Goal: Information Seeking & Learning: Learn about a topic

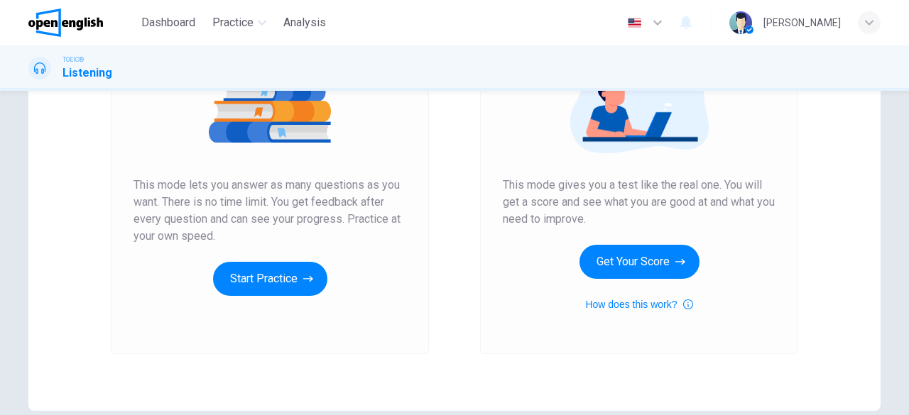
scroll to position [213, 0]
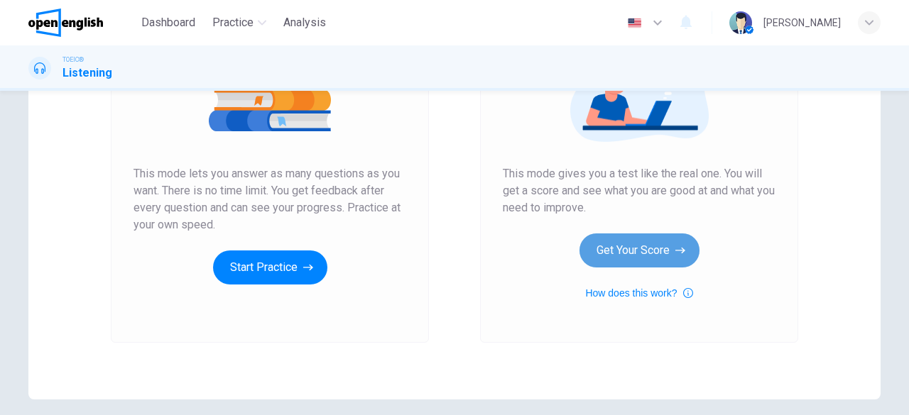
click at [633, 242] on button "Get Your Score" at bounding box center [639, 251] width 120 height 34
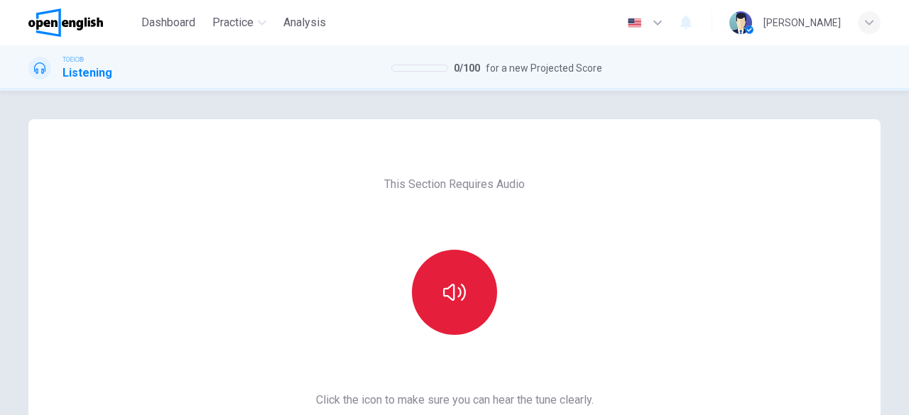
scroll to position [71, 0]
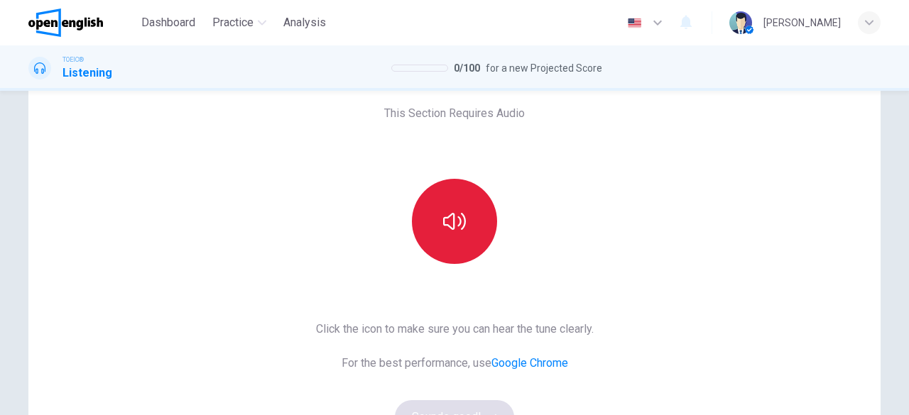
click at [456, 245] on button "button" at bounding box center [454, 221] width 85 height 85
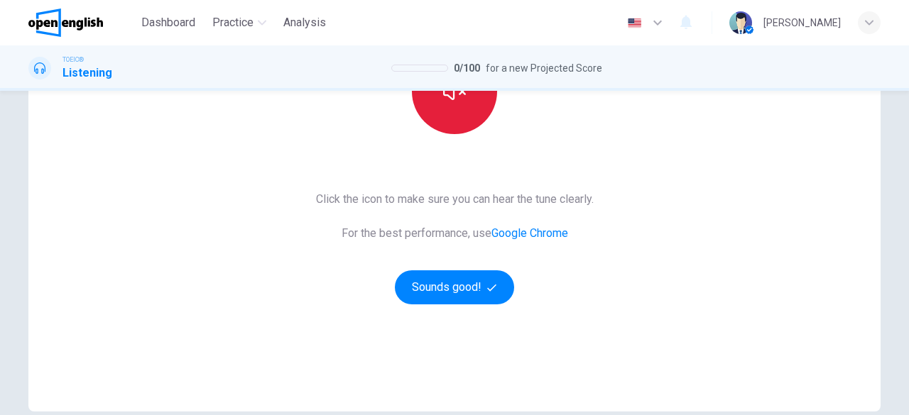
scroll to position [213, 0]
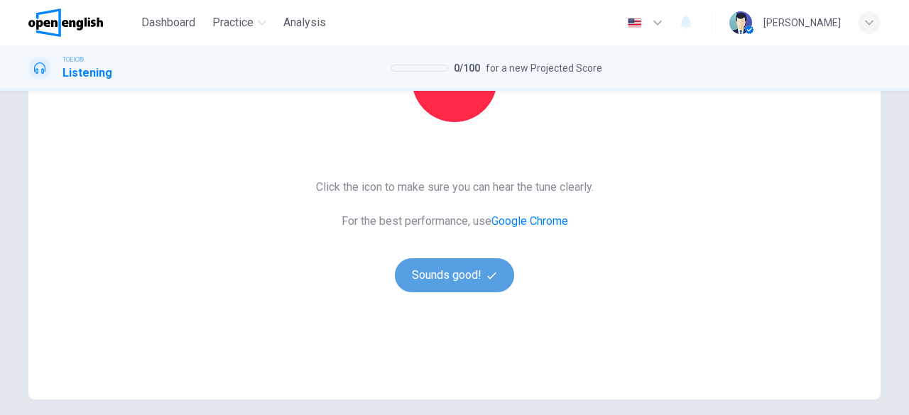
click at [446, 277] on button "Sounds good!" at bounding box center [454, 275] width 119 height 34
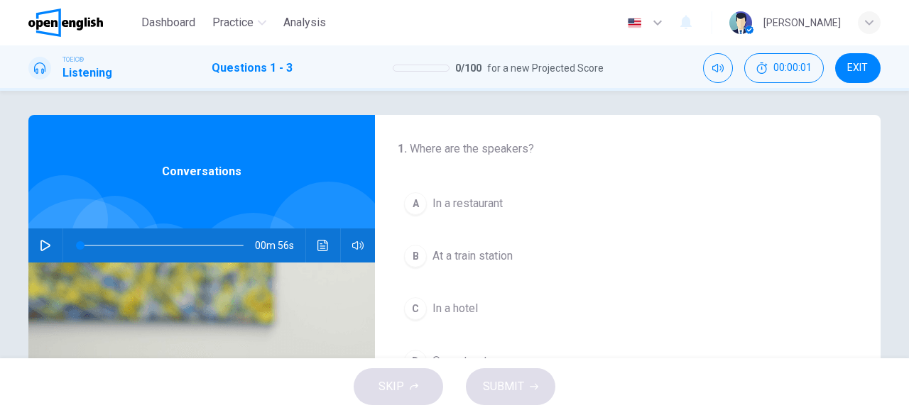
scroll to position [0, 0]
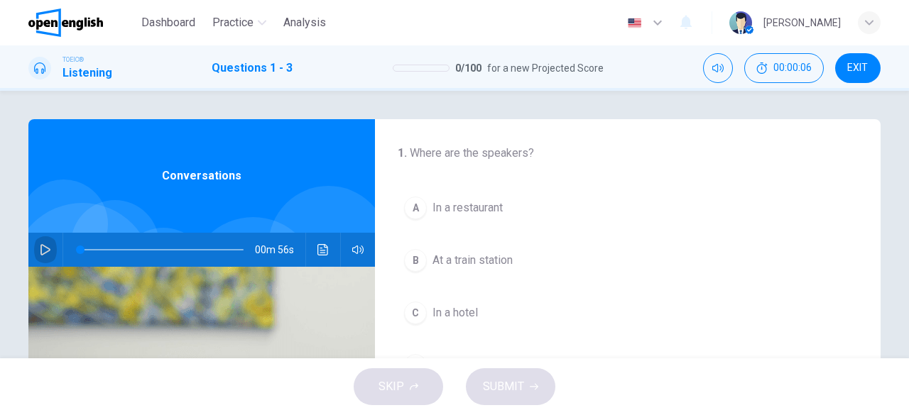
click at [40, 251] on icon "button" at bounding box center [45, 249] width 11 height 11
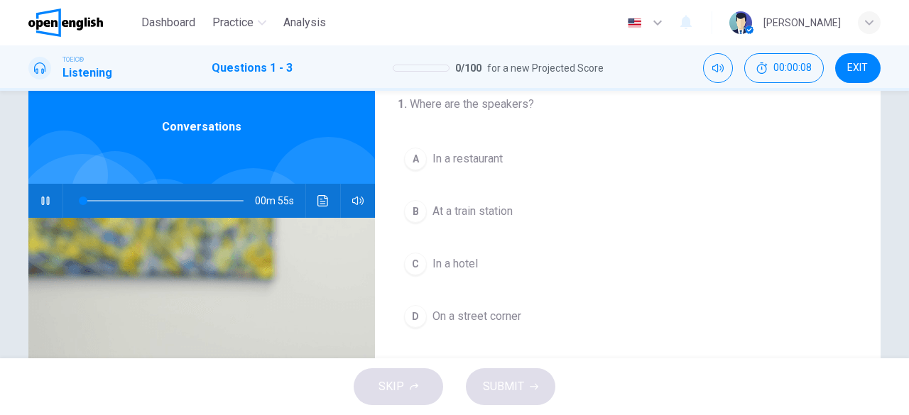
scroll to position [71, 0]
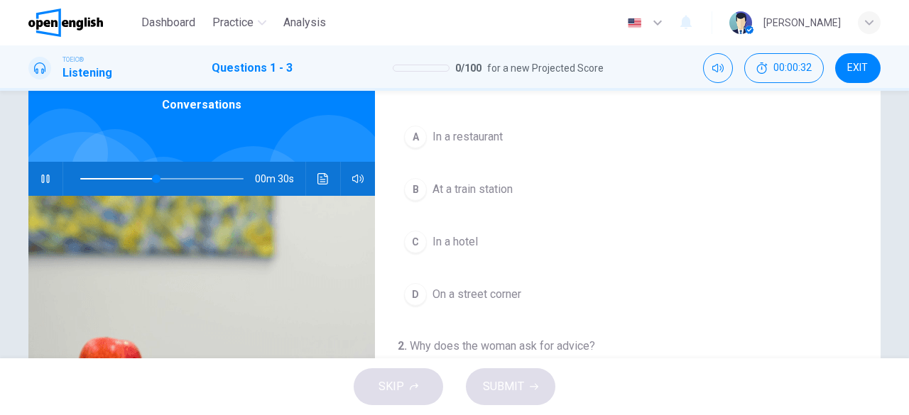
click at [409, 238] on div "C" at bounding box center [415, 242] width 23 height 23
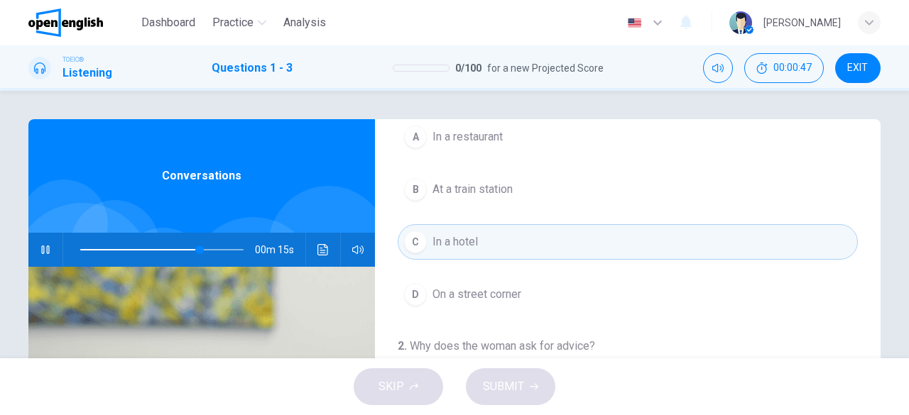
click at [413, 241] on div "C" at bounding box center [415, 242] width 23 height 23
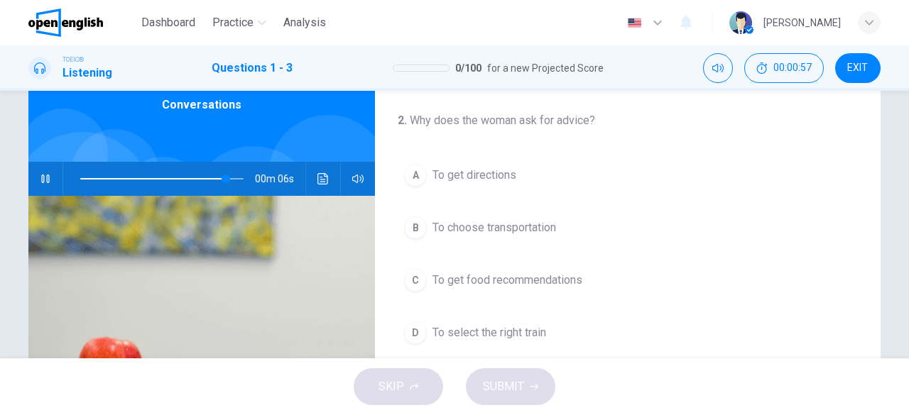
scroll to position [247, 0]
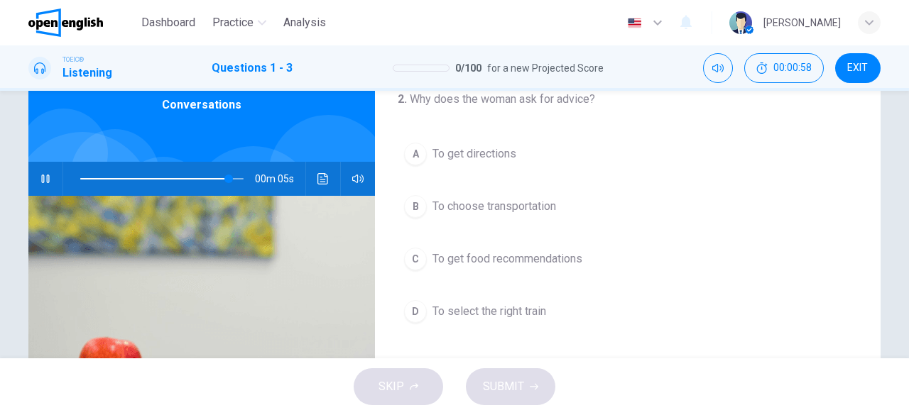
click at [413, 206] on div "B" at bounding box center [415, 206] width 23 height 23
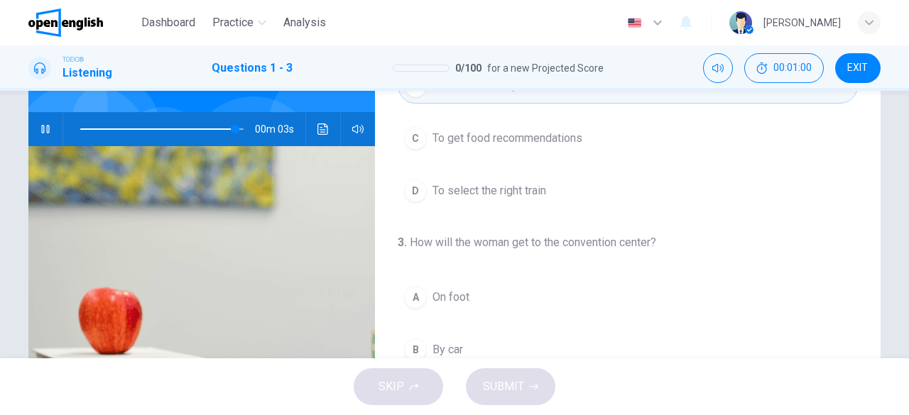
scroll to position [142, 0]
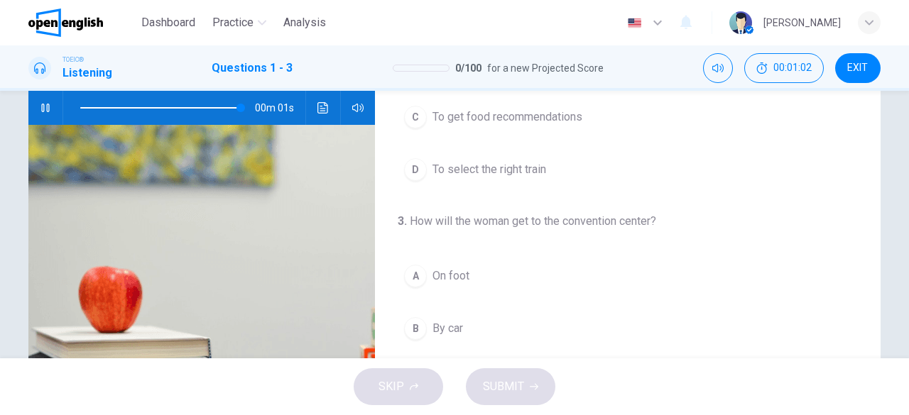
type input "*"
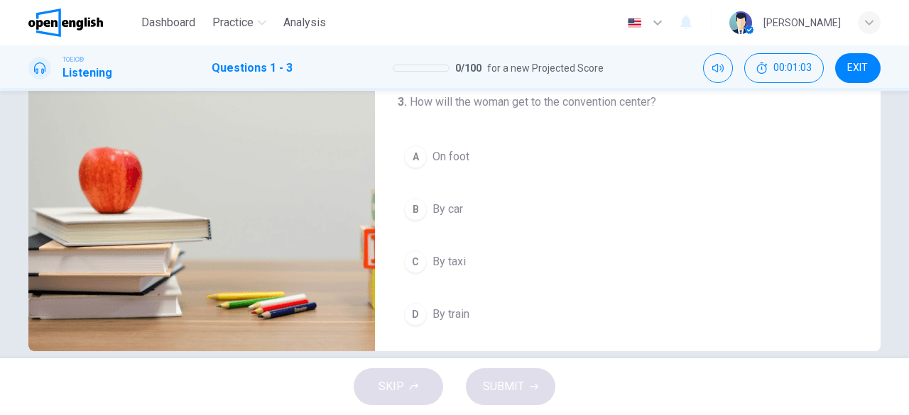
scroll to position [283, 0]
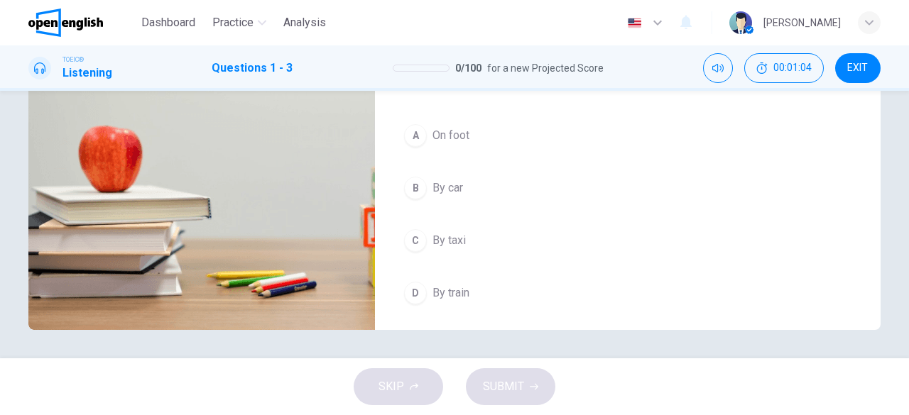
click at [407, 129] on div "A" at bounding box center [415, 135] width 23 height 23
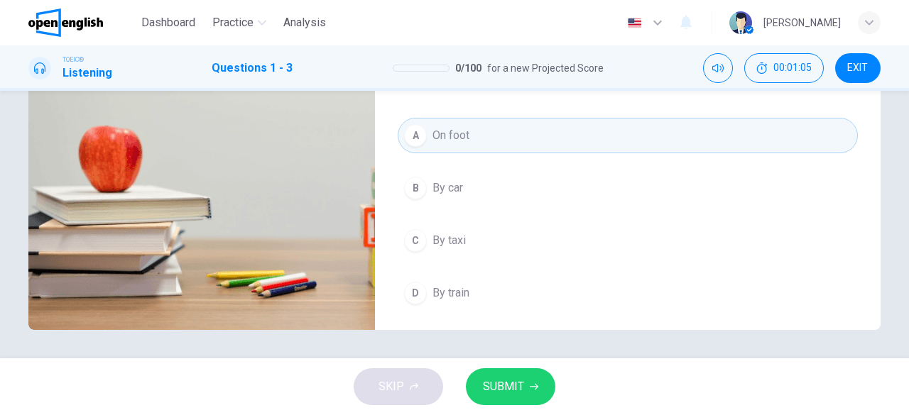
click at [524, 388] on button "SUBMIT" at bounding box center [510, 386] width 89 height 37
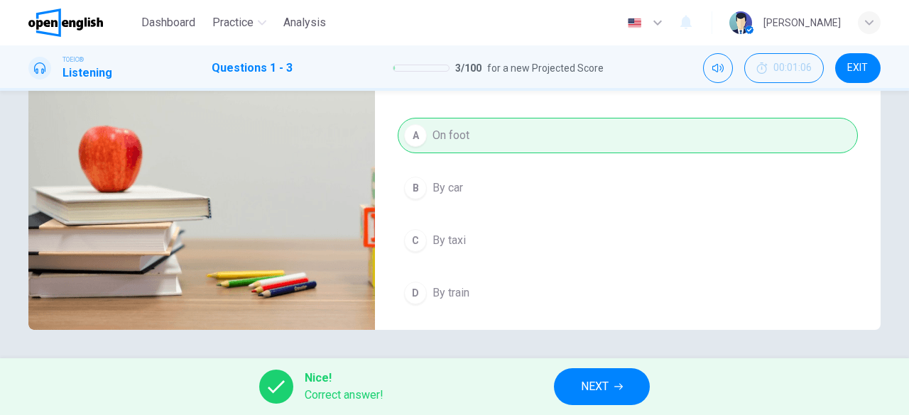
click at [610, 387] on button "NEXT" at bounding box center [602, 386] width 96 height 37
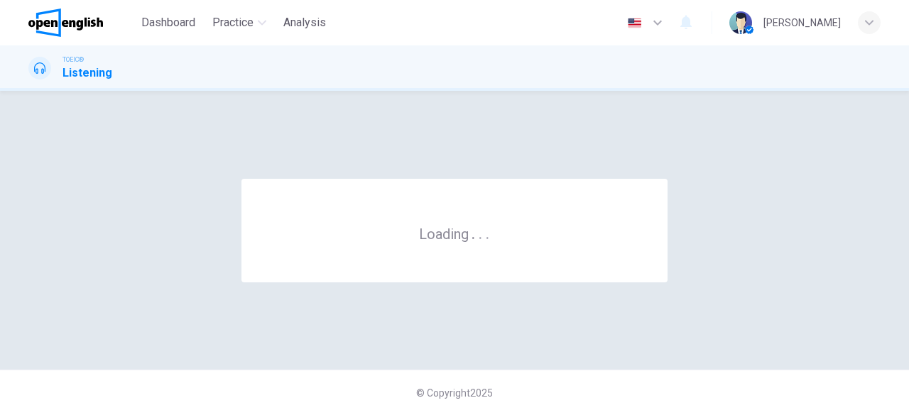
scroll to position [0, 0]
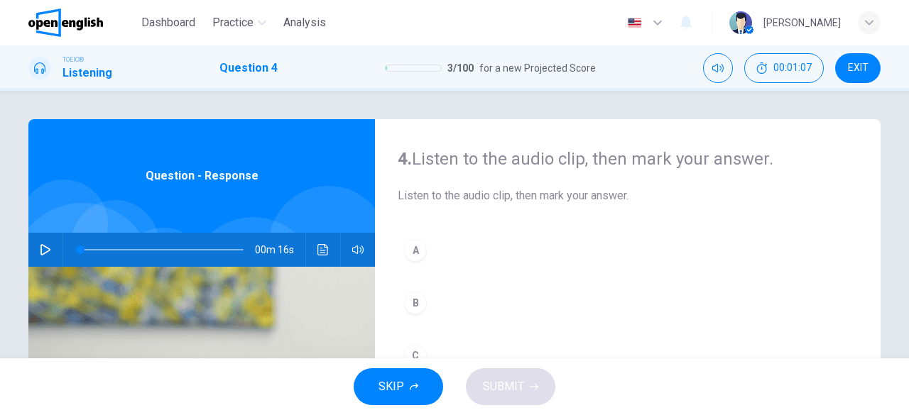
click at [40, 248] on icon "button" at bounding box center [45, 249] width 11 height 11
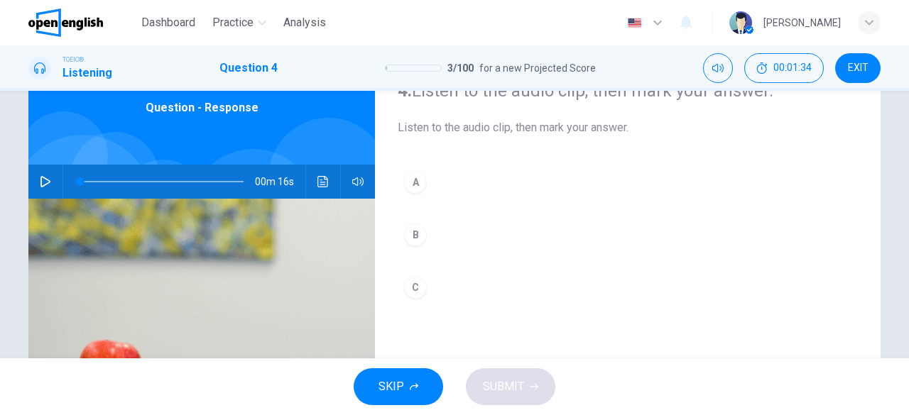
scroll to position [71, 0]
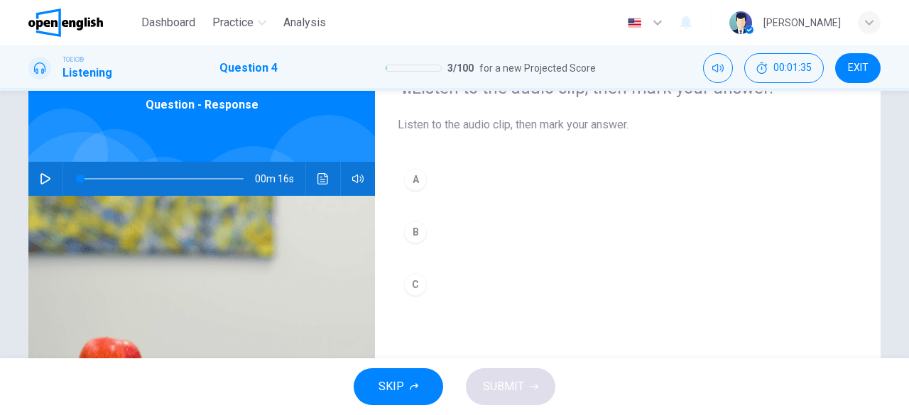
click at [40, 180] on icon "button" at bounding box center [45, 178] width 11 height 11
type input "*"
click at [411, 178] on div "A" at bounding box center [415, 179] width 23 height 23
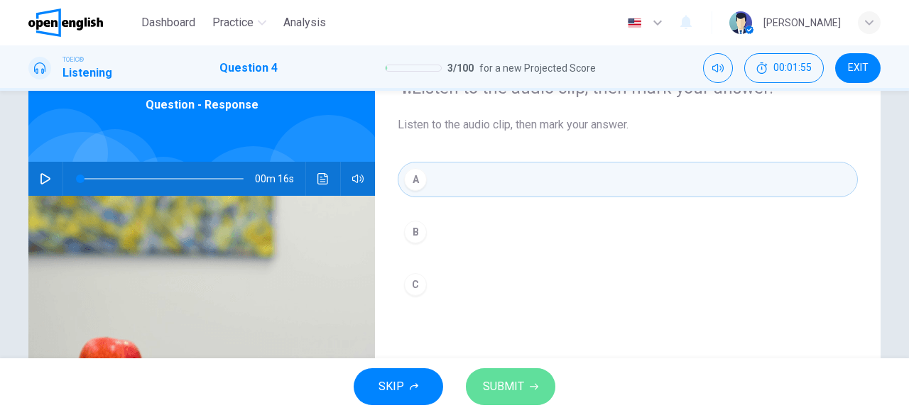
click at [480, 384] on button "SUBMIT" at bounding box center [510, 386] width 89 height 37
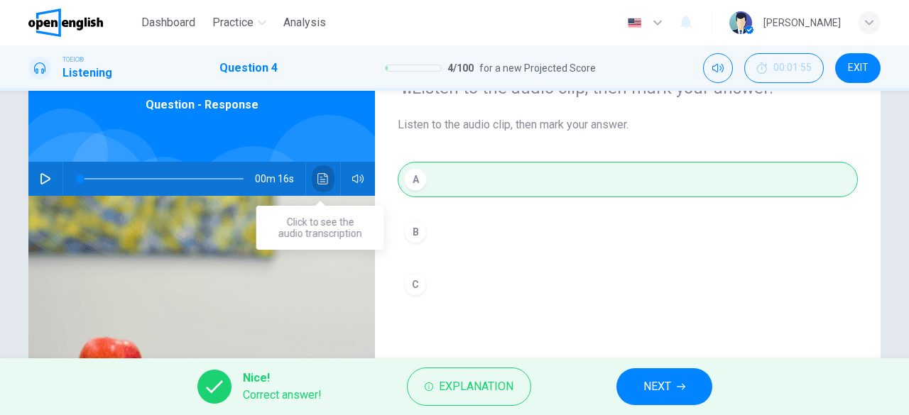
click at [319, 180] on icon "Click to see the audio transcription" at bounding box center [322, 178] width 11 height 11
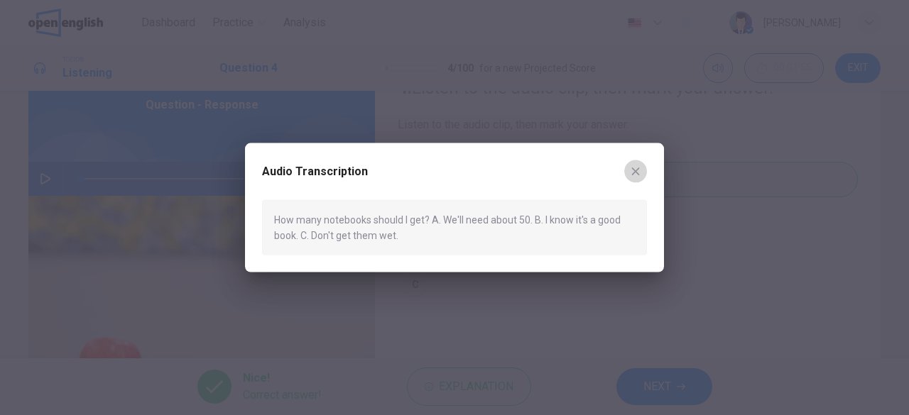
click at [635, 172] on icon "button" at bounding box center [635, 170] width 11 height 11
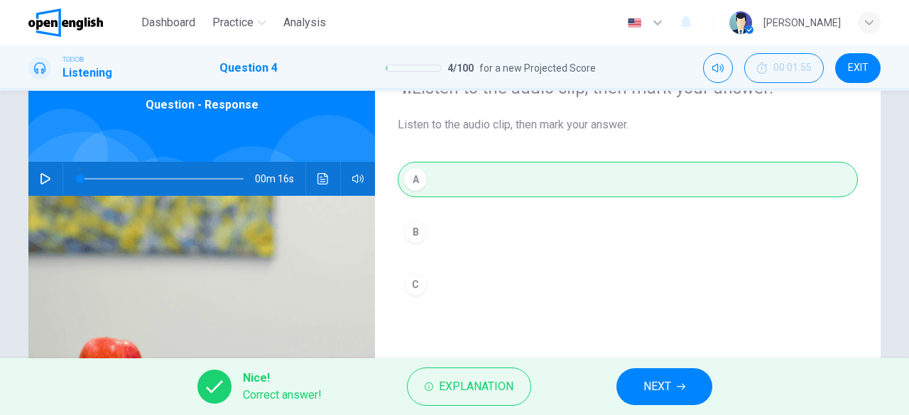
click at [683, 382] on button "NEXT" at bounding box center [664, 386] width 96 height 37
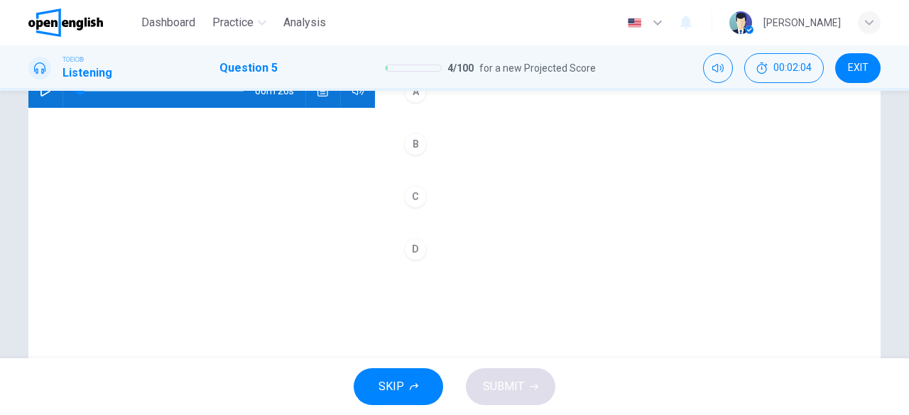
scroll to position [141, 0]
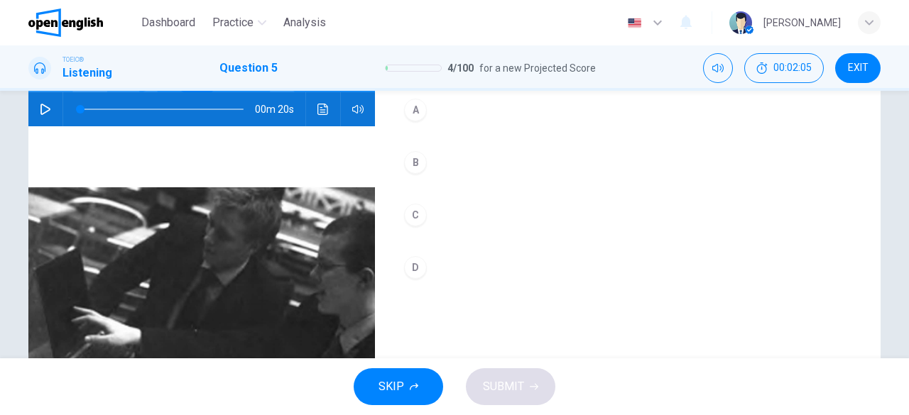
click at [40, 105] on icon "button" at bounding box center [45, 109] width 11 height 11
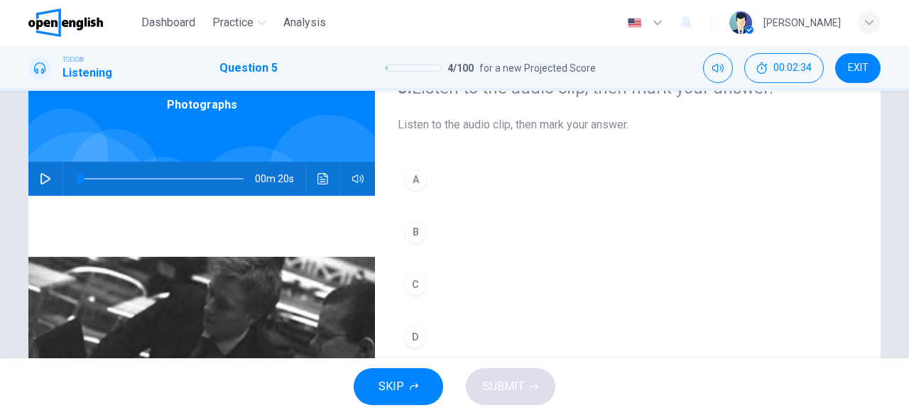
scroll to position [70, 0]
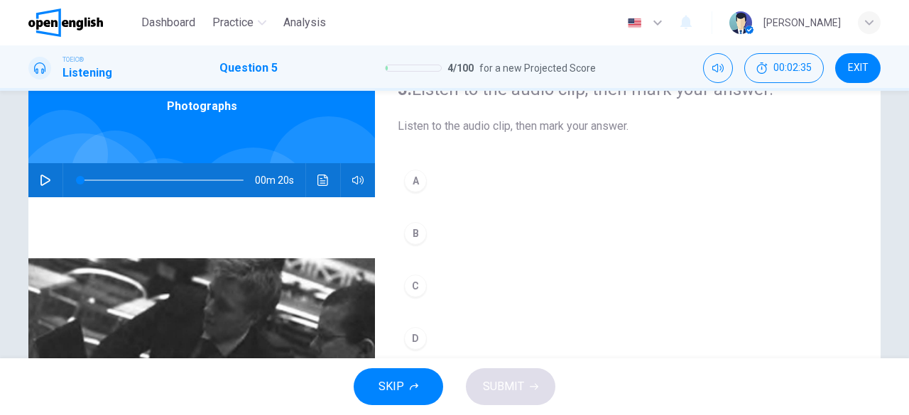
click at [40, 184] on icon "button" at bounding box center [45, 180] width 10 height 11
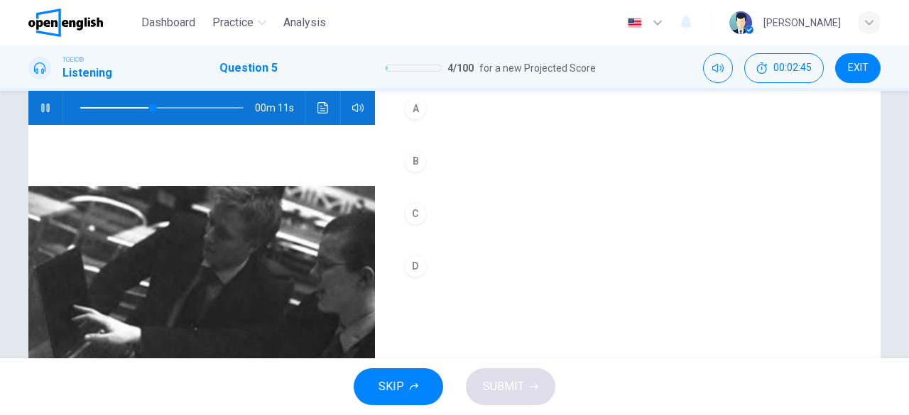
scroll to position [141, 0]
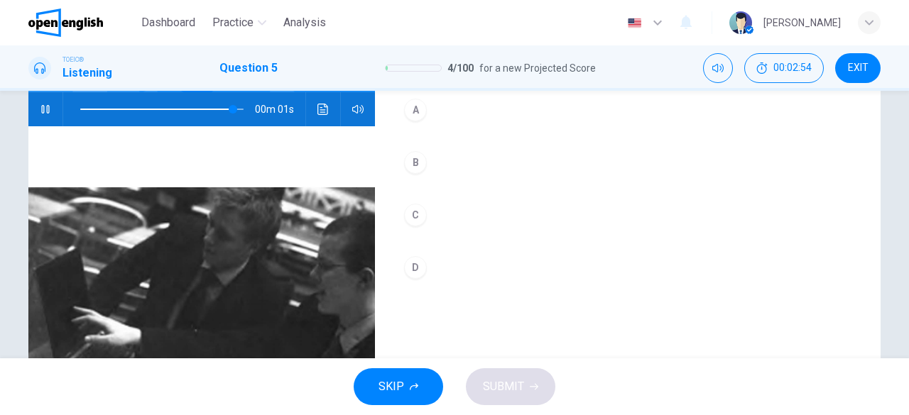
click at [408, 112] on div "A" at bounding box center [415, 110] width 23 height 23
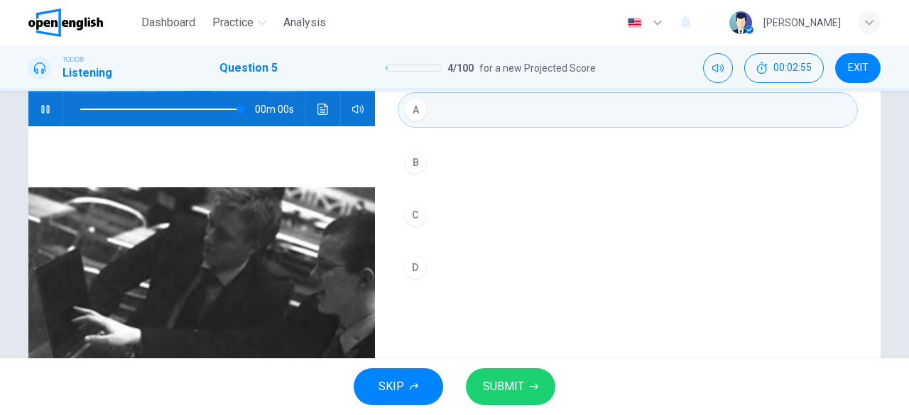
type input "*"
click at [486, 391] on span "SUBMIT" at bounding box center [503, 387] width 41 height 20
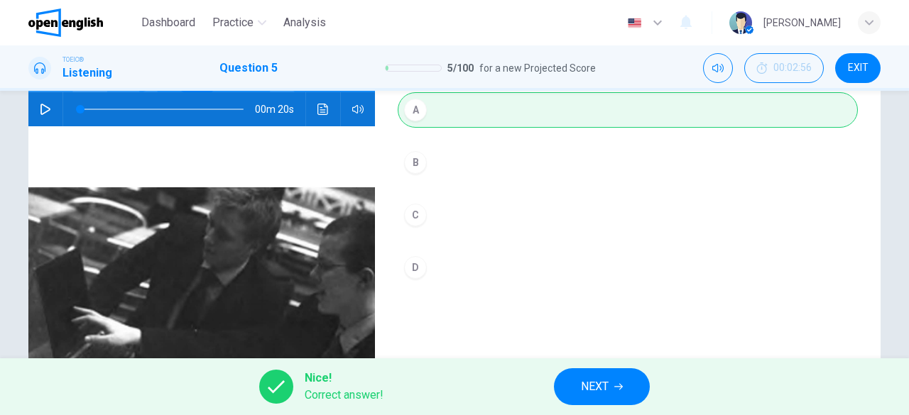
click at [619, 387] on icon "button" at bounding box center [618, 387] width 9 height 6
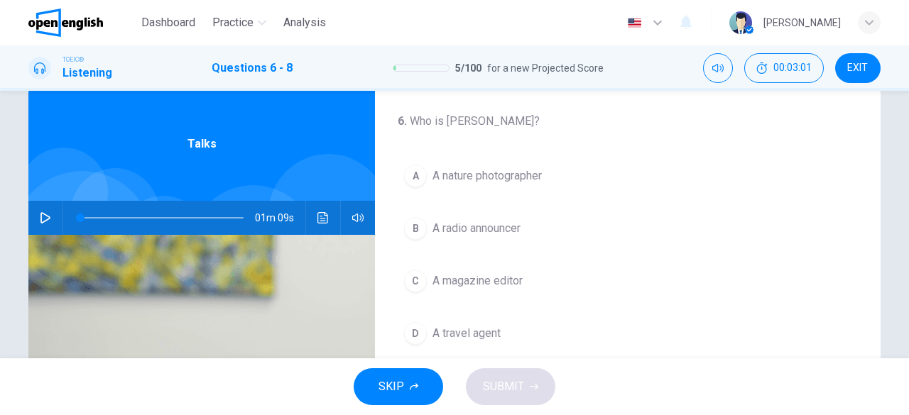
scroll to position [0, 0]
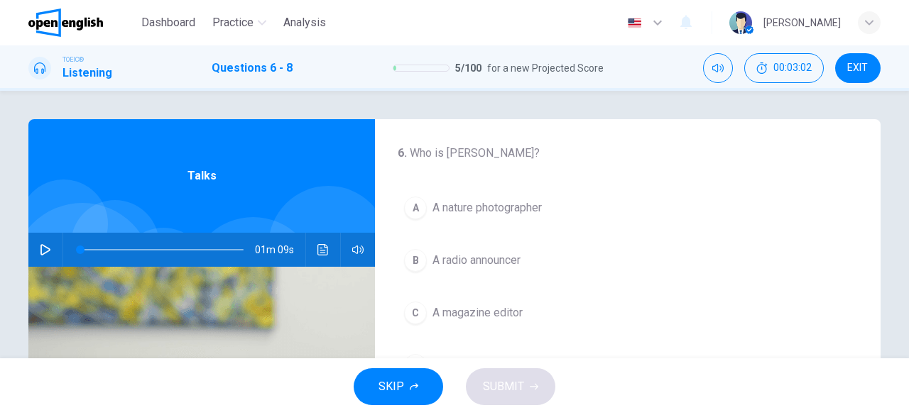
click at [45, 251] on icon "button" at bounding box center [45, 249] width 10 height 11
click at [412, 209] on div "A" at bounding box center [415, 208] width 23 height 23
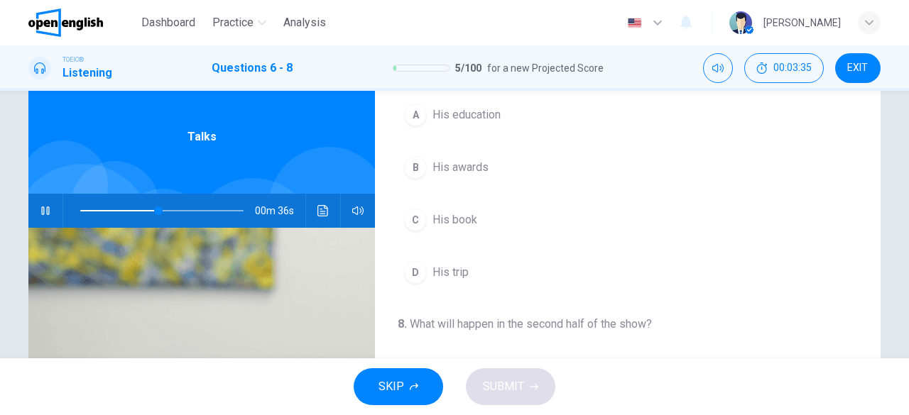
scroll to position [71, 0]
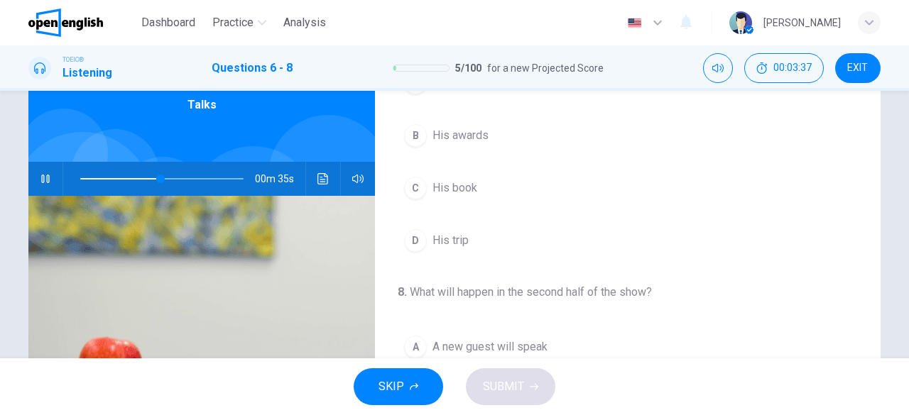
click at [415, 239] on div "D" at bounding box center [415, 240] width 23 height 23
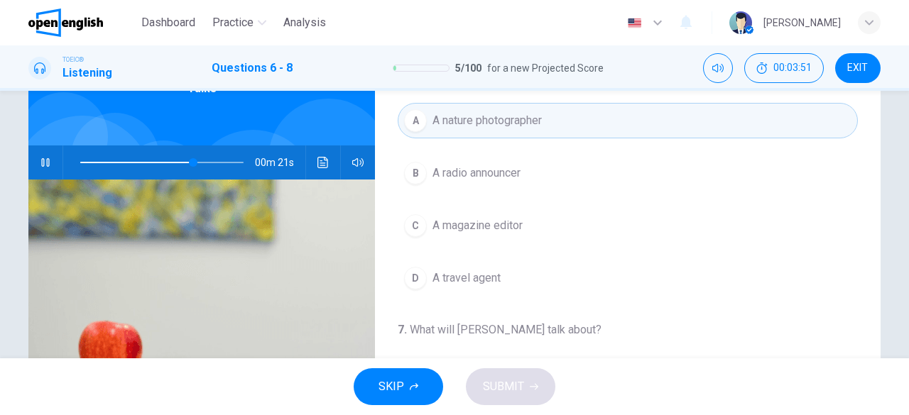
scroll to position [0, 0]
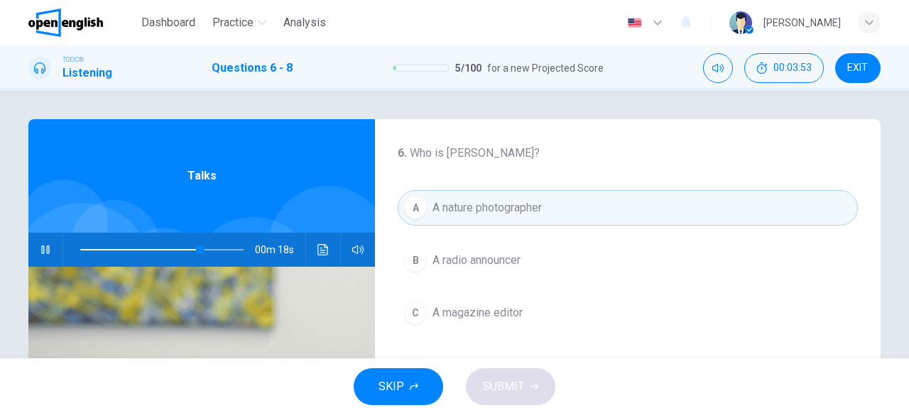
click at [415, 209] on div "A" at bounding box center [415, 208] width 23 height 23
click at [44, 253] on icon "button" at bounding box center [45, 249] width 11 height 11
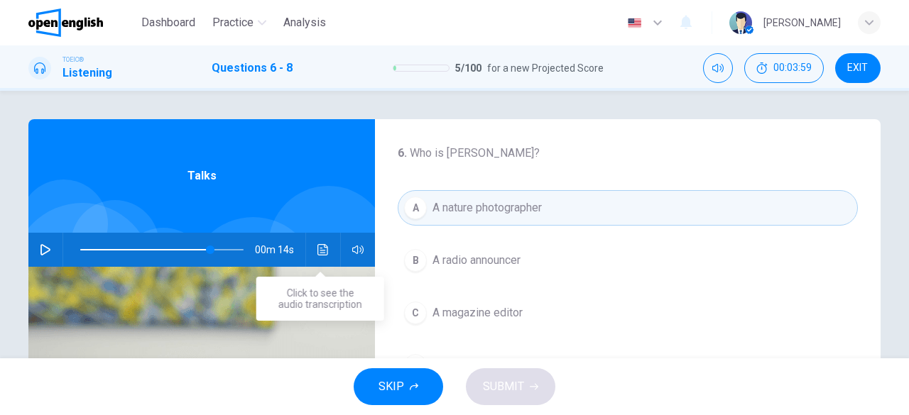
click at [322, 248] on icon "Click to see the audio transcription" at bounding box center [322, 249] width 11 height 11
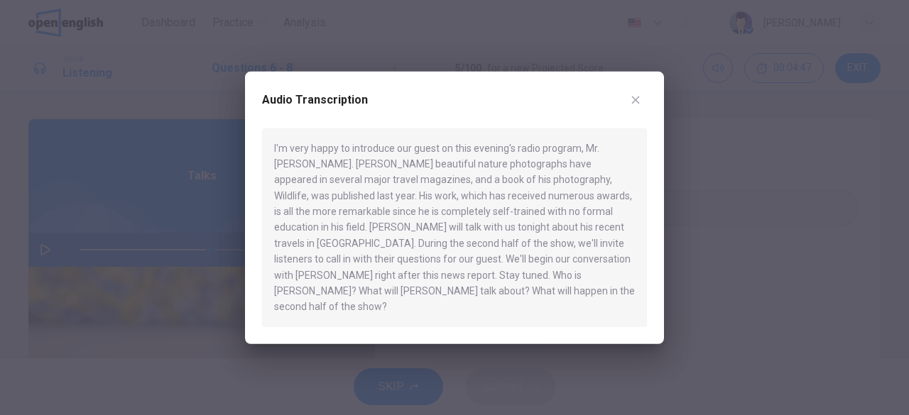
click at [639, 105] on icon "button" at bounding box center [635, 99] width 11 height 11
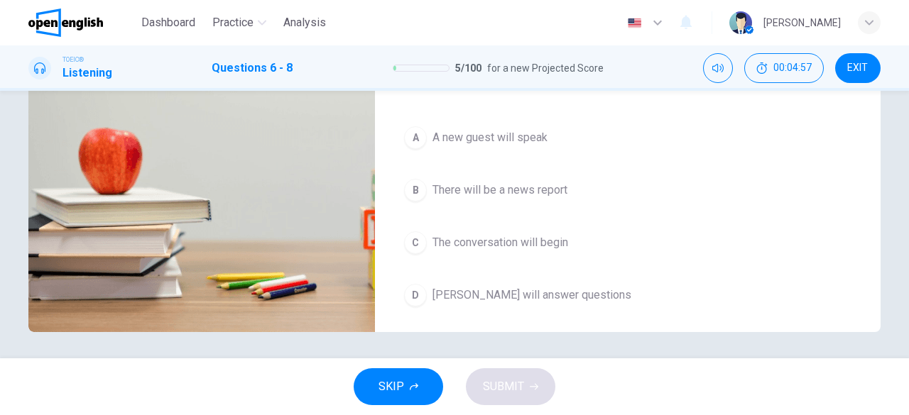
scroll to position [283, 0]
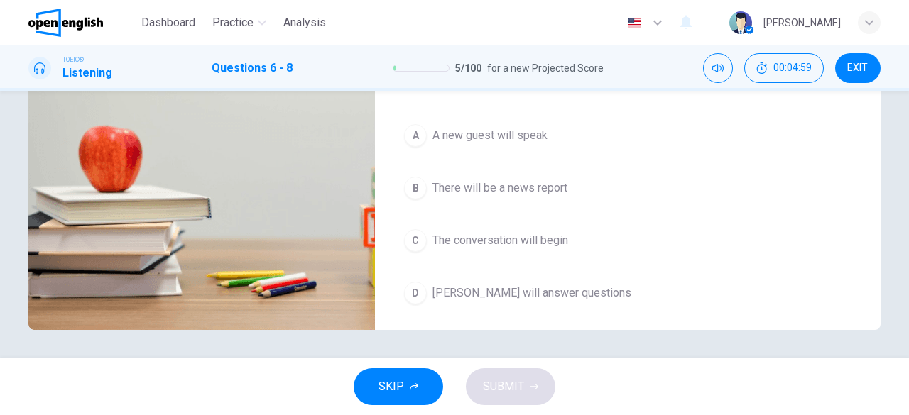
click at [424, 285] on button "D [PERSON_NAME] will answer questions" at bounding box center [627, 292] width 460 height 35
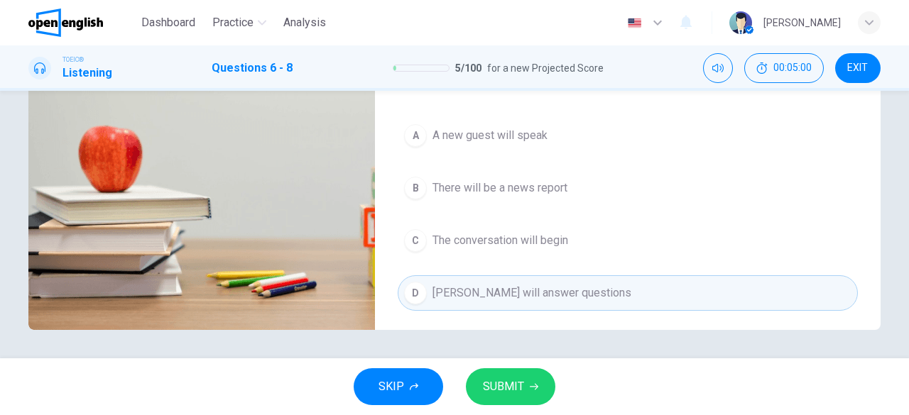
click at [510, 385] on span "SUBMIT" at bounding box center [503, 387] width 41 height 20
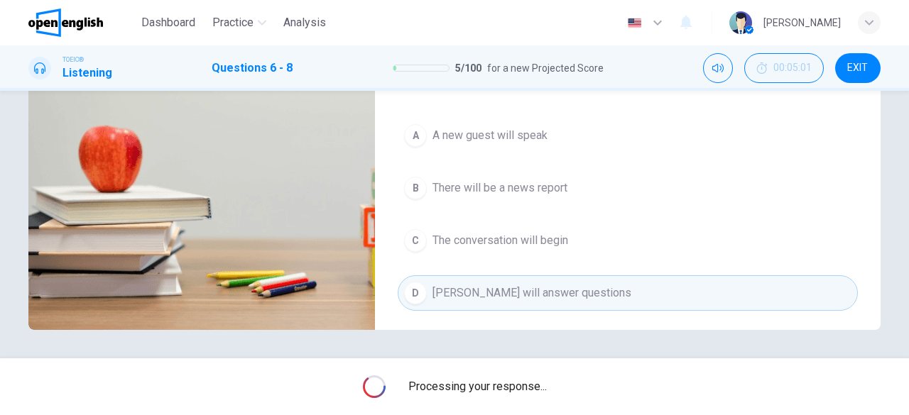
type input "**"
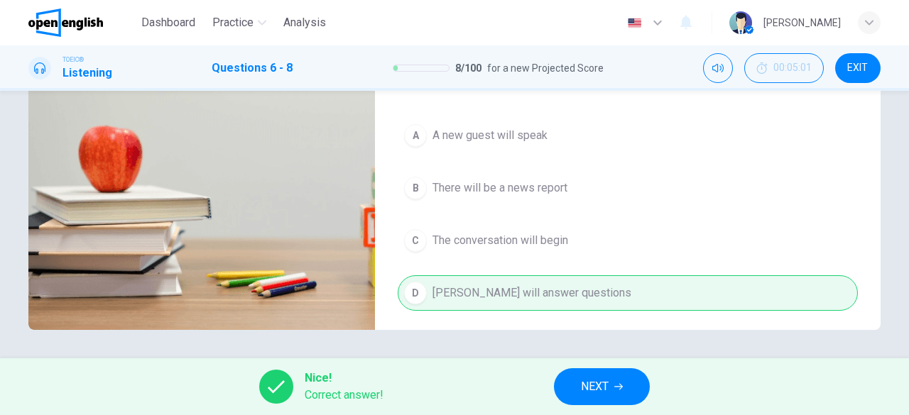
click at [602, 388] on span "NEXT" at bounding box center [595, 387] width 28 height 20
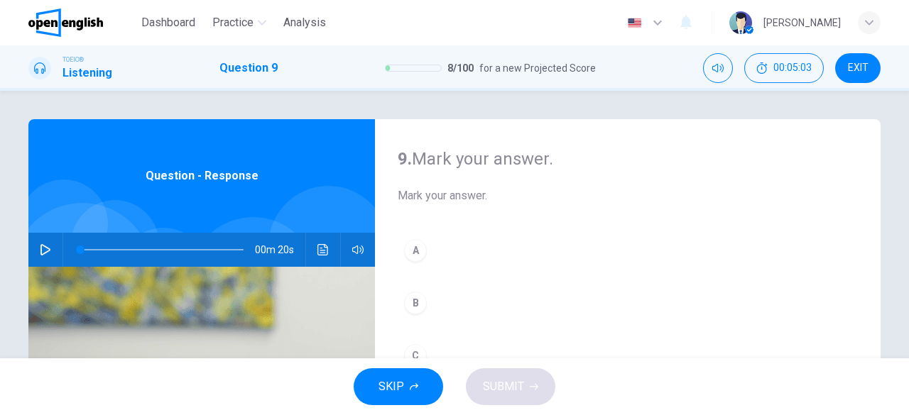
click at [45, 250] on icon "button" at bounding box center [45, 249] width 11 height 11
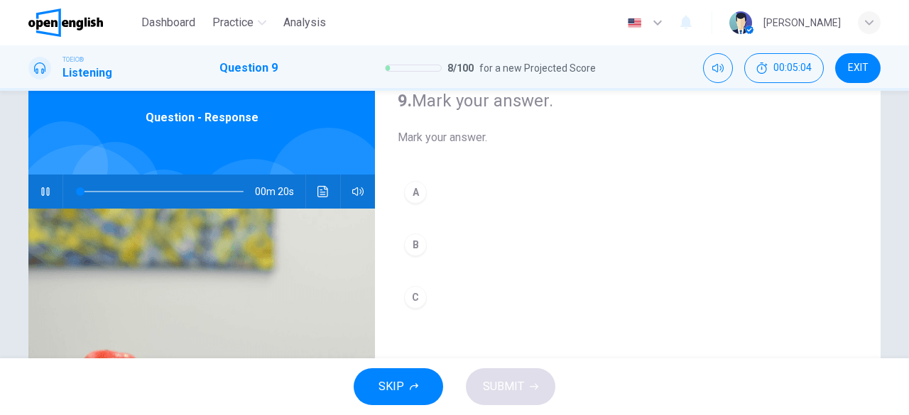
scroll to position [71, 0]
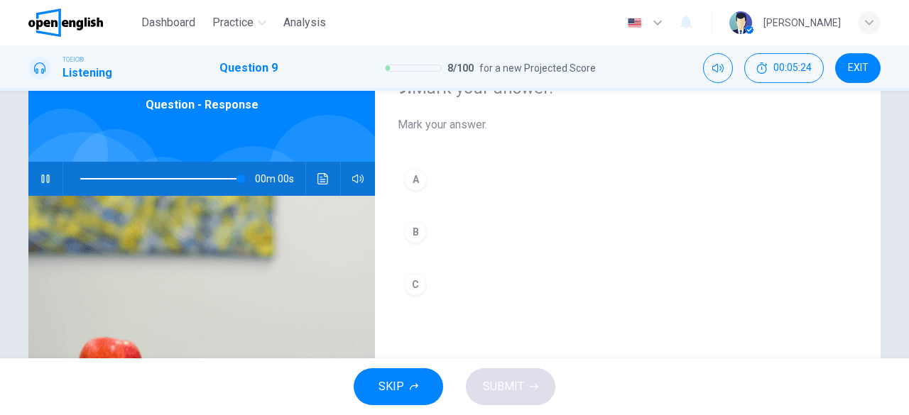
click at [410, 231] on div "B" at bounding box center [415, 232] width 23 height 23
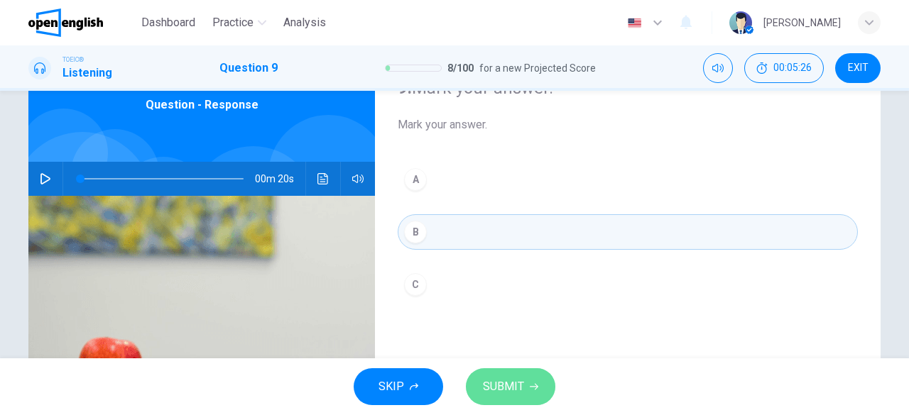
click at [493, 393] on span "SUBMIT" at bounding box center [503, 387] width 41 height 20
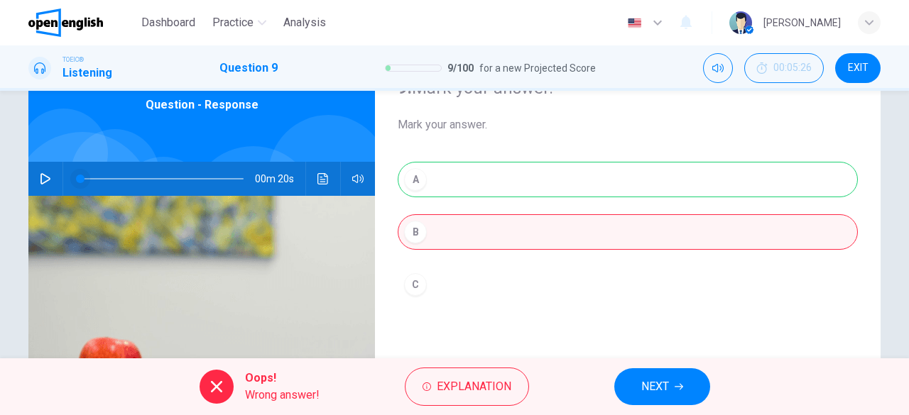
drag, startPoint x: 40, startPoint y: 178, endPoint x: 84, endPoint y: 188, distance: 45.8
click at [40, 178] on icon "button" at bounding box center [45, 178] width 11 height 11
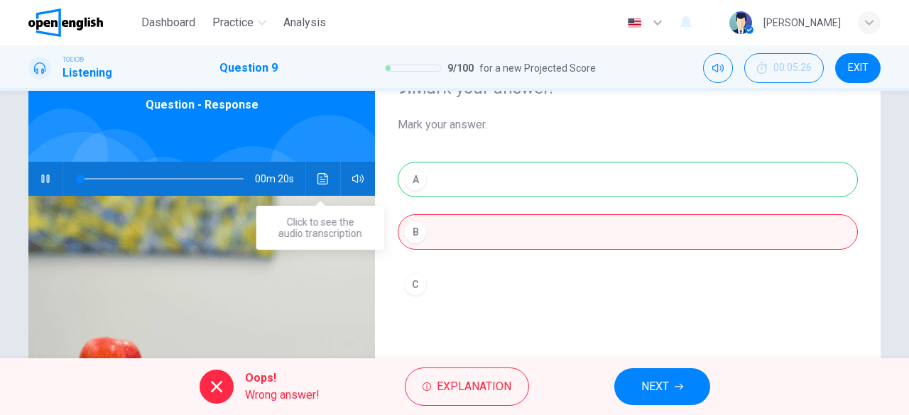
click at [317, 178] on icon "Click to see the audio transcription" at bounding box center [322, 178] width 11 height 11
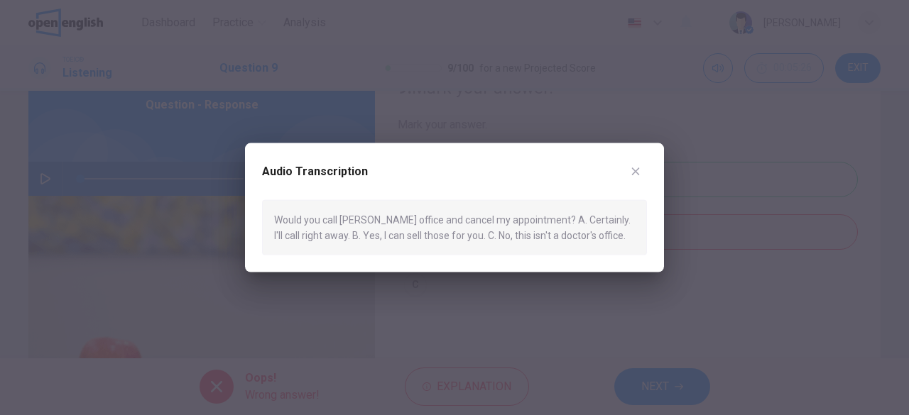
click at [639, 168] on icon "button" at bounding box center [635, 170] width 11 height 11
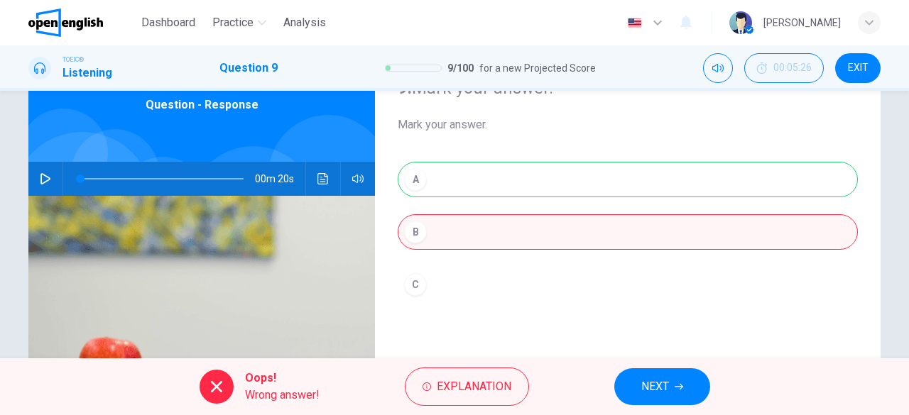
click at [40, 179] on icon "button" at bounding box center [45, 178] width 11 height 11
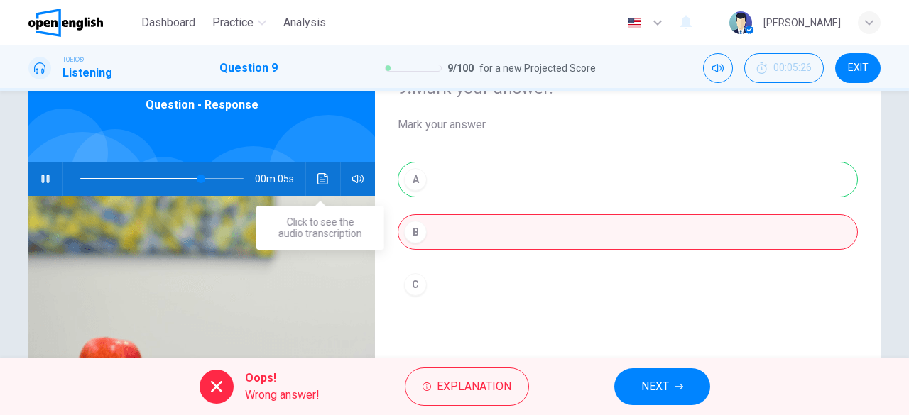
click at [322, 180] on icon "Click to see the audio transcription" at bounding box center [322, 178] width 11 height 11
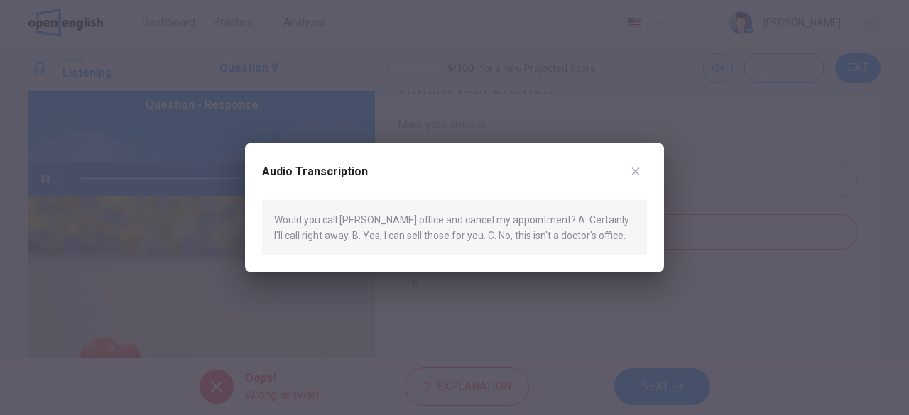
type input "*"
click at [635, 174] on icon "button" at bounding box center [635, 170] width 11 height 11
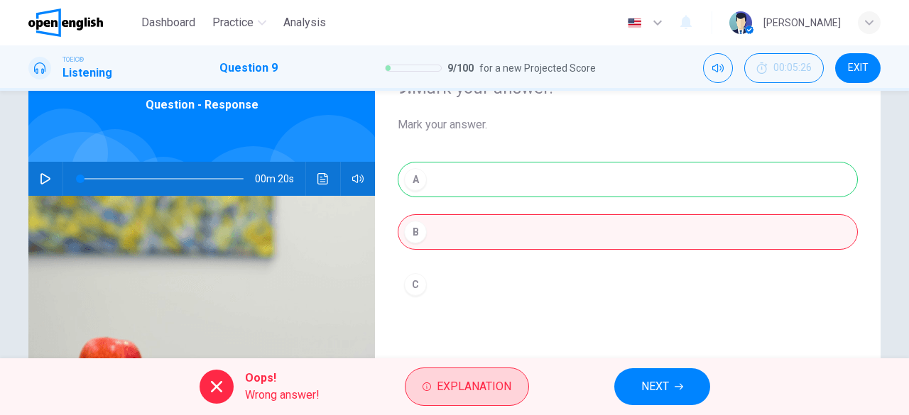
click at [470, 391] on span "Explanation" at bounding box center [474, 387] width 75 height 20
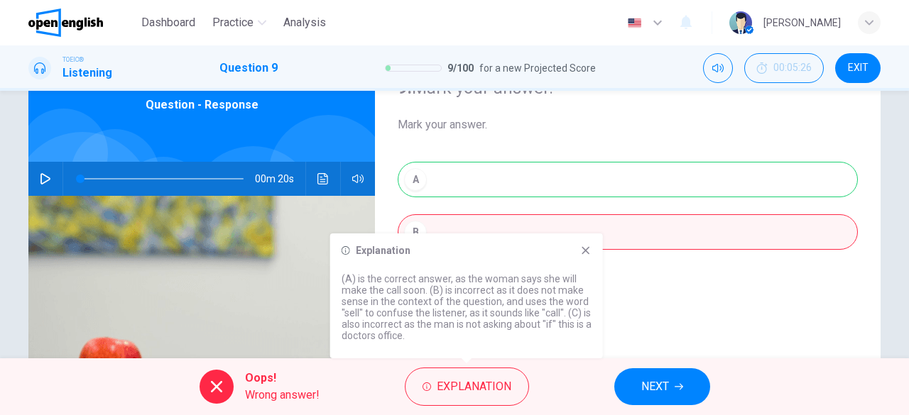
click at [584, 249] on icon at bounding box center [585, 251] width 8 height 8
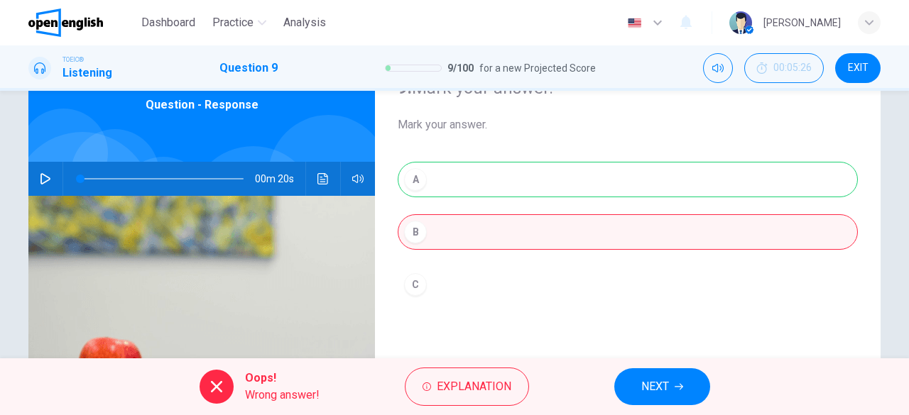
click at [660, 390] on span "NEXT" at bounding box center [655, 387] width 28 height 20
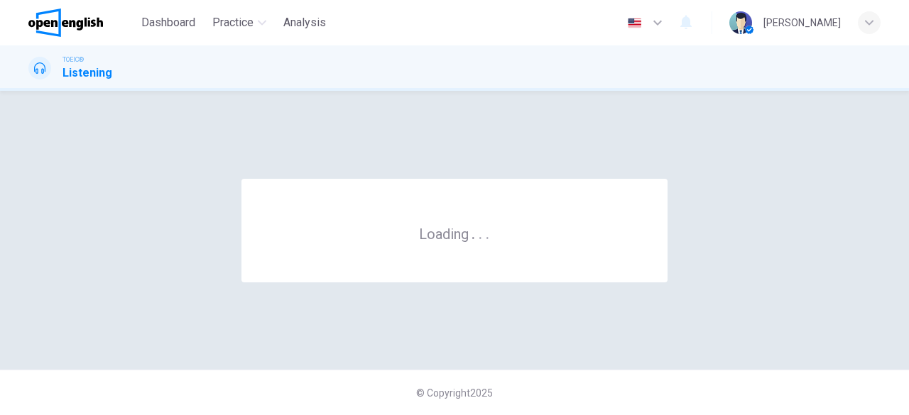
scroll to position [0, 0]
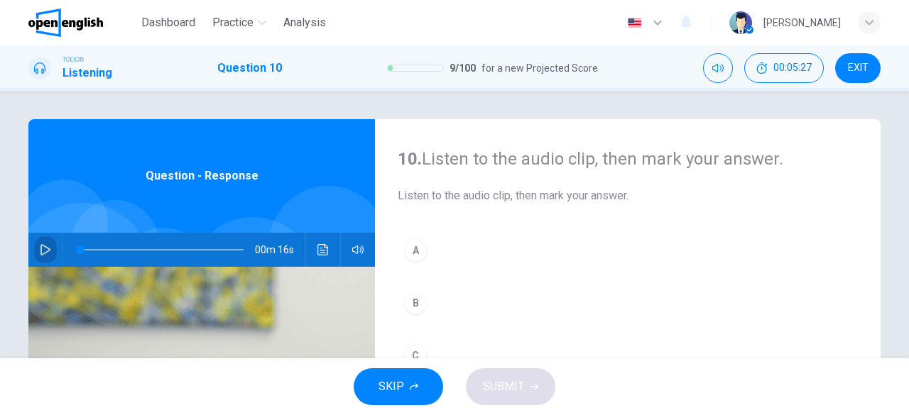
click at [40, 248] on icon "button" at bounding box center [45, 249] width 11 height 11
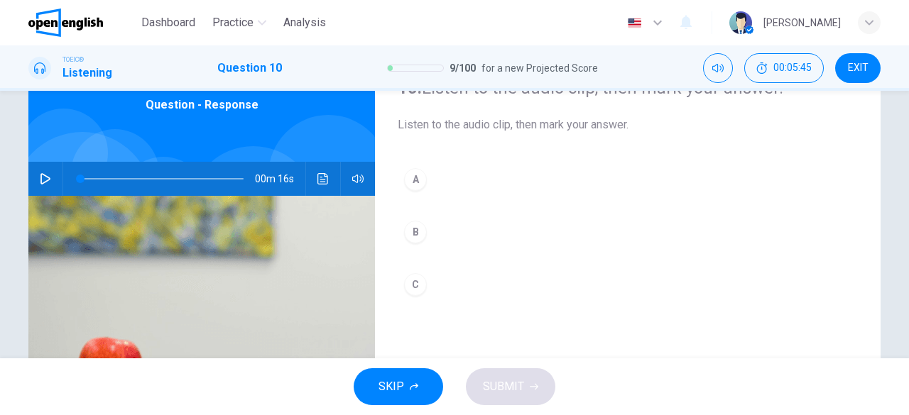
click at [44, 182] on icon "button" at bounding box center [45, 178] width 11 height 11
click at [413, 184] on div "A" at bounding box center [415, 179] width 23 height 23
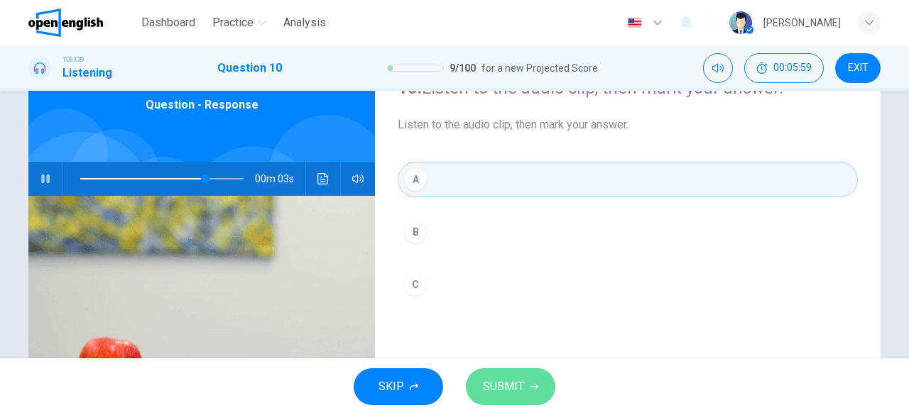
click at [503, 393] on span "SUBMIT" at bounding box center [503, 387] width 41 height 20
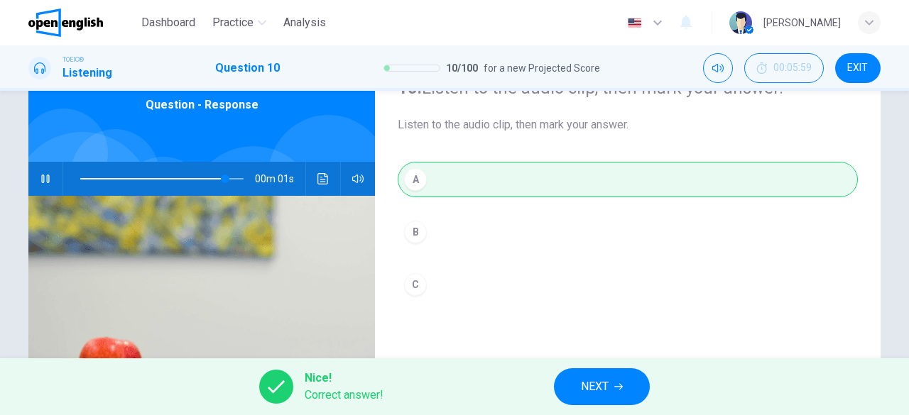
type input "**"
click at [590, 380] on span "NEXT" at bounding box center [595, 387] width 28 height 20
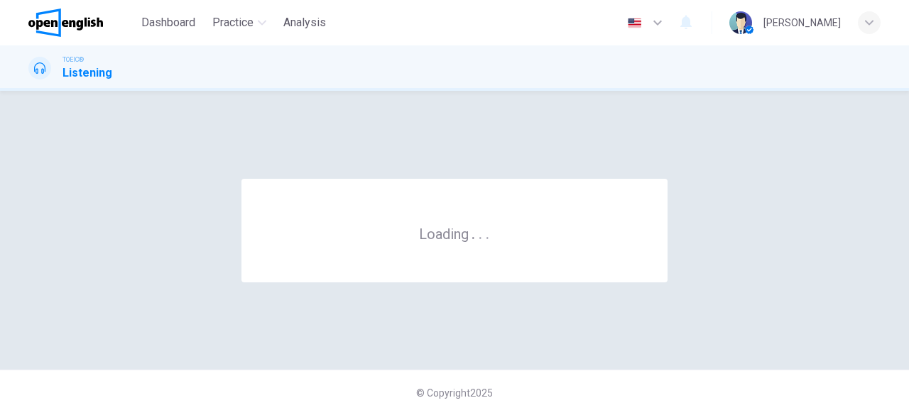
scroll to position [0, 0]
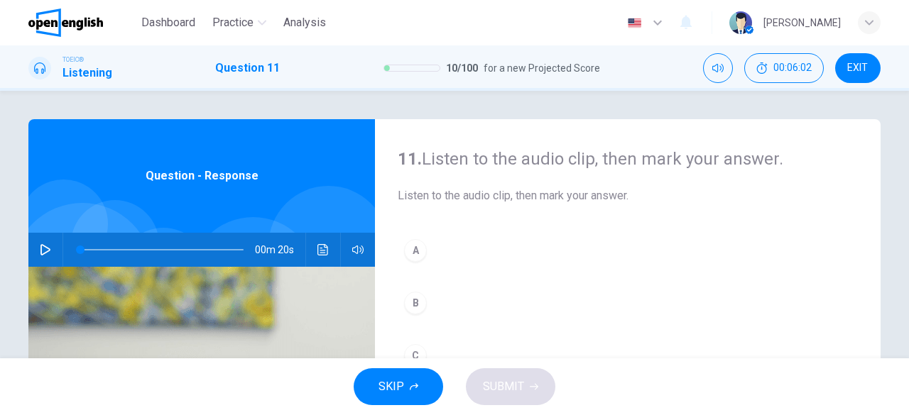
click at [45, 245] on icon "button" at bounding box center [45, 249] width 11 height 11
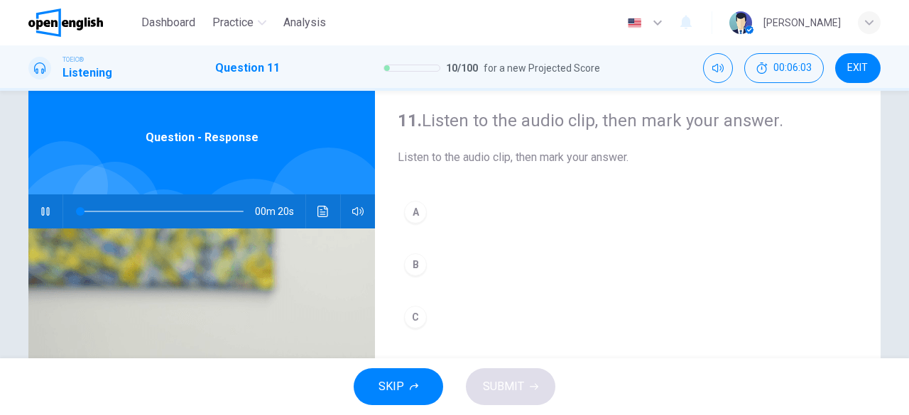
scroll to position [71, 0]
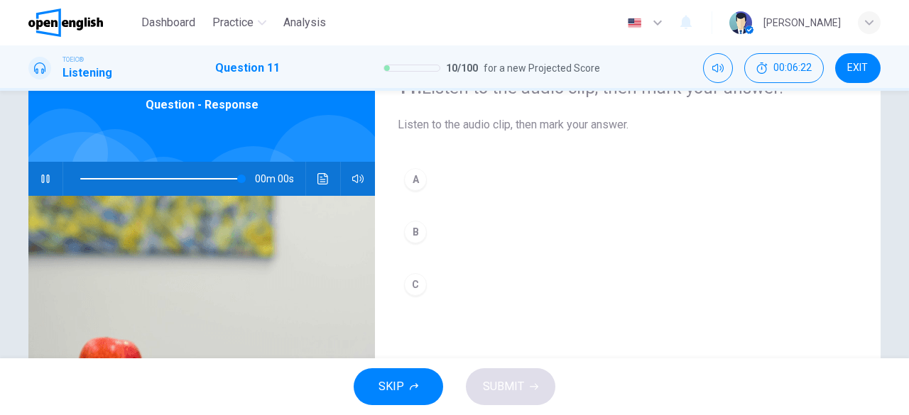
type input "*"
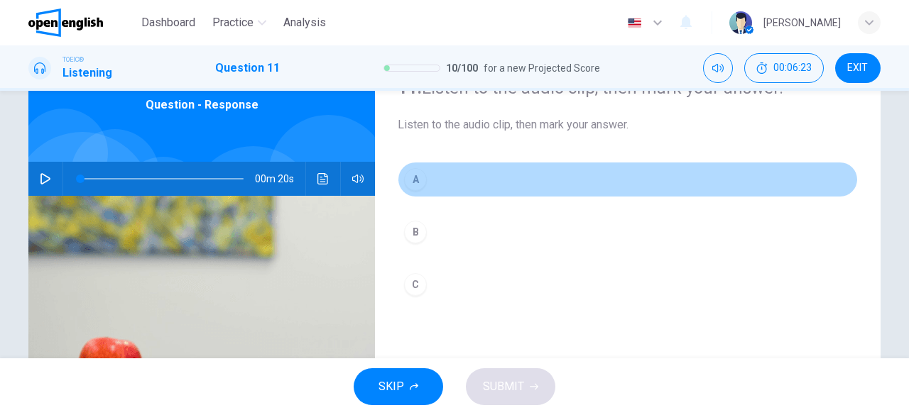
click at [413, 178] on div "A" at bounding box center [415, 179] width 23 height 23
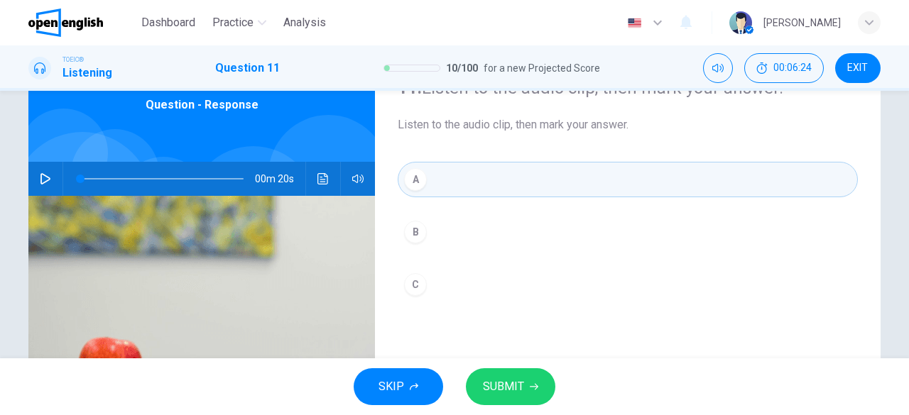
click at [503, 386] on span "SUBMIT" at bounding box center [503, 387] width 41 height 20
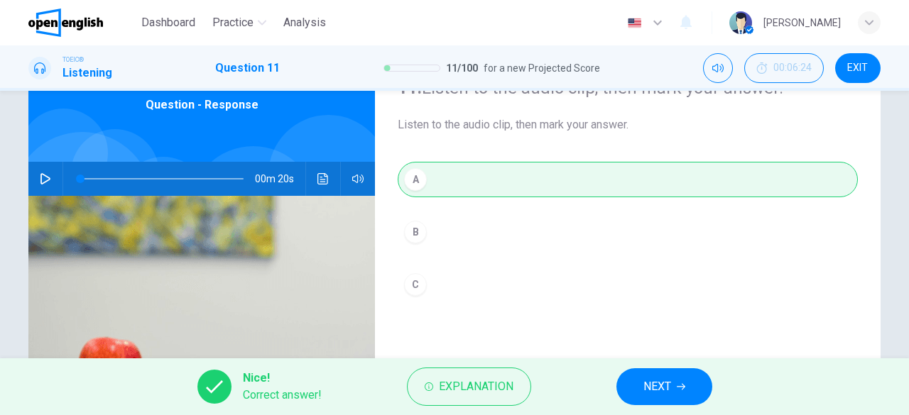
click at [666, 385] on span "NEXT" at bounding box center [657, 387] width 28 height 20
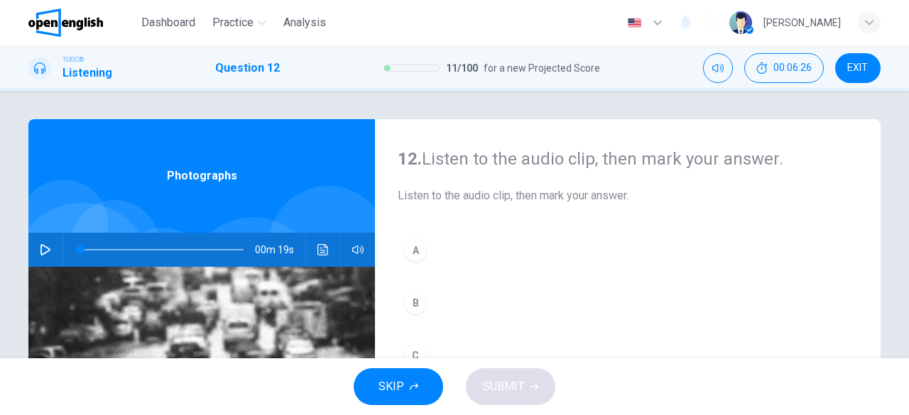
click at [40, 251] on icon "button" at bounding box center [45, 249] width 10 height 11
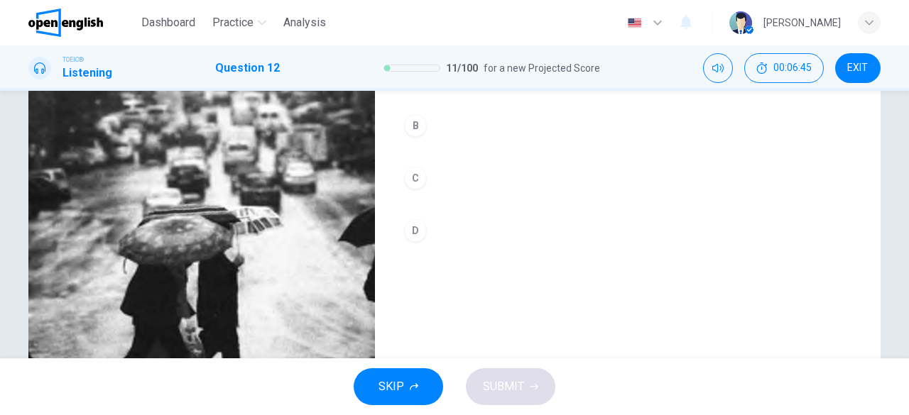
scroll to position [141, 0]
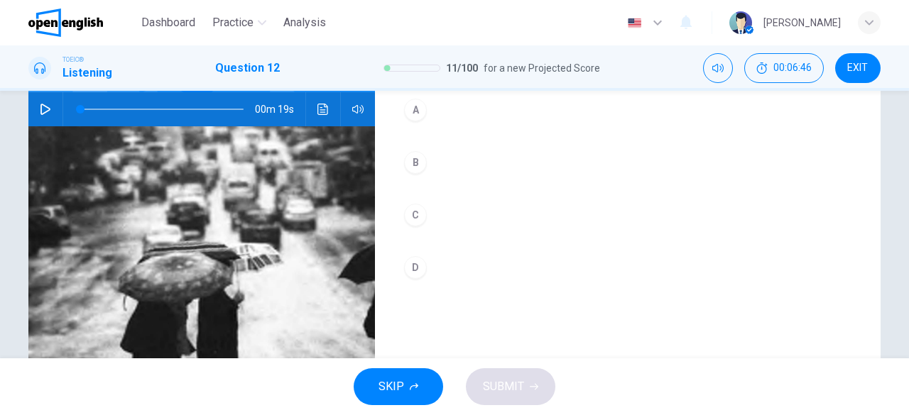
type input "*"
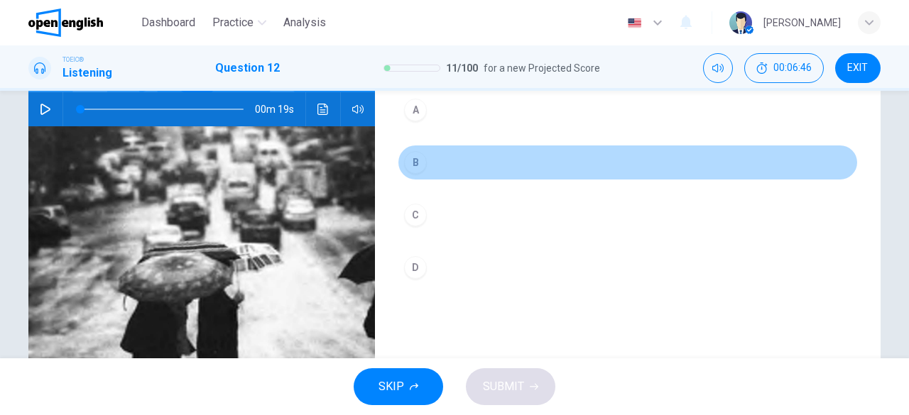
click at [404, 158] on div "B" at bounding box center [415, 162] width 23 height 23
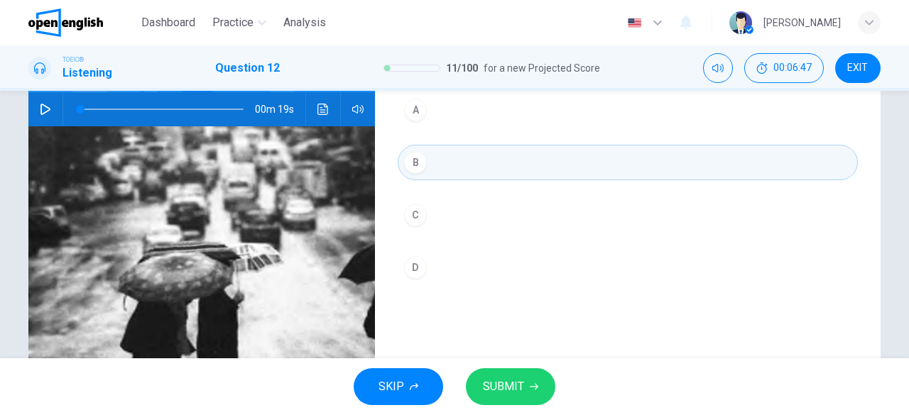
click at [493, 395] on span "SUBMIT" at bounding box center [503, 387] width 41 height 20
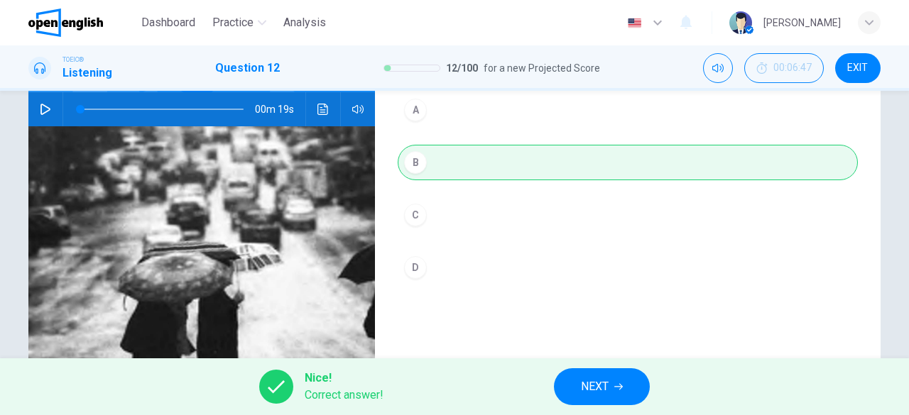
click at [608, 383] on span "NEXT" at bounding box center [595, 387] width 28 height 20
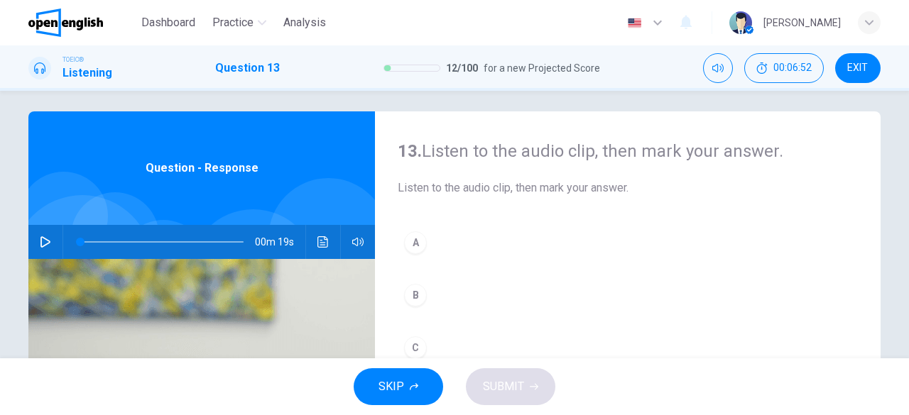
scroll to position [0, 0]
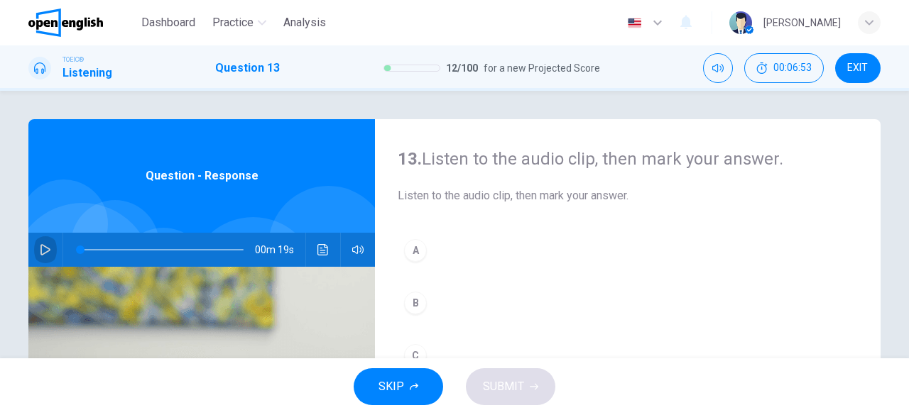
click at [40, 248] on icon "button" at bounding box center [45, 249] width 11 height 11
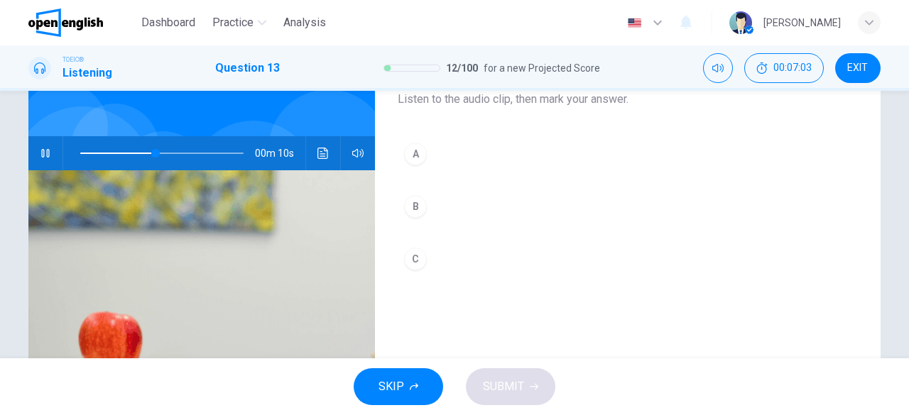
scroll to position [71, 0]
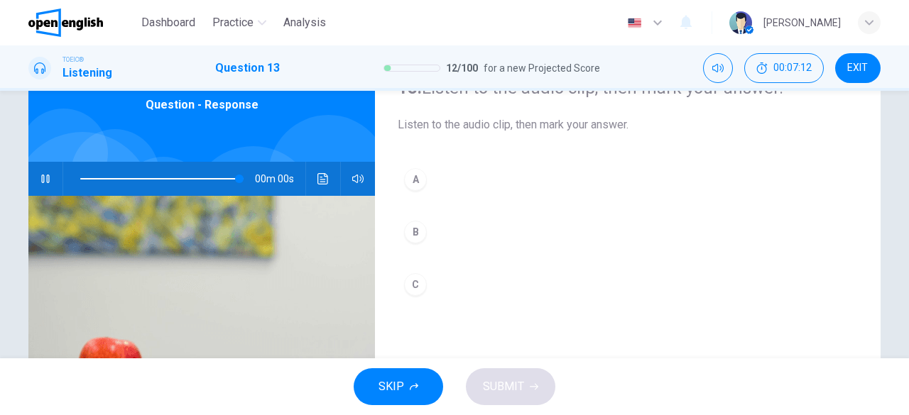
type input "*"
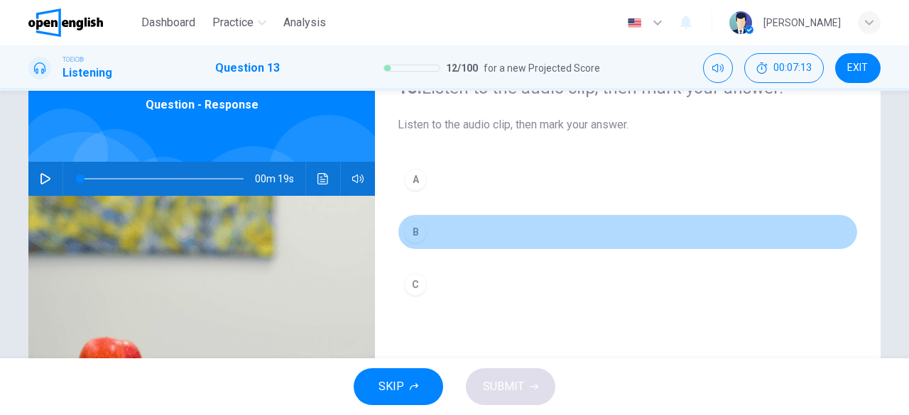
click at [407, 231] on div "B" at bounding box center [415, 232] width 23 height 23
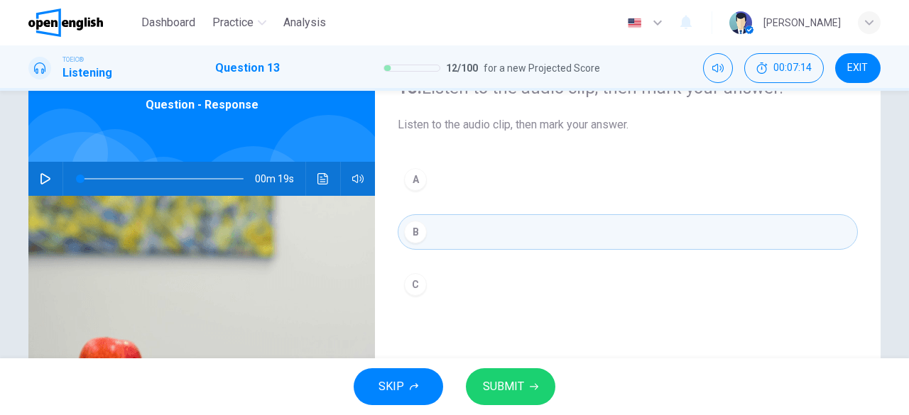
click at [521, 390] on span "SUBMIT" at bounding box center [503, 387] width 41 height 20
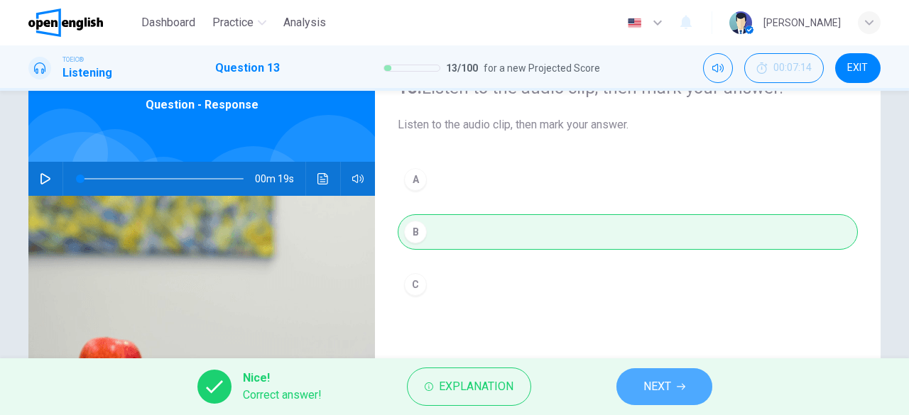
click at [671, 384] on button "NEXT" at bounding box center [664, 386] width 96 height 37
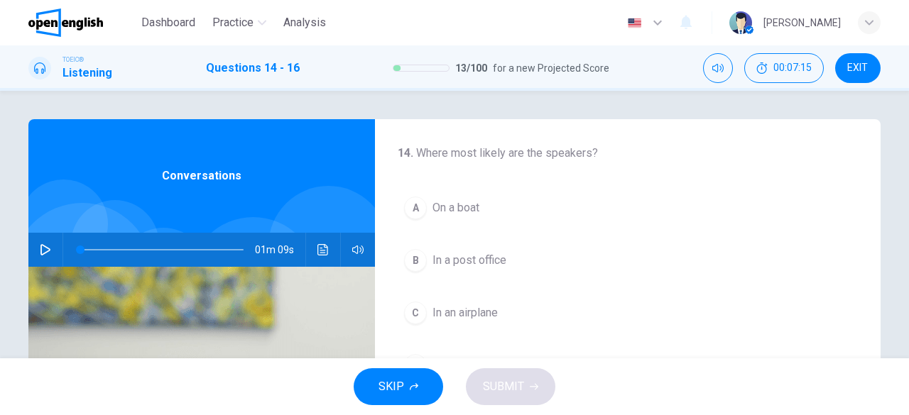
click at [40, 253] on icon "button" at bounding box center [45, 249] width 11 height 11
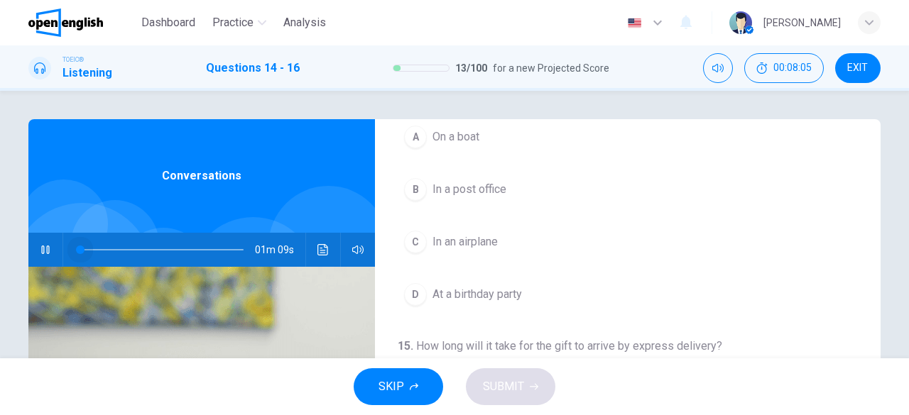
drag, startPoint x: 192, startPoint y: 248, endPoint x: 45, endPoint y: 256, distance: 147.9
click at [45, 256] on div "01m 09s" at bounding box center [201, 250] width 346 height 34
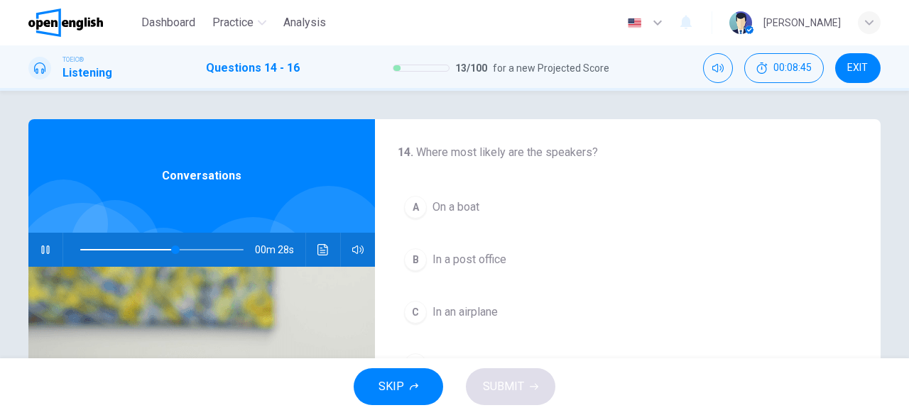
scroll to position [0, 0]
click at [460, 265] on span "In a post office" at bounding box center [469, 260] width 74 height 17
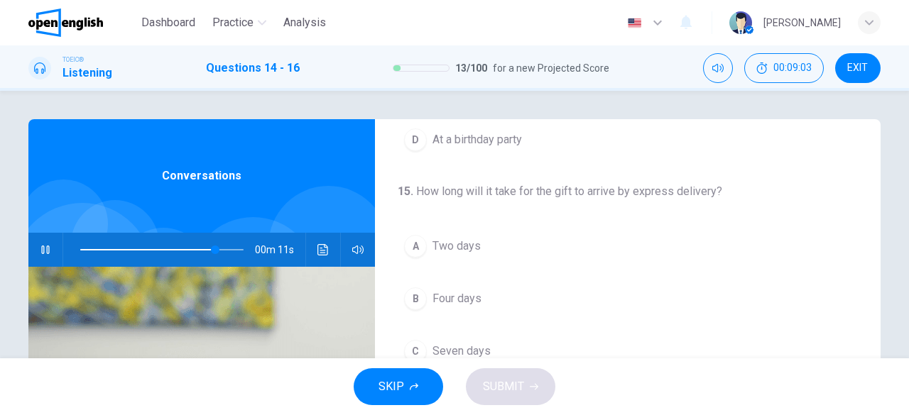
scroll to position [213, 0]
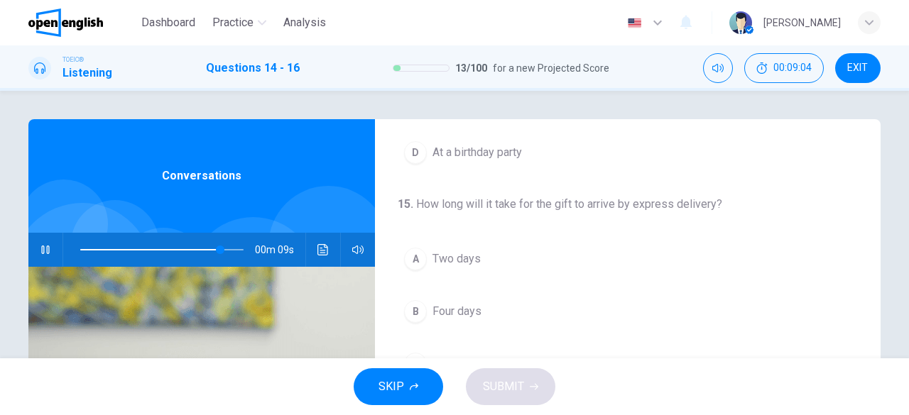
click at [471, 261] on span "Two days" at bounding box center [456, 259] width 48 height 17
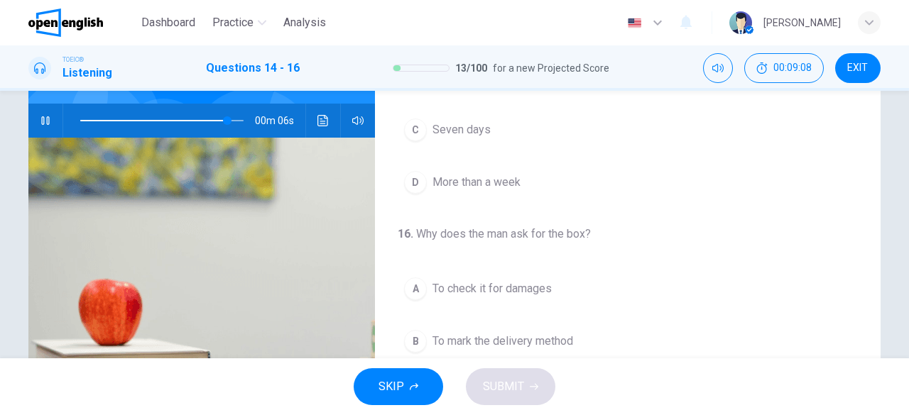
scroll to position [142, 0]
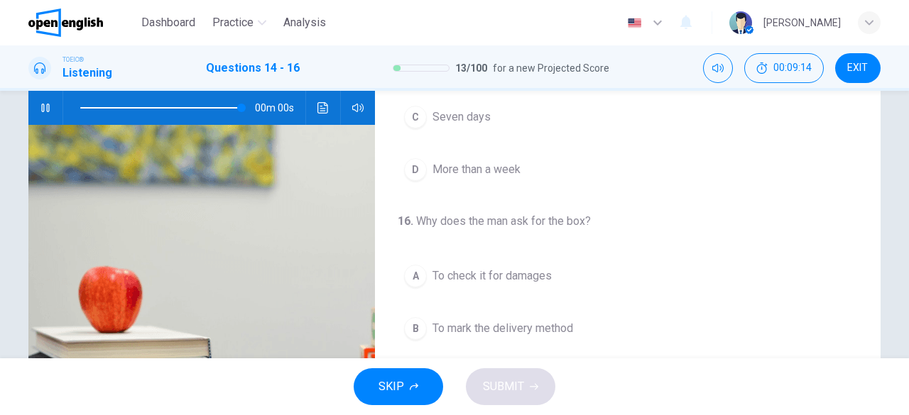
type input "*"
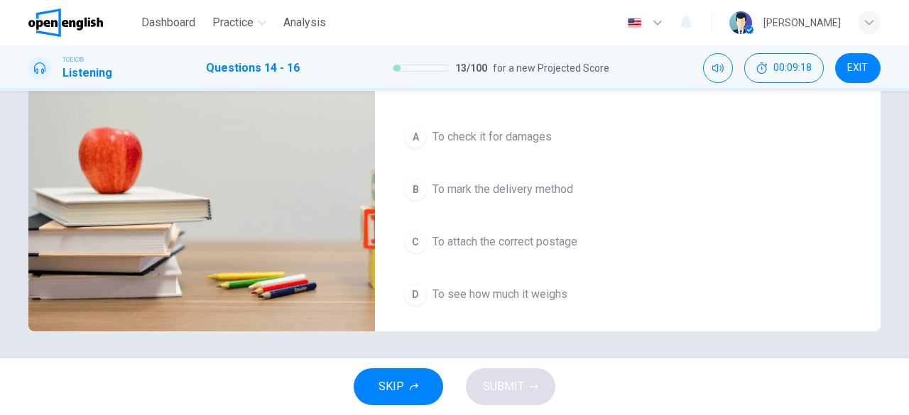
scroll to position [283, 0]
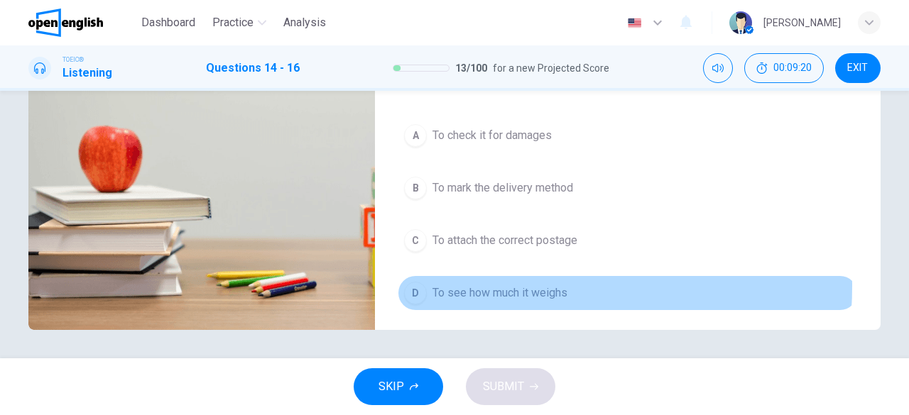
click at [481, 285] on span "To see how much it weighs" at bounding box center [499, 293] width 135 height 17
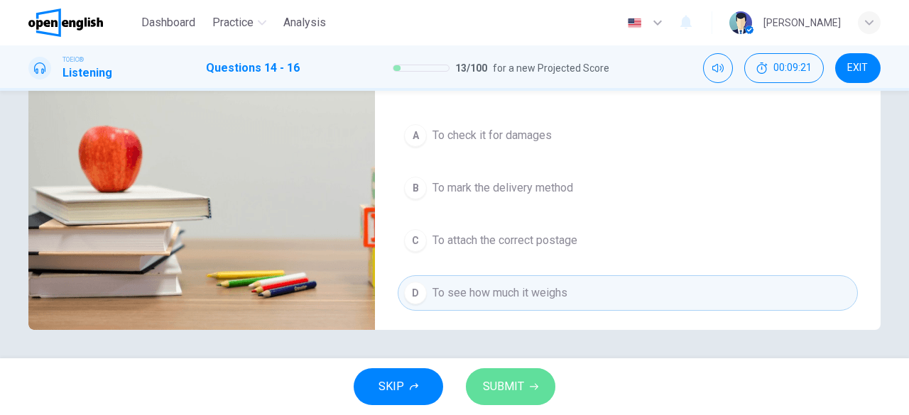
click at [493, 378] on span "SUBMIT" at bounding box center [503, 387] width 41 height 20
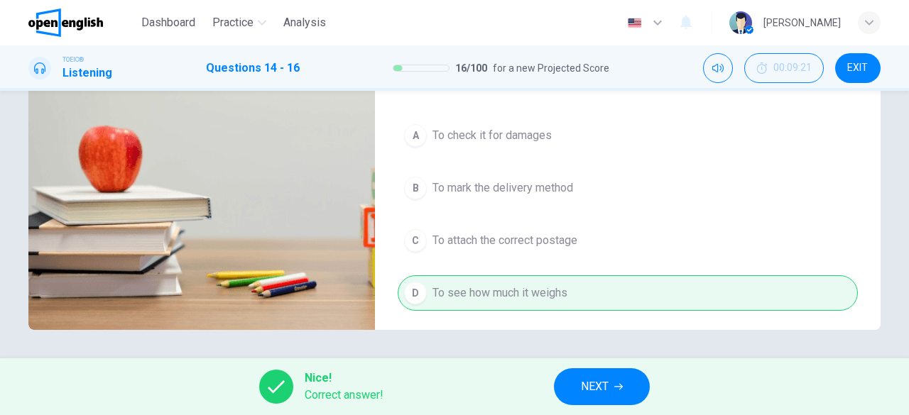
click at [589, 380] on span "NEXT" at bounding box center [595, 387] width 28 height 20
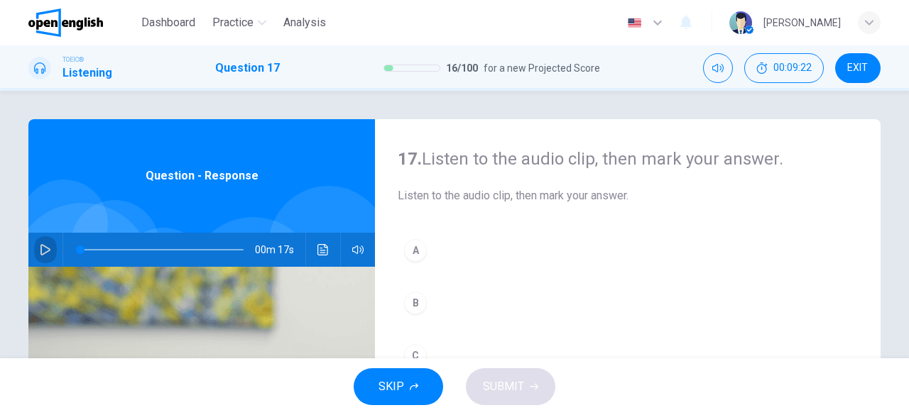
click at [44, 251] on icon "button" at bounding box center [45, 249] width 11 height 11
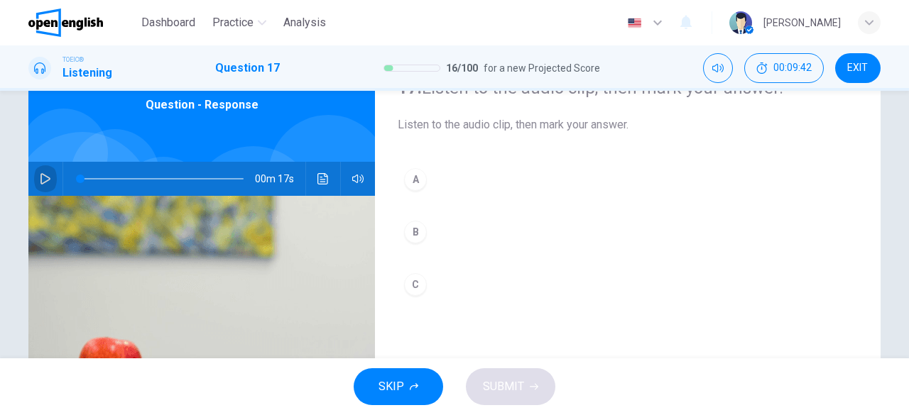
click at [40, 177] on icon "button" at bounding box center [45, 178] width 11 height 11
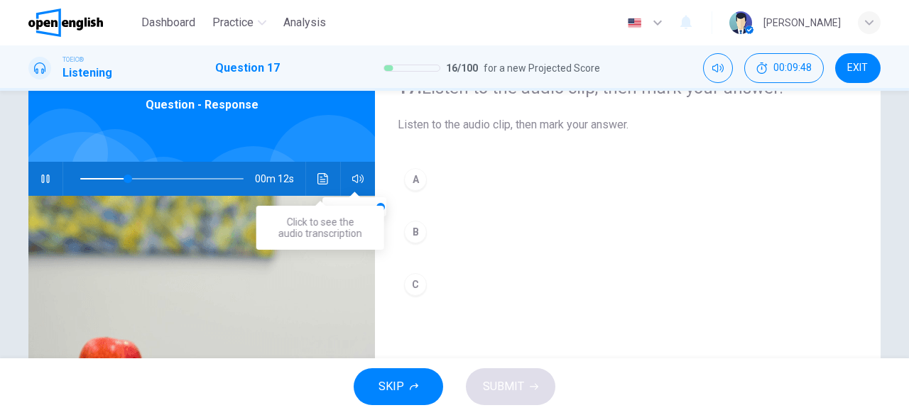
click at [317, 180] on icon "Click to see the audio transcription" at bounding box center [322, 178] width 11 height 11
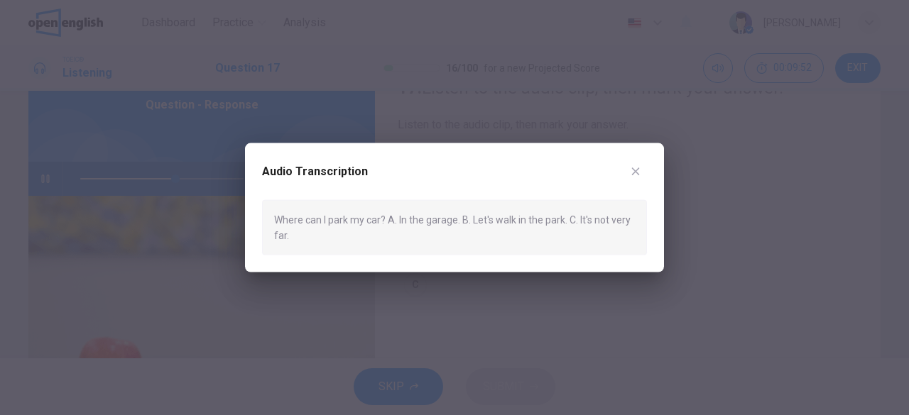
click at [634, 167] on icon "button" at bounding box center [635, 170] width 11 height 11
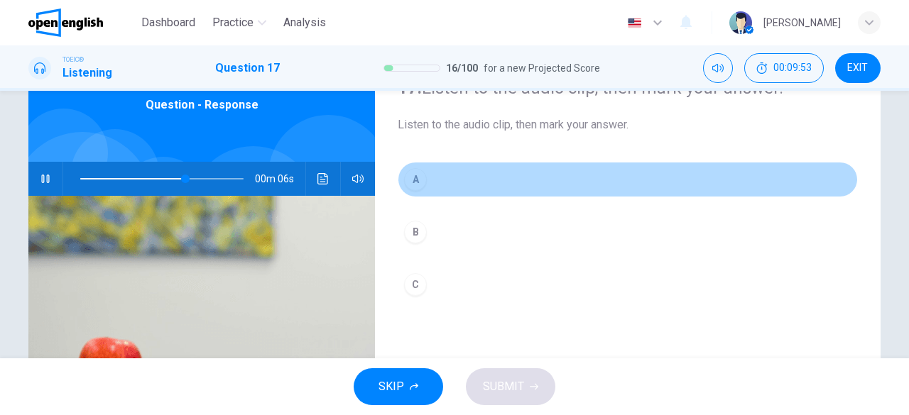
click at [420, 185] on div "A" at bounding box center [415, 179] width 23 height 23
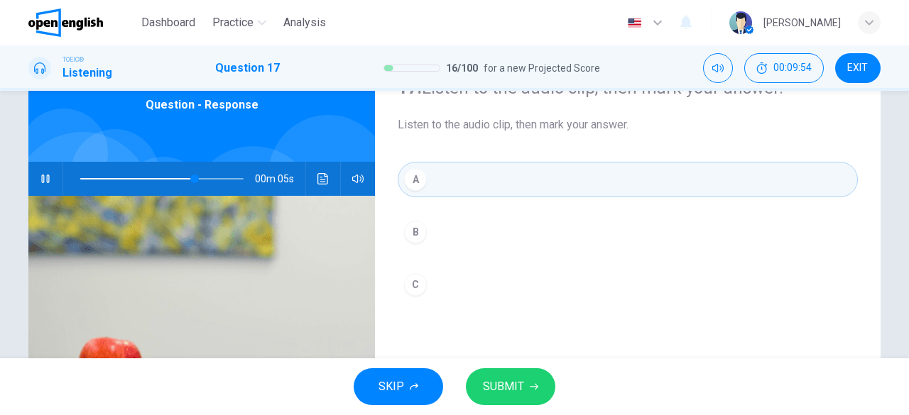
click at [519, 398] on button "SUBMIT" at bounding box center [510, 386] width 89 height 37
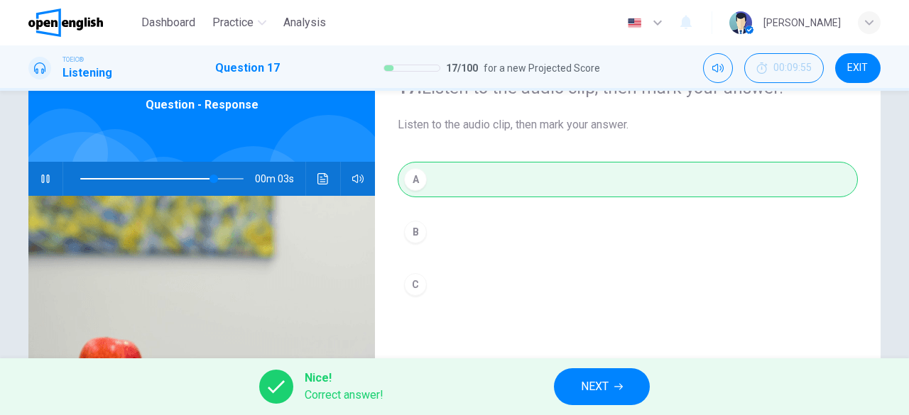
type input "**"
click at [620, 388] on icon "button" at bounding box center [618, 387] width 9 height 9
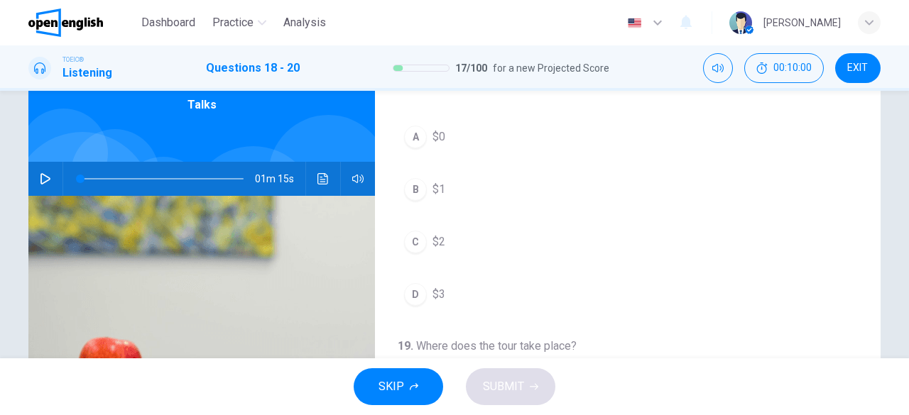
click at [44, 178] on icon "button" at bounding box center [45, 178] width 11 height 11
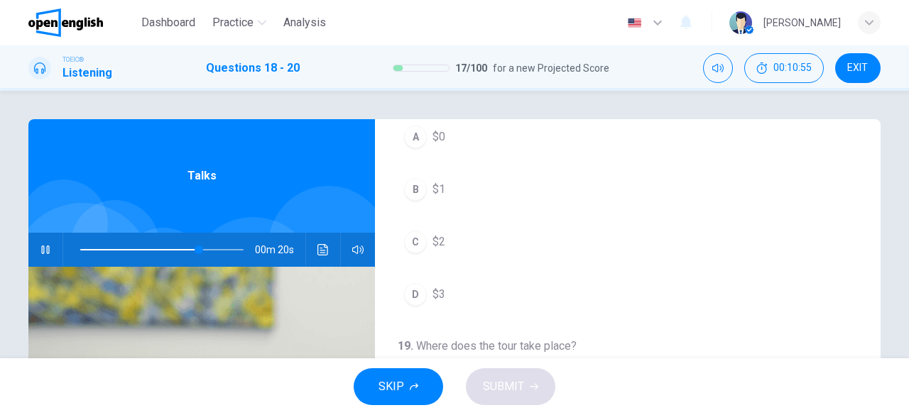
click at [424, 138] on button "A $0" at bounding box center [627, 136] width 460 height 35
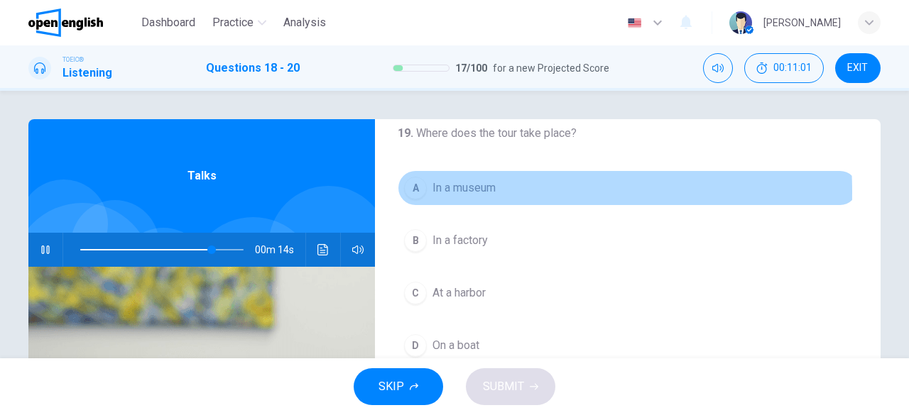
click at [433, 190] on span "In a museum" at bounding box center [463, 188] width 63 height 17
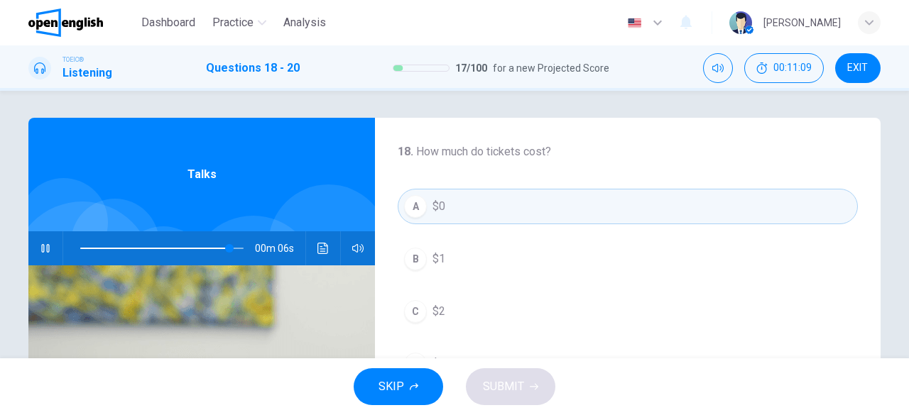
scroll to position [0, 0]
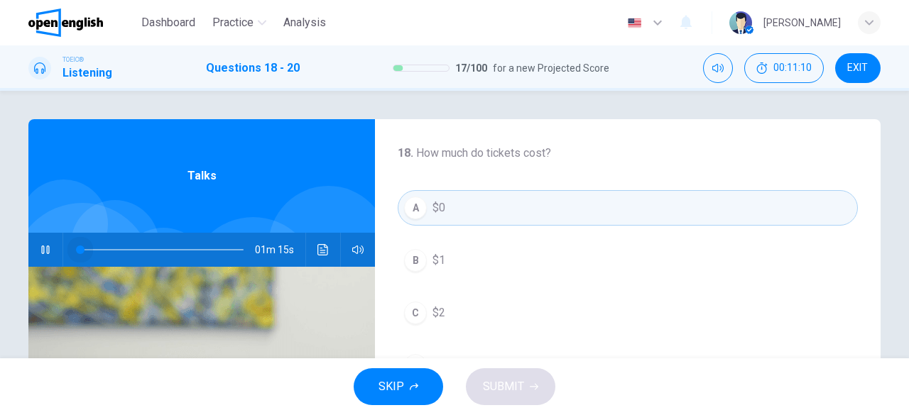
drag, startPoint x: 223, startPoint y: 247, endPoint x: 0, endPoint y: 258, distance: 223.1
click at [0, 258] on div "18 . How much do tickets cost? A $0 B $1 C $2 D $3 19 . Where does the tour tak…" at bounding box center [454, 225] width 909 height 268
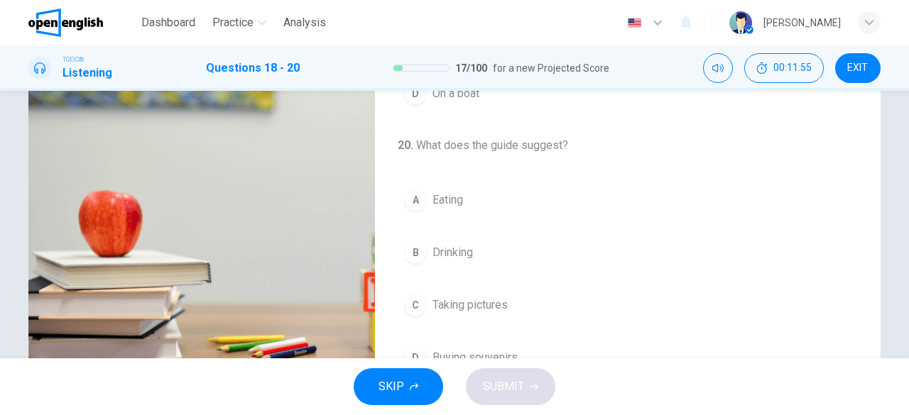
scroll to position [283, 0]
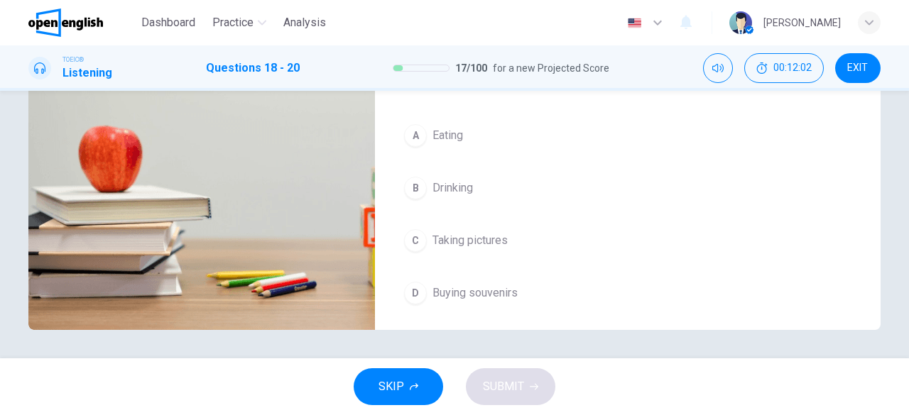
click at [433, 292] on span "Buying souvenirs" at bounding box center [474, 293] width 85 height 17
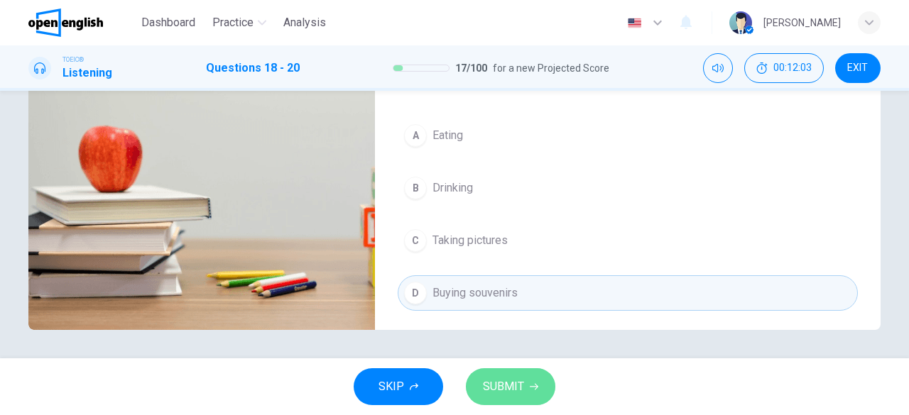
click at [510, 384] on span "SUBMIT" at bounding box center [503, 387] width 41 height 20
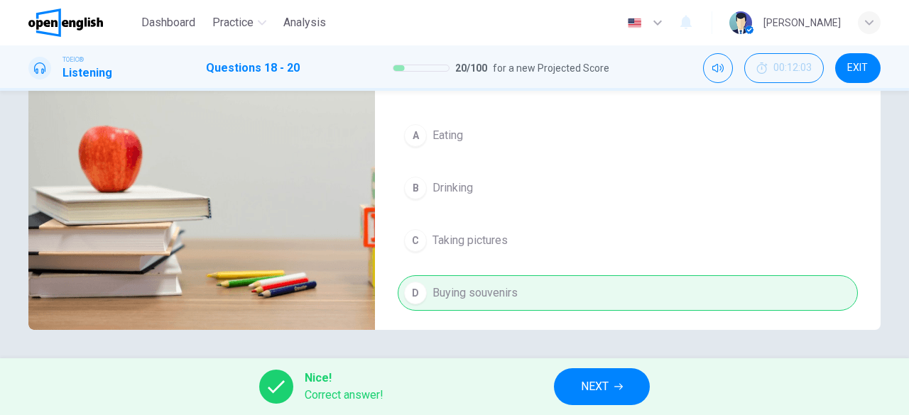
type input "**"
click at [595, 385] on span "NEXT" at bounding box center [595, 387] width 28 height 20
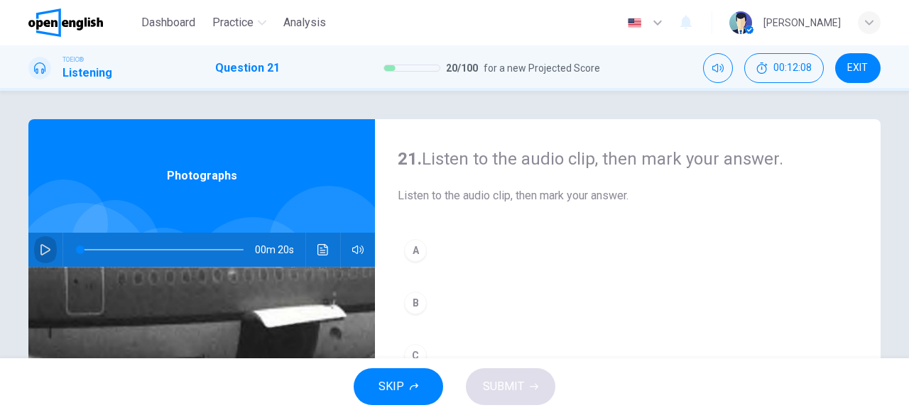
click at [41, 246] on icon "button" at bounding box center [45, 249] width 10 height 11
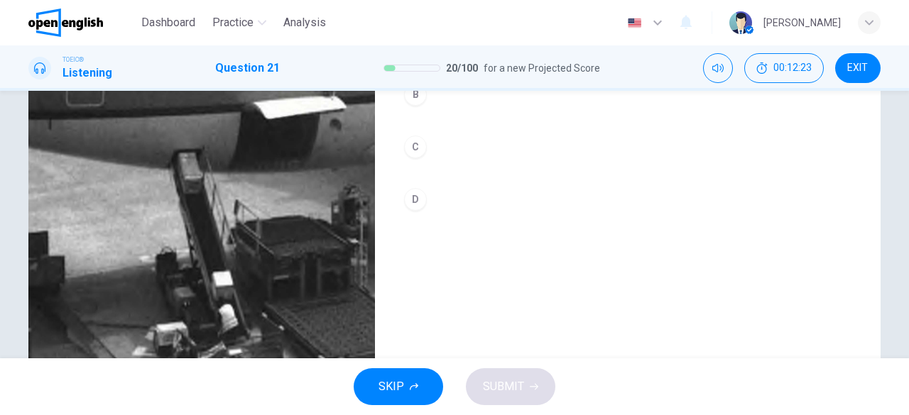
scroll to position [212, 0]
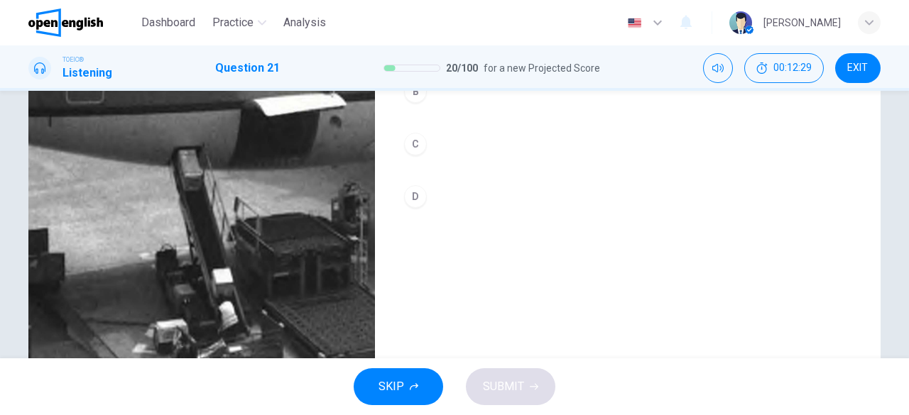
type input "*"
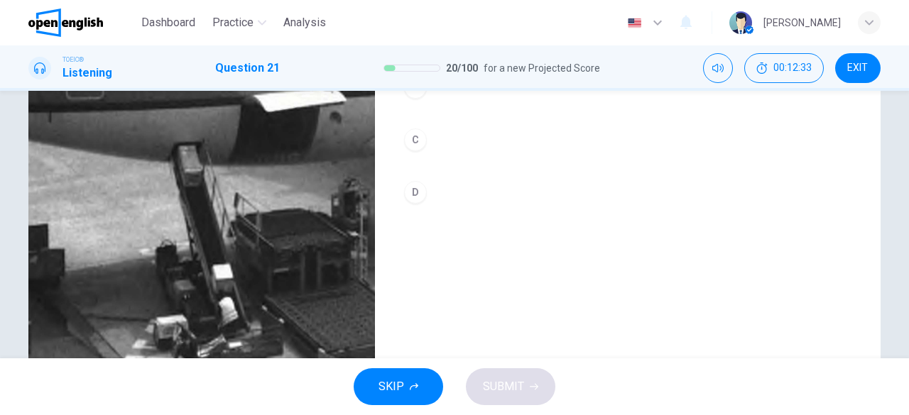
scroll to position [70, 0]
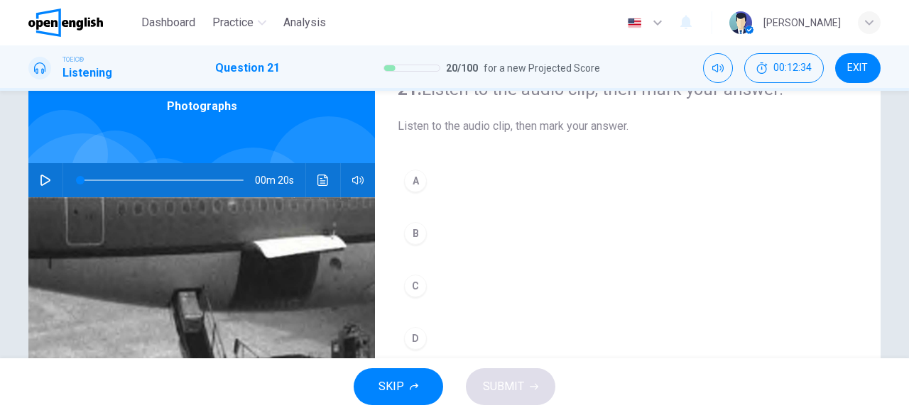
click at [410, 283] on div "C" at bounding box center [415, 286] width 23 height 23
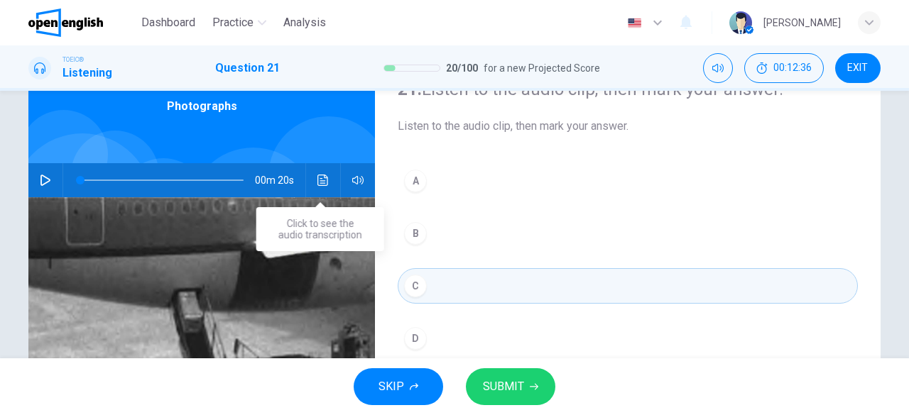
click at [318, 183] on icon "Click to see the audio transcription" at bounding box center [322, 180] width 11 height 11
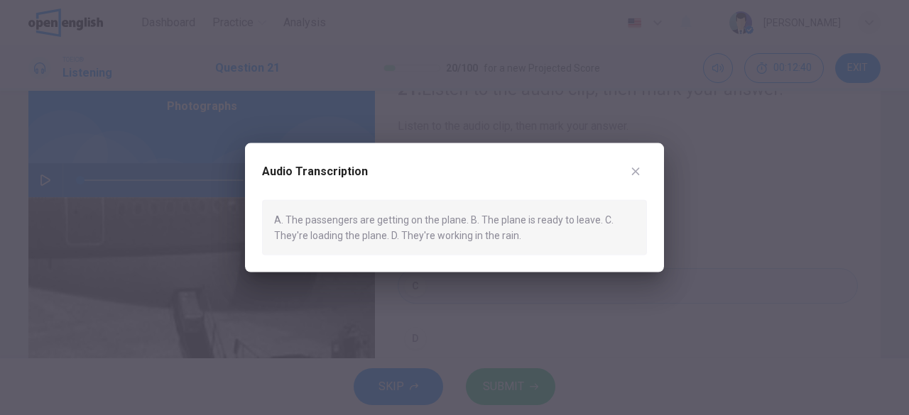
click at [635, 172] on icon "button" at bounding box center [635, 170] width 11 height 11
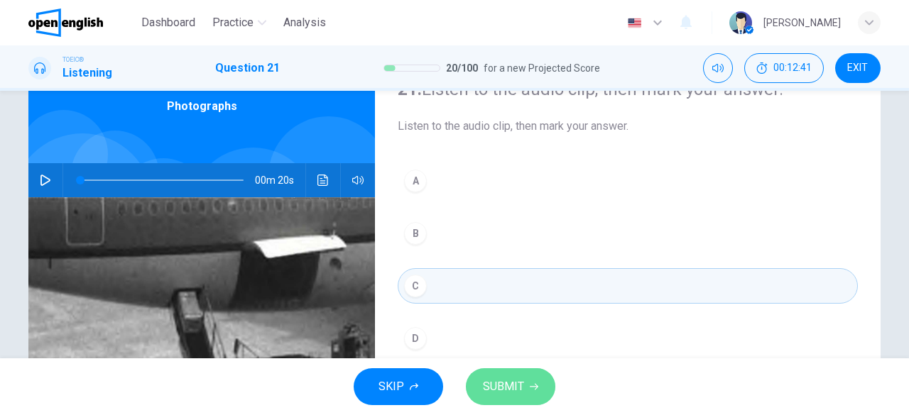
click at [526, 393] on button "SUBMIT" at bounding box center [510, 386] width 89 height 37
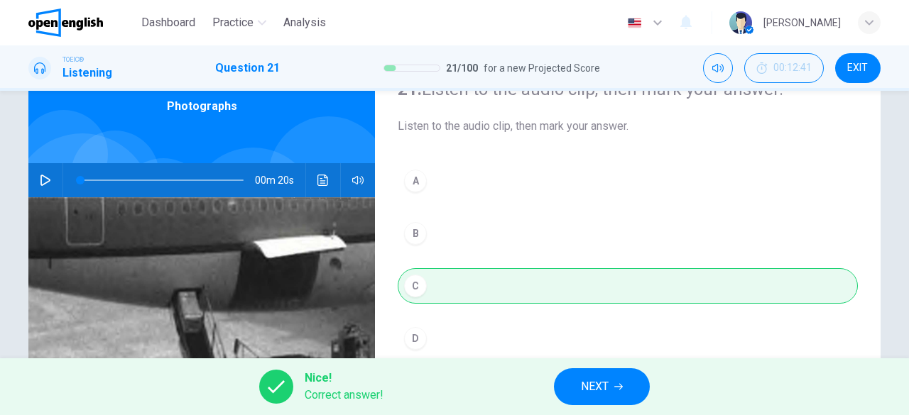
click at [591, 383] on span "NEXT" at bounding box center [595, 387] width 28 height 20
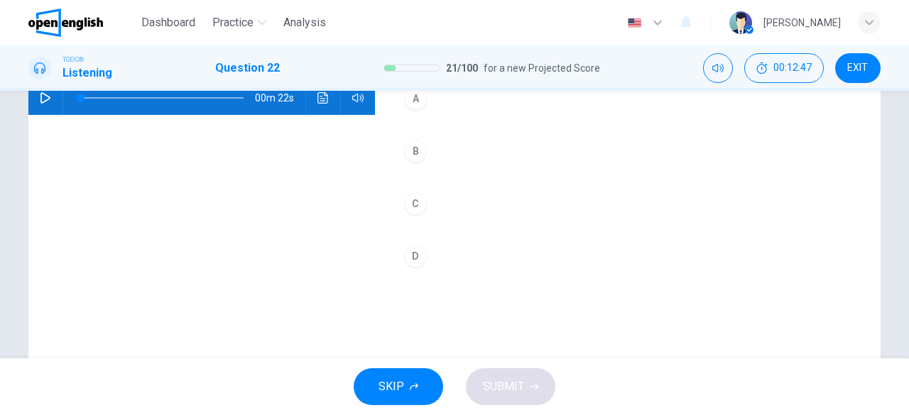
scroll to position [141, 0]
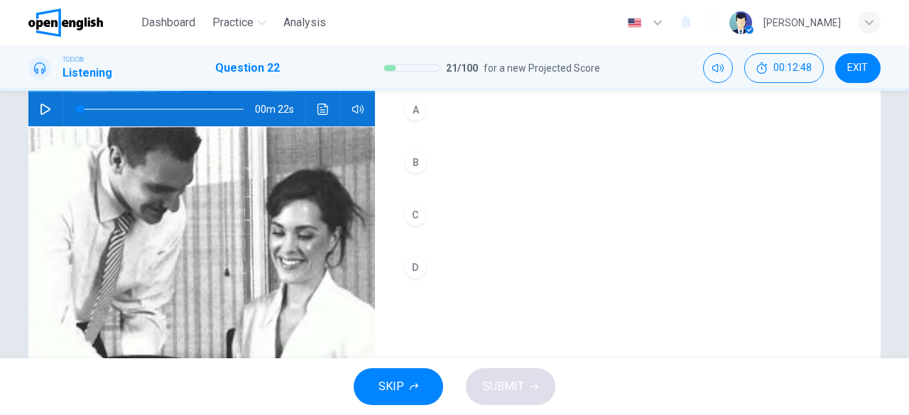
click at [40, 106] on icon "button" at bounding box center [45, 109] width 10 height 11
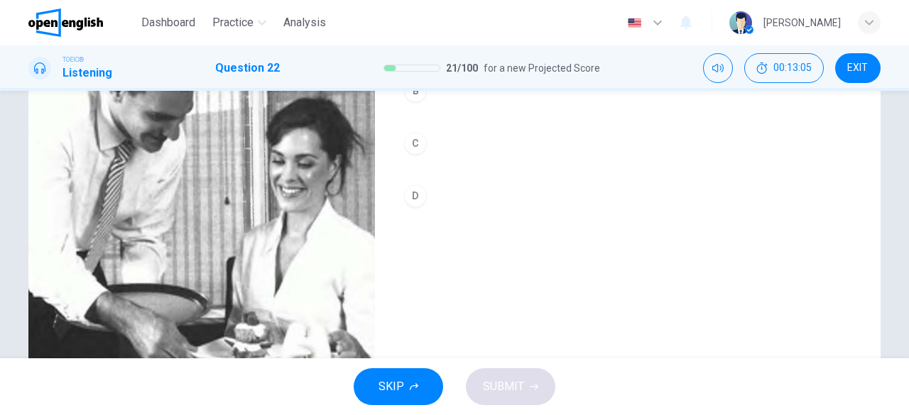
scroll to position [212, 0]
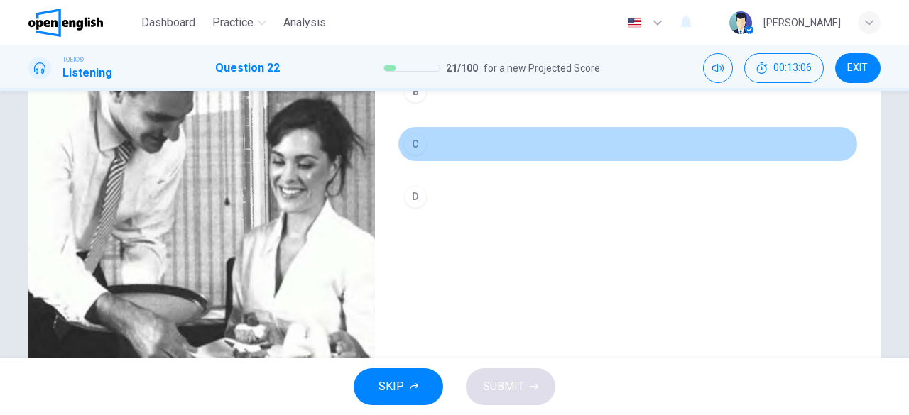
click at [412, 141] on div "C" at bounding box center [415, 144] width 23 height 23
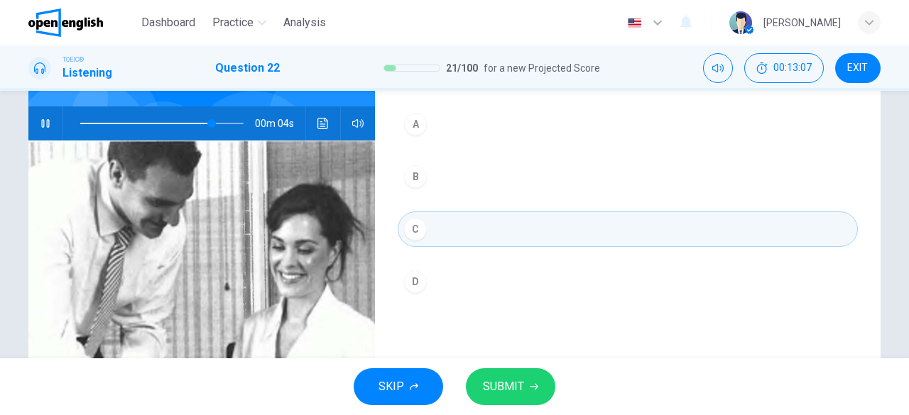
scroll to position [70, 0]
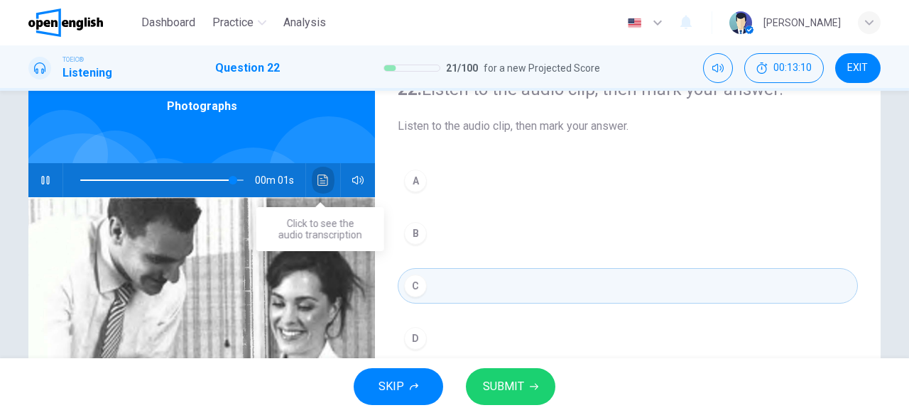
click at [317, 185] on icon "Click to see the audio transcription" at bounding box center [322, 180] width 11 height 11
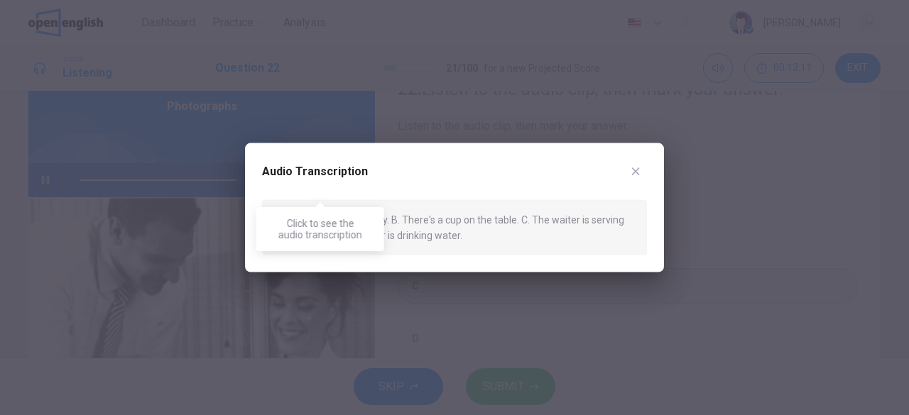
type input "*"
click at [631, 170] on icon "button" at bounding box center [635, 170] width 11 height 11
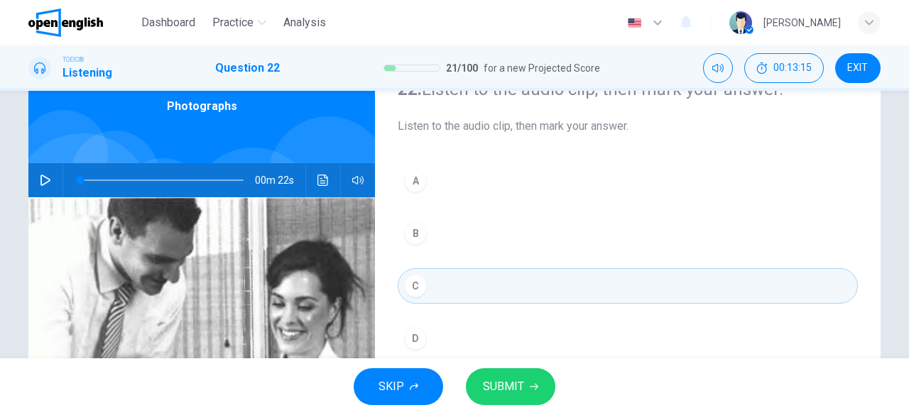
click at [517, 396] on span "SUBMIT" at bounding box center [503, 387] width 41 height 20
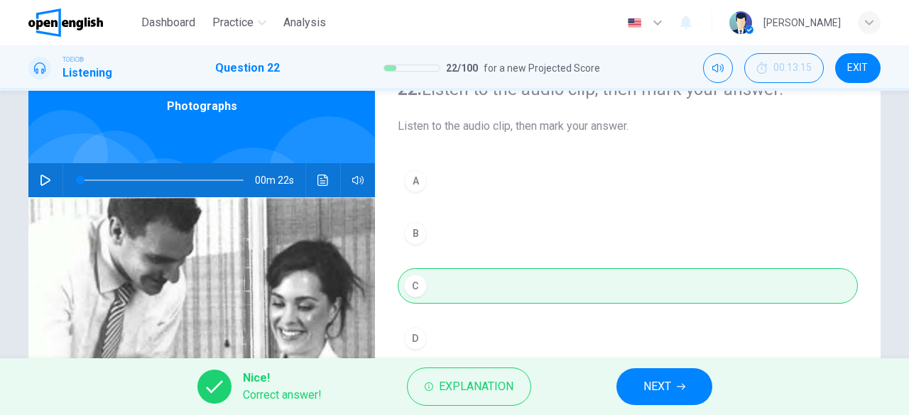
click at [679, 385] on icon "button" at bounding box center [680, 387] width 9 height 9
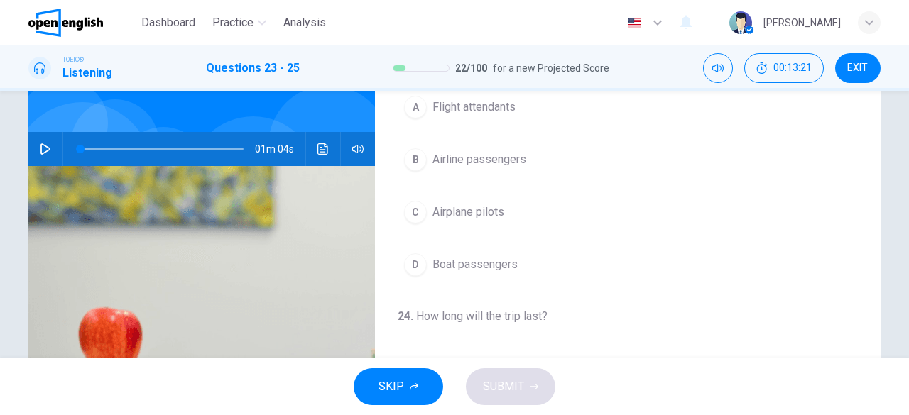
scroll to position [0, 0]
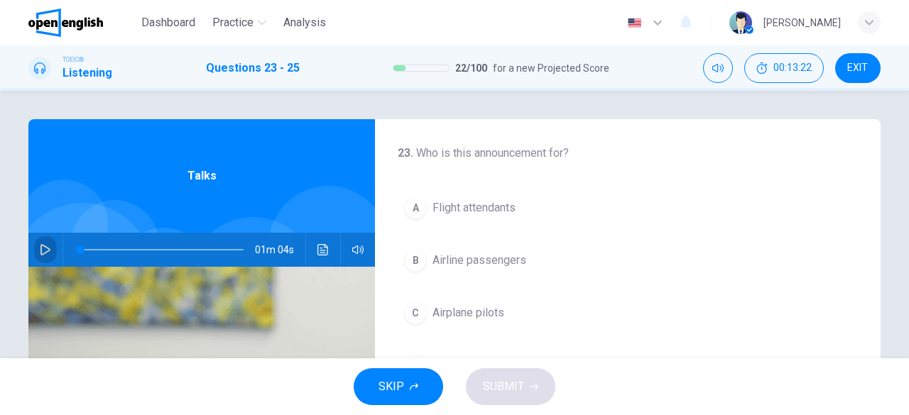
click at [46, 251] on icon "button" at bounding box center [45, 249] width 11 height 11
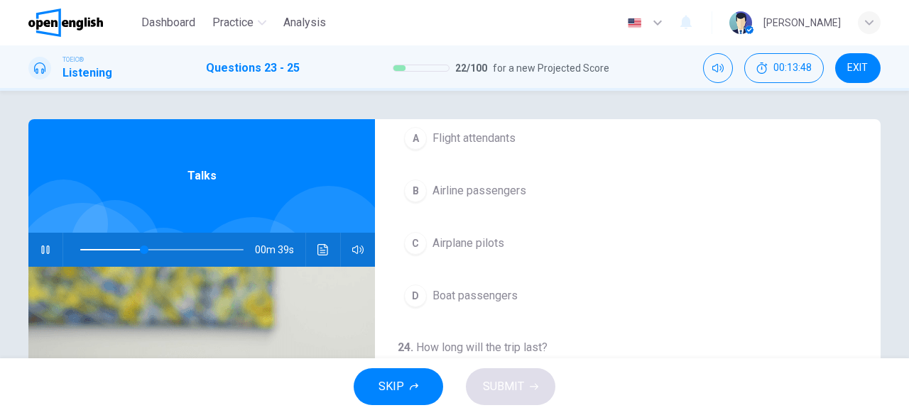
scroll to position [71, 0]
drag, startPoint x: 180, startPoint y: 252, endPoint x: 70, endPoint y: 251, distance: 110.7
click at [76, 251] on span at bounding box center [80, 250] width 9 height 9
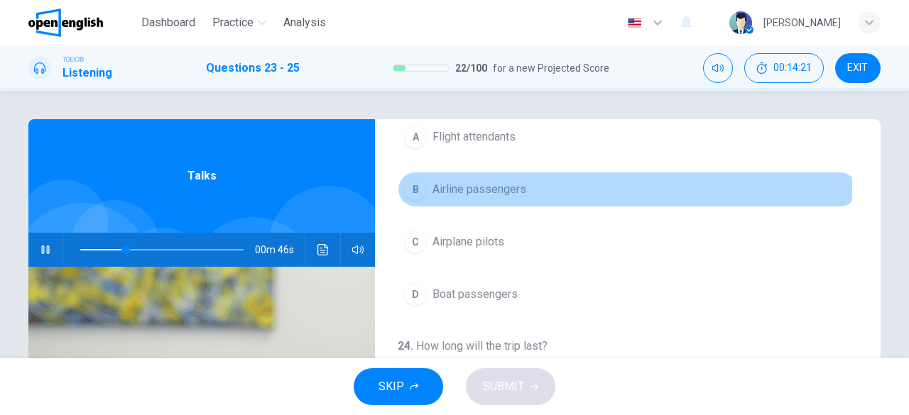
click at [520, 190] on span "Airline passengers" at bounding box center [479, 189] width 94 height 17
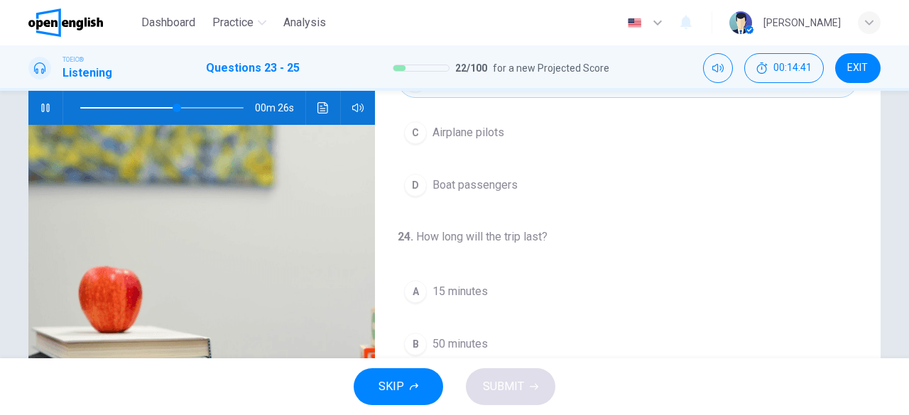
scroll to position [34, 0]
drag, startPoint x: 182, startPoint y: 110, endPoint x: 82, endPoint y: 106, distance: 100.2
click at [91, 106] on span at bounding box center [95, 108] width 9 height 9
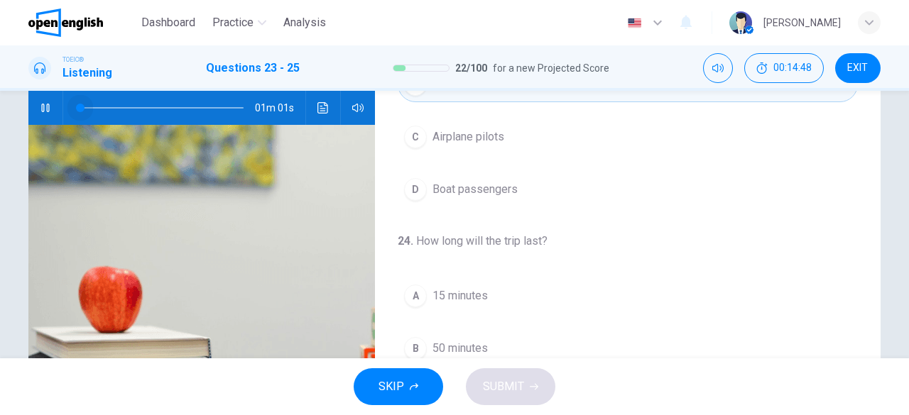
drag, startPoint x: 89, startPoint y: 108, endPoint x: 60, endPoint y: 108, distance: 28.4
click at [76, 108] on span at bounding box center [80, 108] width 9 height 9
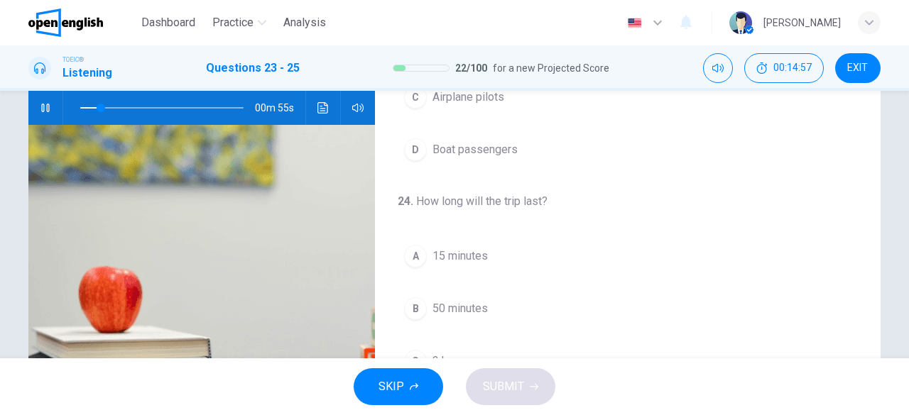
scroll to position [176, 0]
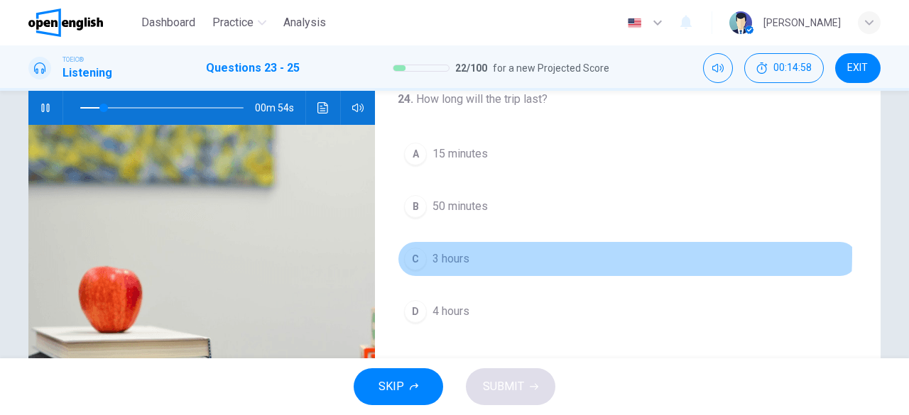
click at [457, 251] on span "3 hours" at bounding box center [450, 259] width 37 height 17
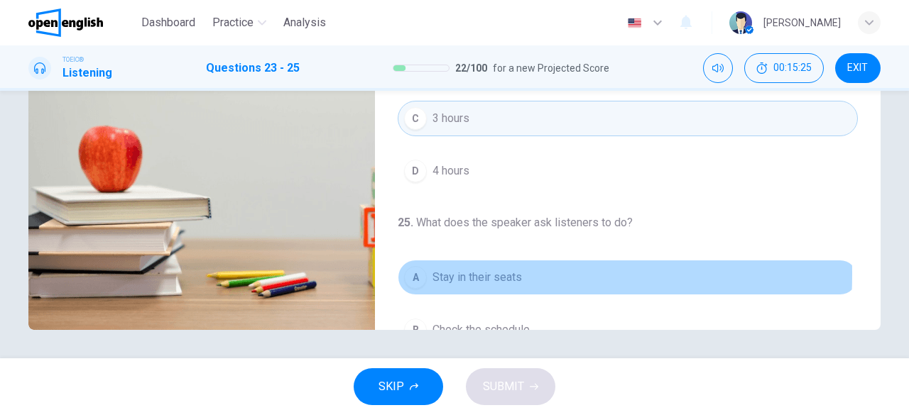
click at [420, 270] on div "A" at bounding box center [415, 277] width 23 height 23
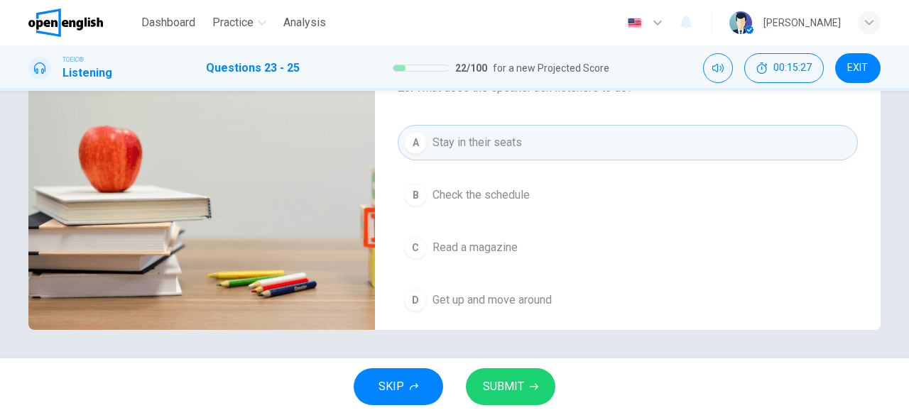
scroll to position [318, 0]
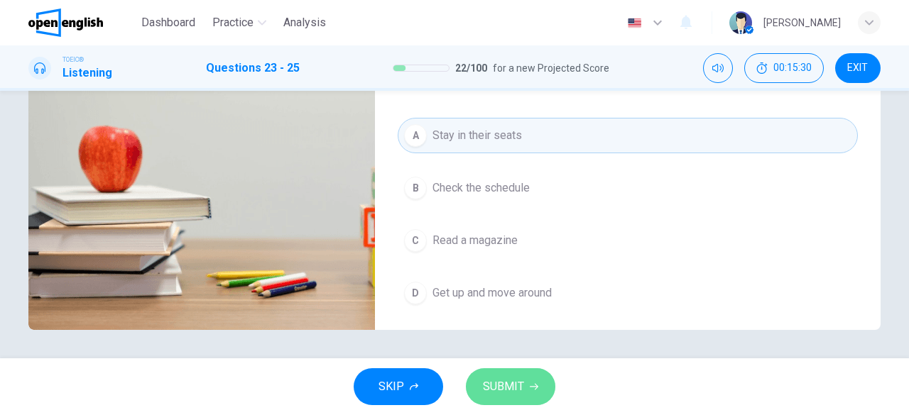
click at [534, 385] on icon "button" at bounding box center [534, 387] width 9 height 6
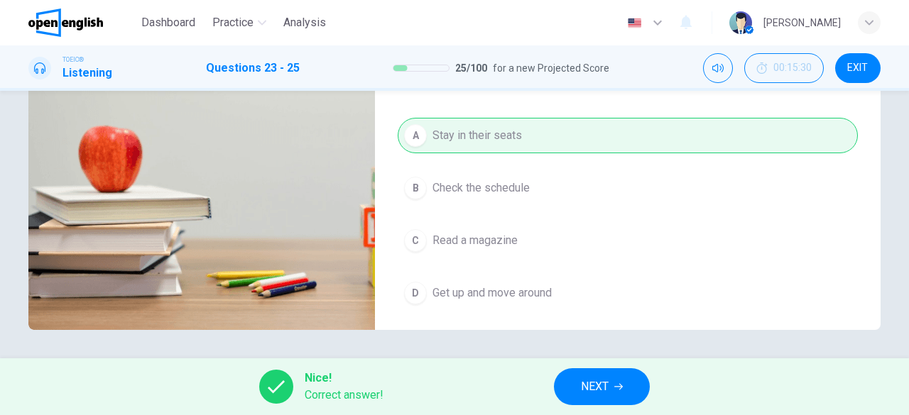
type input "**"
click at [619, 390] on icon "button" at bounding box center [618, 387] width 9 height 9
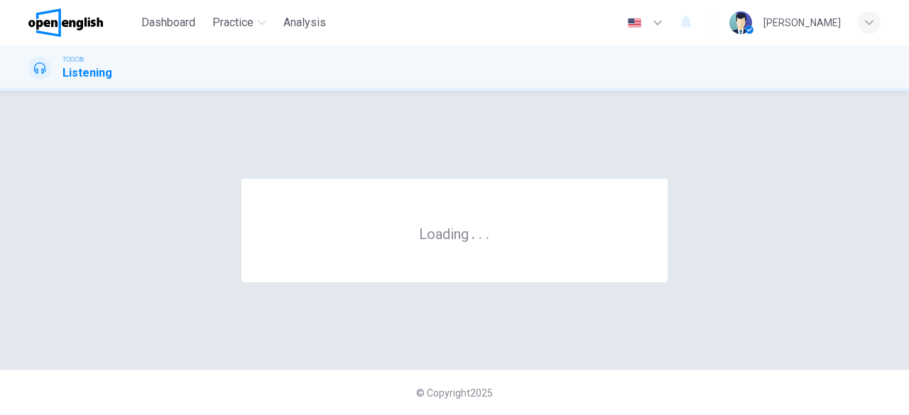
scroll to position [0, 0]
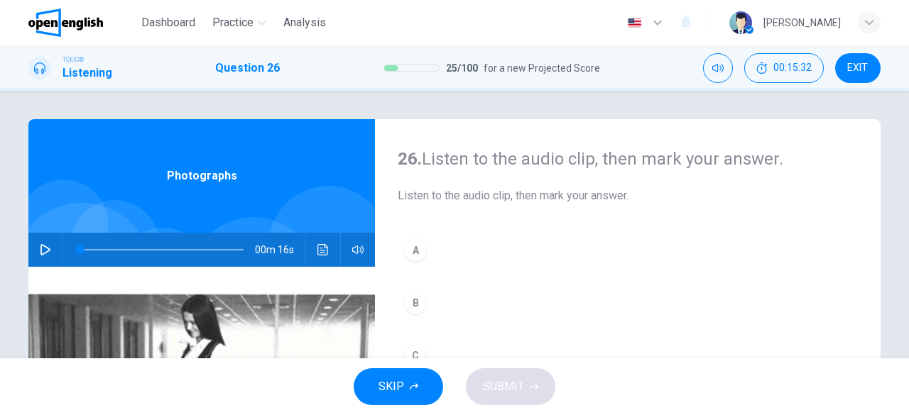
click at [40, 253] on icon "button" at bounding box center [45, 249] width 11 height 11
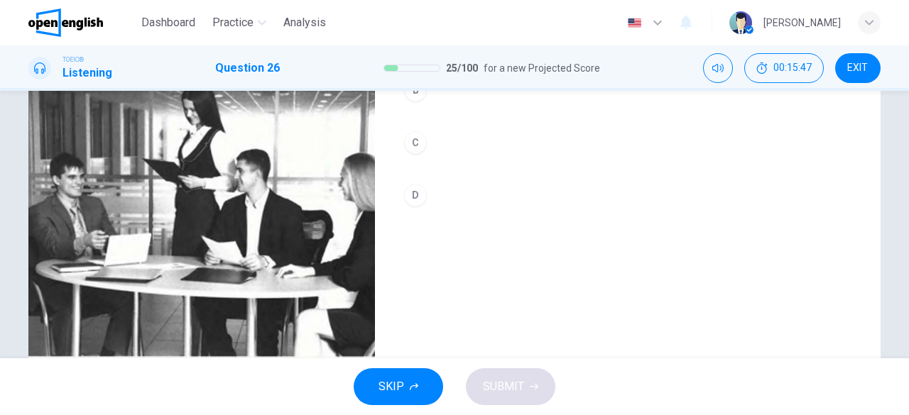
scroll to position [142, 0]
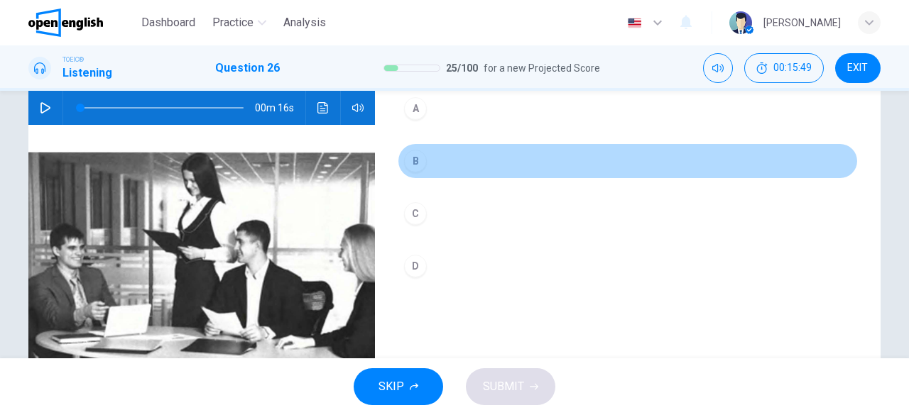
click at [408, 161] on div "B" at bounding box center [415, 161] width 23 height 23
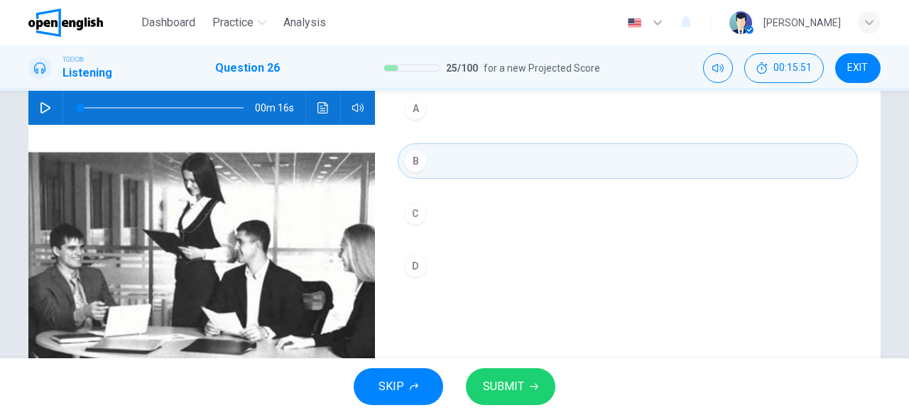
click at [34, 107] on button "button" at bounding box center [45, 108] width 23 height 34
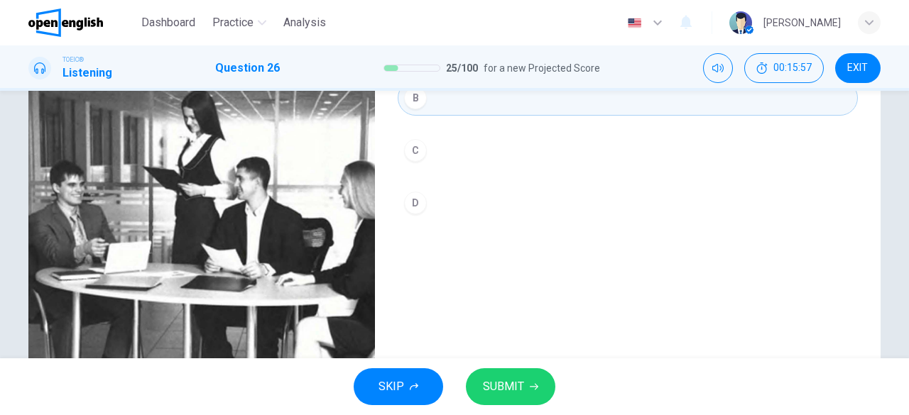
scroll to position [213, 0]
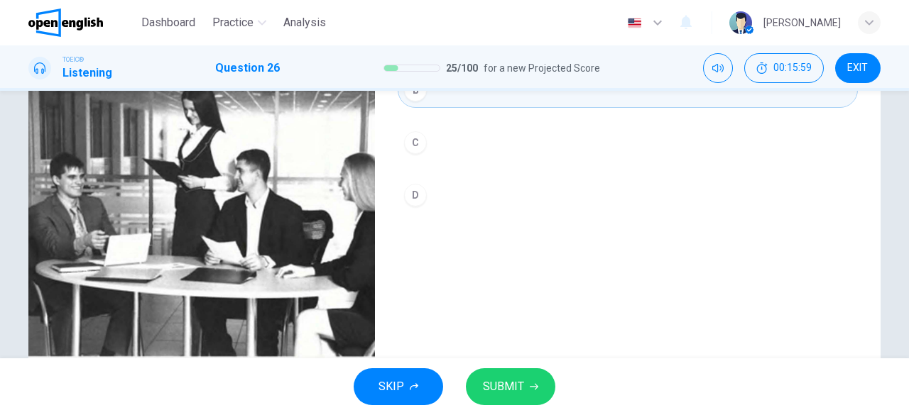
click at [528, 387] on button "SUBMIT" at bounding box center [510, 386] width 89 height 37
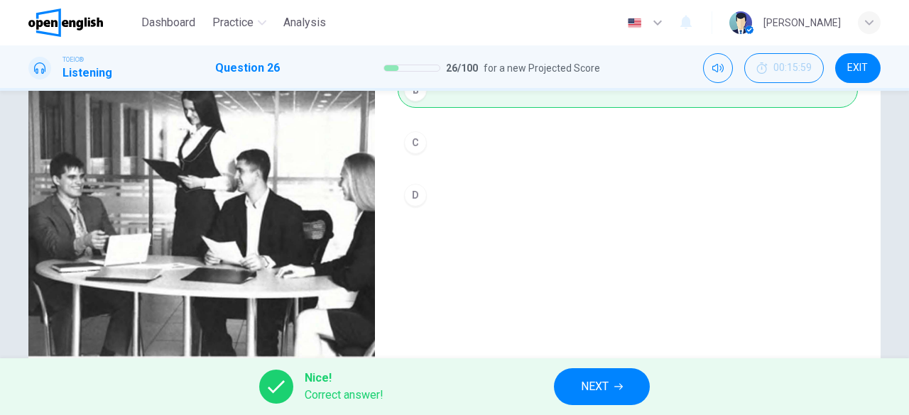
type input "**"
click at [608, 391] on span "NEXT" at bounding box center [595, 387] width 28 height 20
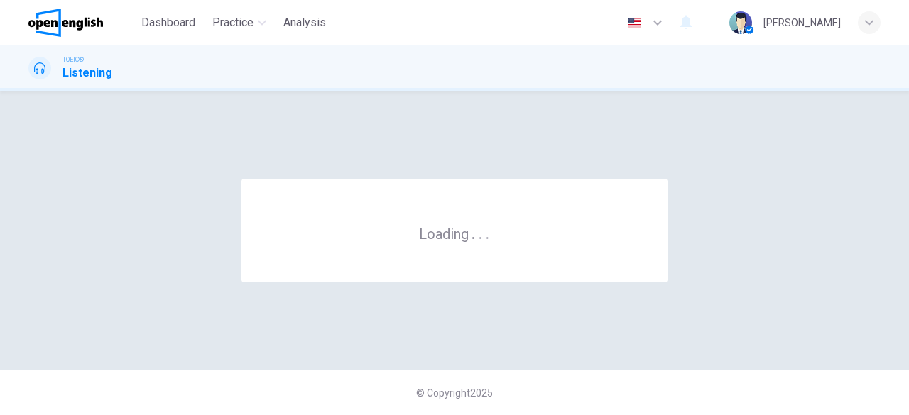
scroll to position [0, 0]
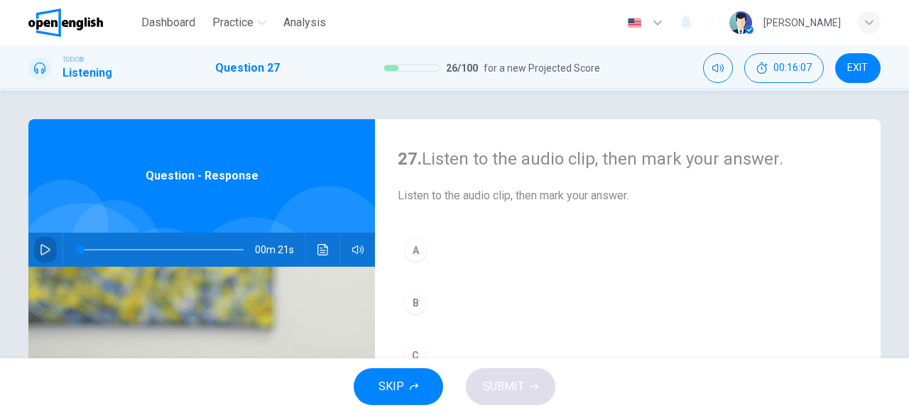
click at [40, 253] on icon "button" at bounding box center [45, 249] width 10 height 11
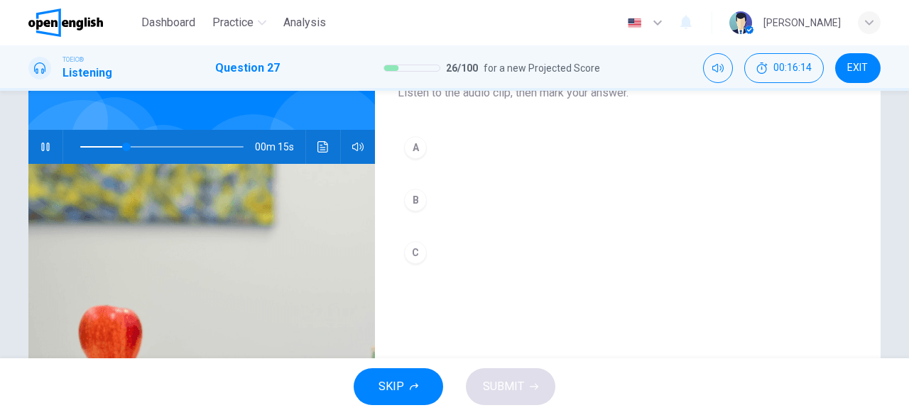
scroll to position [71, 0]
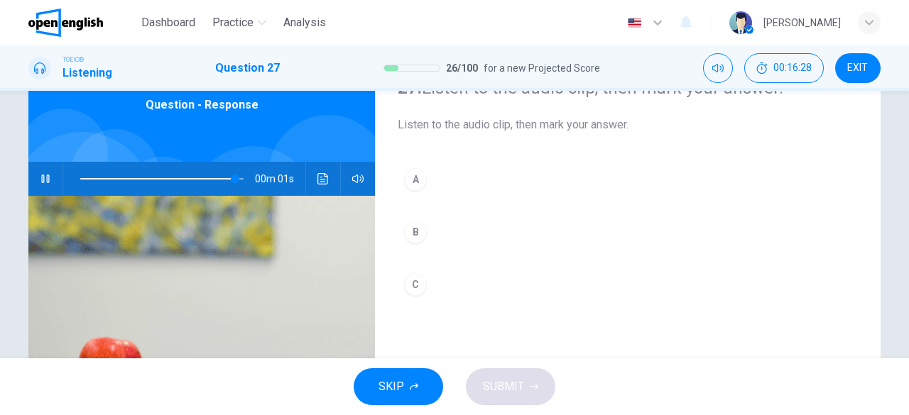
type input "*"
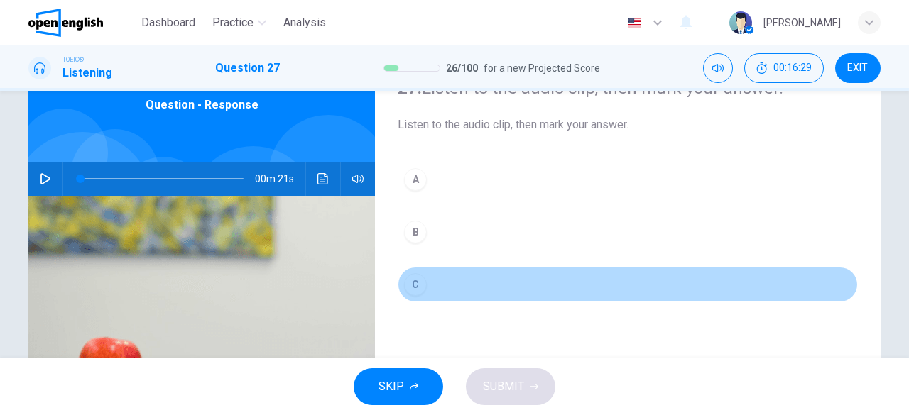
click at [411, 276] on div "C" at bounding box center [415, 284] width 23 height 23
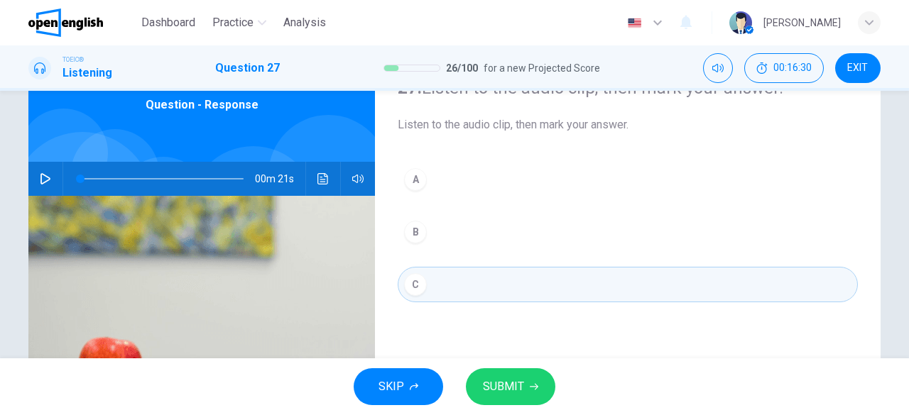
click at [318, 177] on icon "Click to see the audio transcription" at bounding box center [322, 178] width 11 height 11
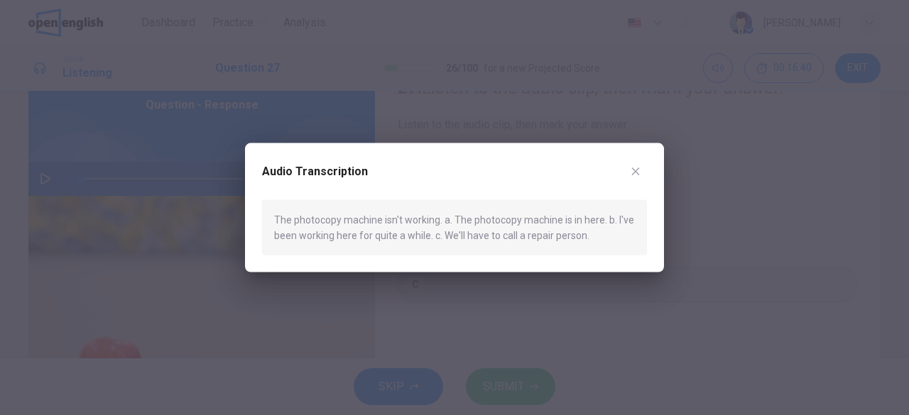
click at [633, 174] on icon "button" at bounding box center [636, 172] width 8 height 8
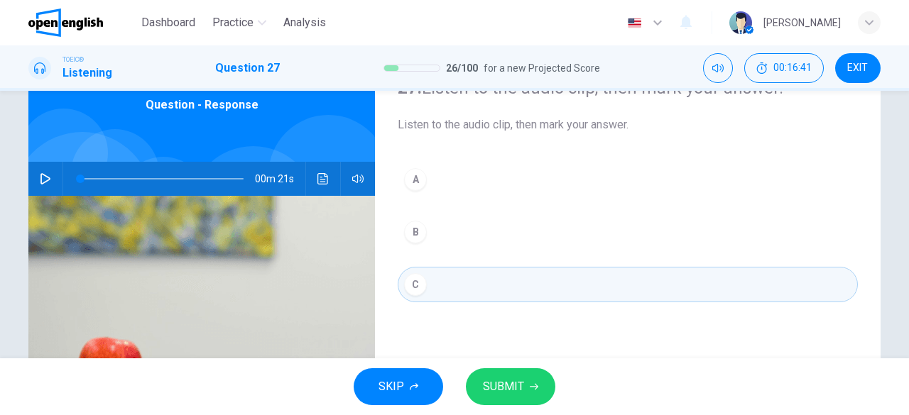
click at [510, 388] on span "SUBMIT" at bounding box center [503, 387] width 41 height 20
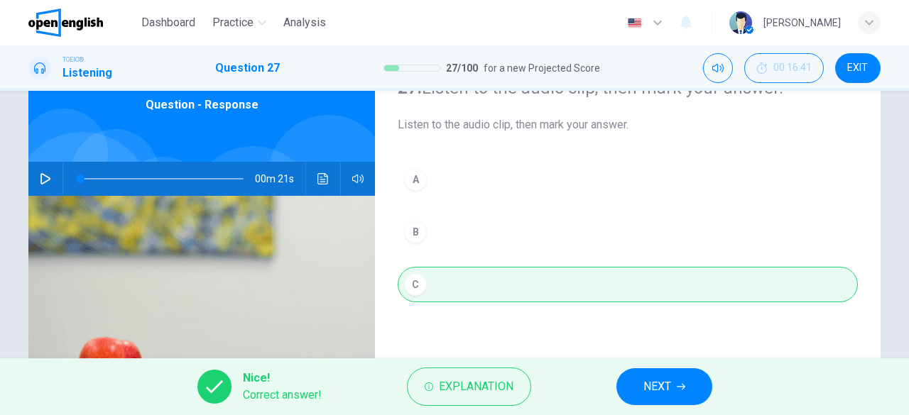
click at [640, 383] on button "NEXT" at bounding box center [664, 386] width 96 height 37
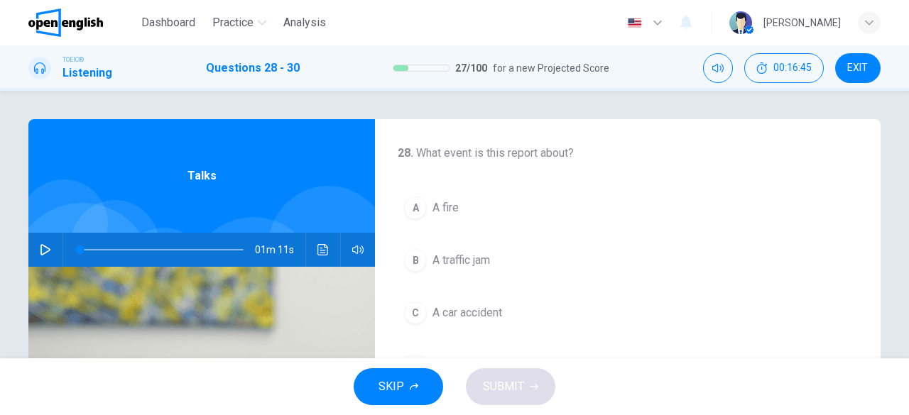
click at [40, 248] on icon "button" at bounding box center [45, 249] width 11 height 11
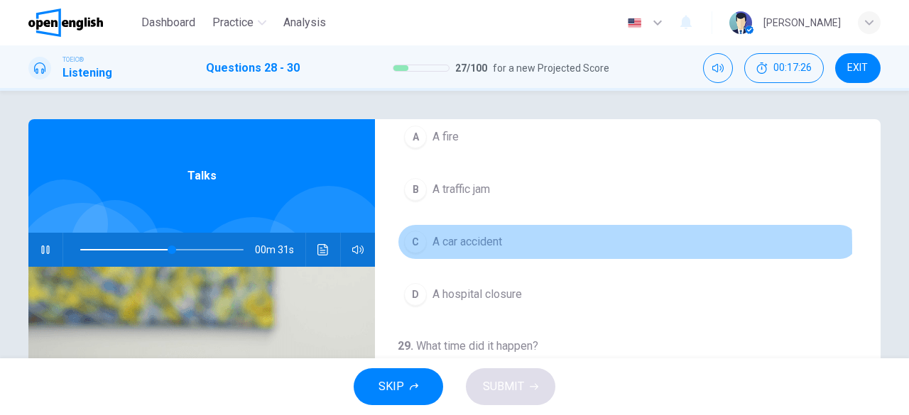
click at [438, 245] on span "A car accident" at bounding box center [467, 242] width 70 height 17
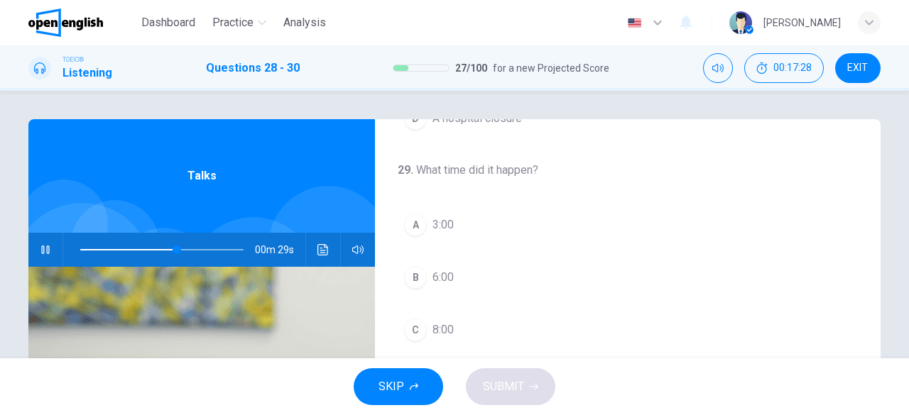
scroll to position [284, 0]
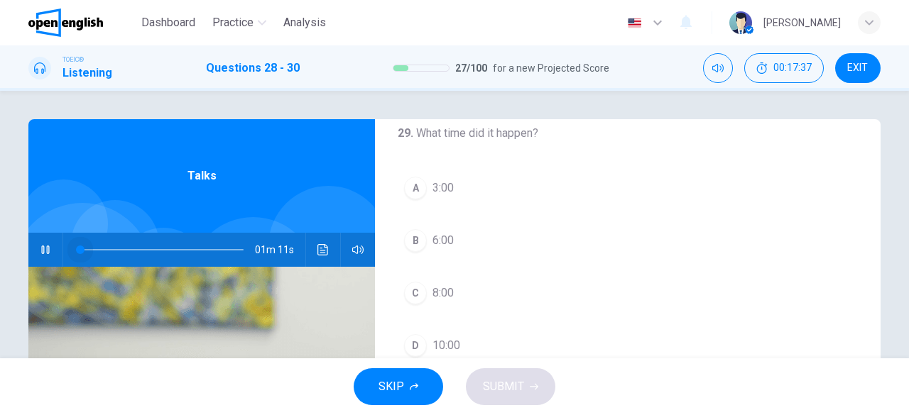
drag, startPoint x: 192, startPoint y: 249, endPoint x: 0, endPoint y: 252, distance: 191.7
click at [0, 252] on div "28 . What event is this report about? A A fire B A traffic jam C A car accident…" at bounding box center [454, 225] width 909 height 268
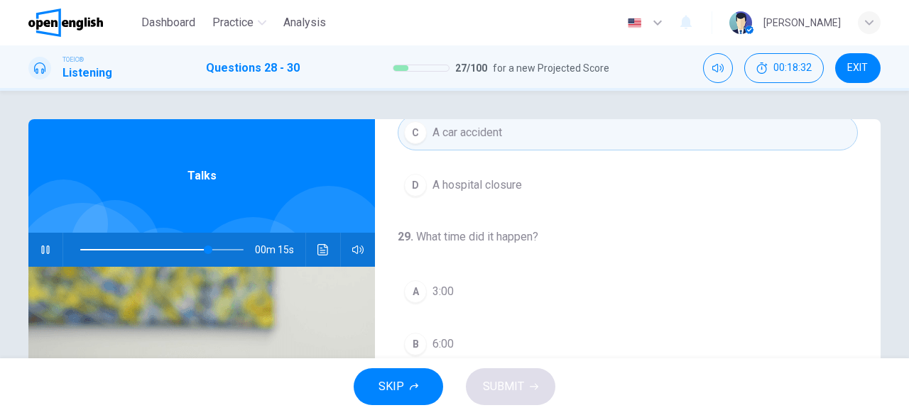
scroll to position [247, 0]
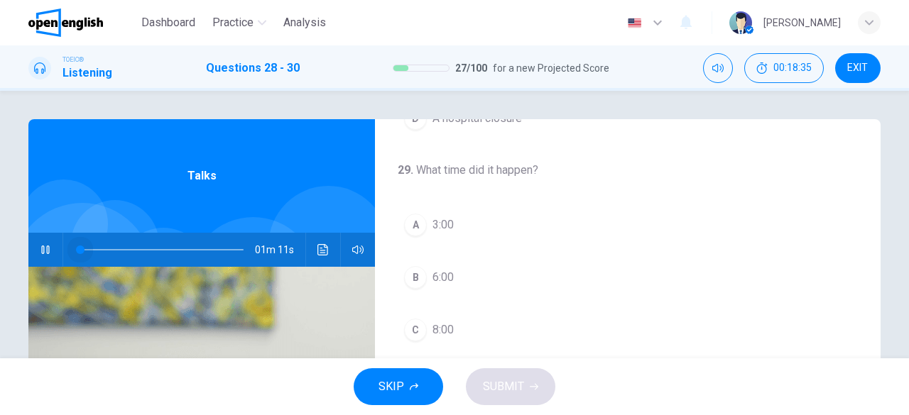
drag, startPoint x: 209, startPoint y: 248, endPoint x: 64, endPoint y: 255, distance: 145.7
click at [76, 254] on span at bounding box center [80, 250] width 9 height 9
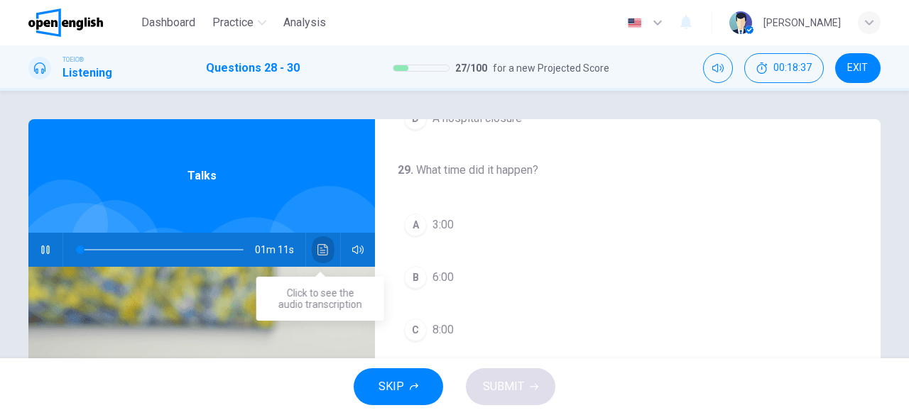
click at [316, 256] on button "Click to see the audio transcription" at bounding box center [323, 250] width 23 height 34
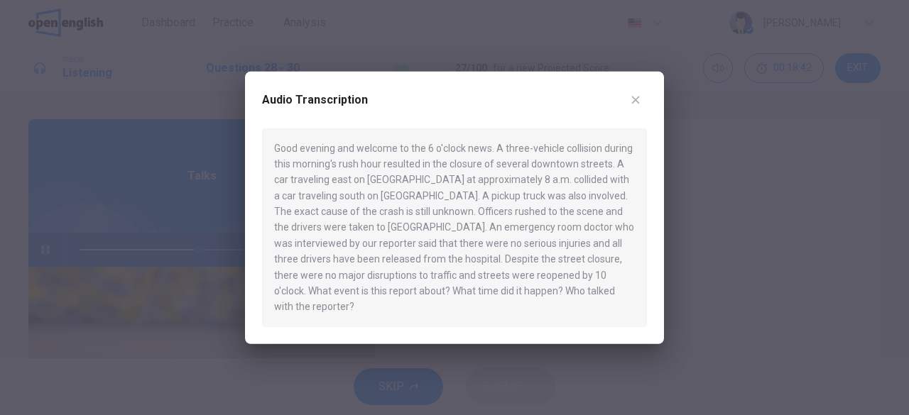
click at [175, 274] on div at bounding box center [454, 207] width 909 height 415
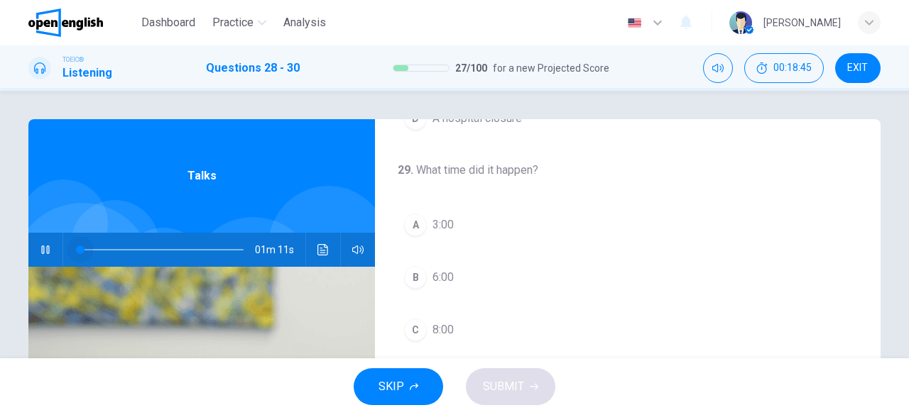
drag, startPoint x: 141, startPoint y: 251, endPoint x: 44, endPoint y: 253, distance: 96.6
click at [44, 253] on div "01m 11s" at bounding box center [201, 250] width 346 height 34
drag, startPoint x: 44, startPoint y: 253, endPoint x: 31, endPoint y: 256, distance: 13.1
click at [43, 253] on icon "button" at bounding box center [45, 250] width 8 height 9
click at [40, 250] on icon "button" at bounding box center [45, 249] width 10 height 11
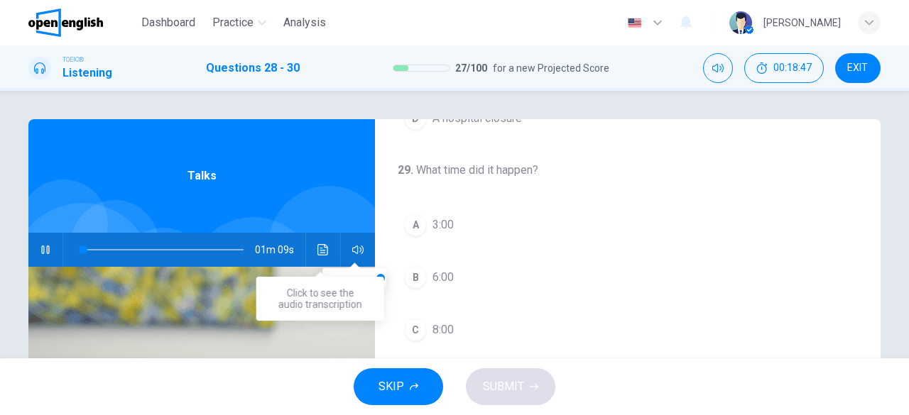
click at [322, 246] on icon "Click to see the audio transcription" at bounding box center [322, 249] width 11 height 11
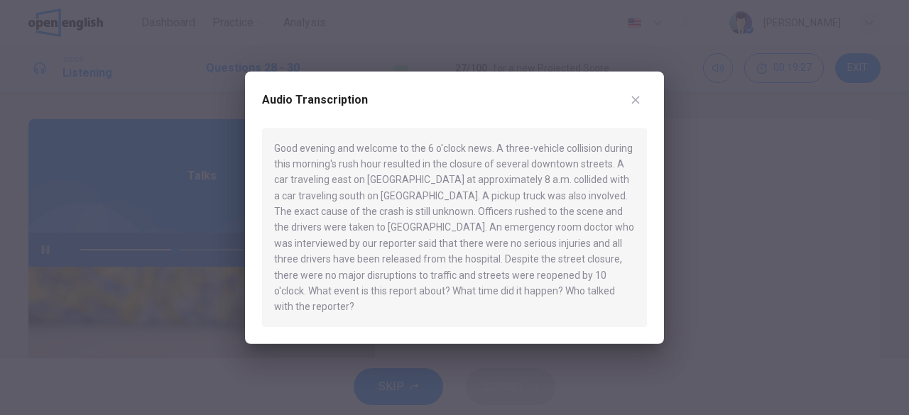
click at [640, 103] on icon "button" at bounding box center [635, 99] width 11 height 11
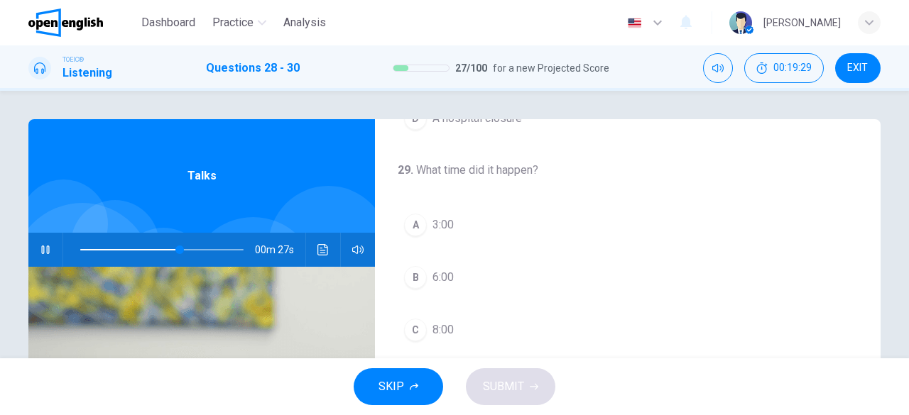
click at [409, 327] on div "C" at bounding box center [415, 330] width 23 height 23
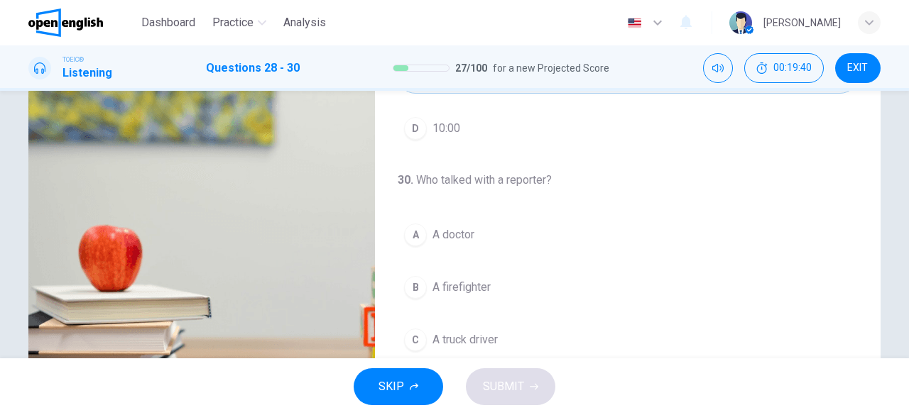
scroll to position [141, 0]
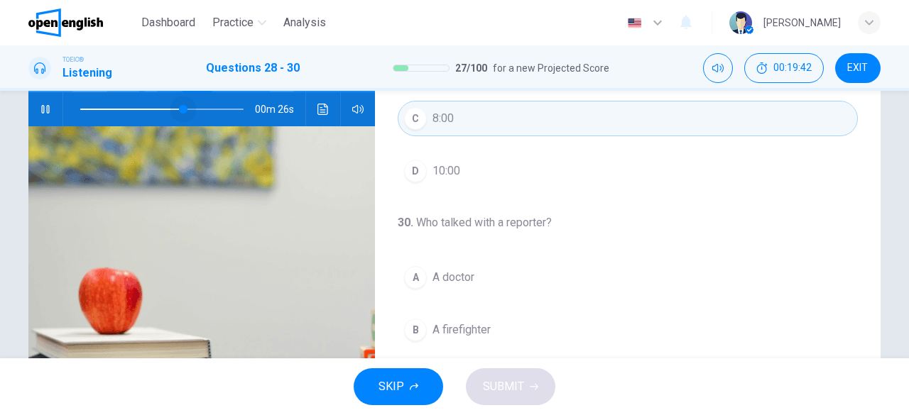
drag, startPoint x: 199, startPoint y: 109, endPoint x: 172, endPoint y: 113, distance: 27.2
click at [179, 113] on span at bounding box center [183, 109] width 9 height 9
drag, startPoint x: 177, startPoint y: 113, endPoint x: 164, endPoint y: 113, distance: 12.8
click at [164, 113] on span at bounding box center [167, 109] width 9 height 9
drag, startPoint x: 163, startPoint y: 113, endPoint x: 152, endPoint y: 113, distance: 10.6
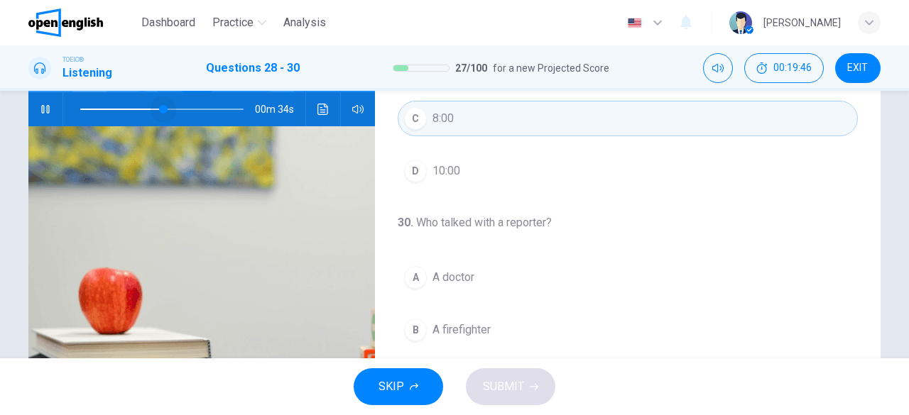
click at [159, 113] on span at bounding box center [163, 109] width 9 height 9
drag, startPoint x: 159, startPoint y: 110, endPoint x: 138, endPoint y: 109, distance: 21.3
click at [146, 109] on span at bounding box center [150, 109] width 9 height 9
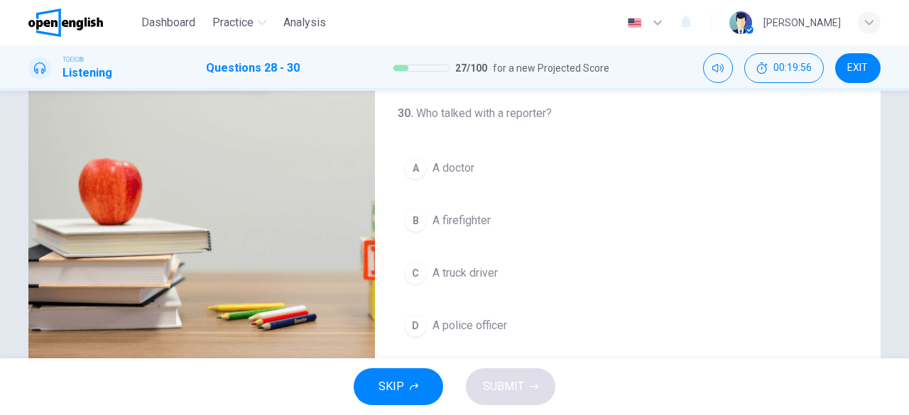
scroll to position [283, 0]
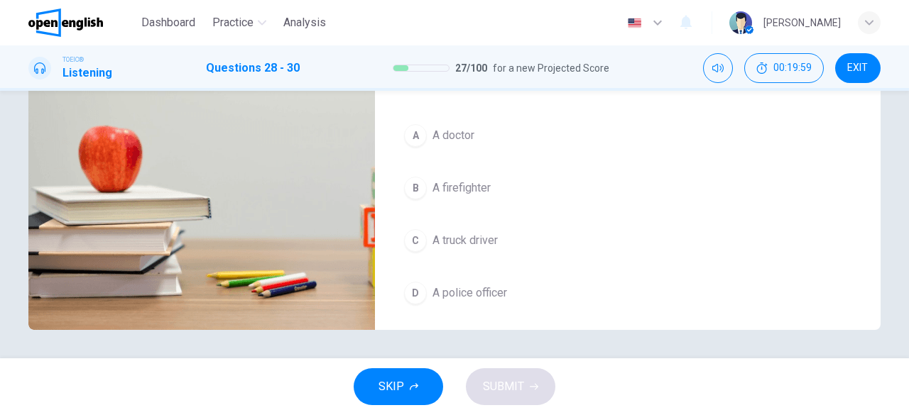
click at [451, 134] on span "A doctor" at bounding box center [453, 135] width 42 height 17
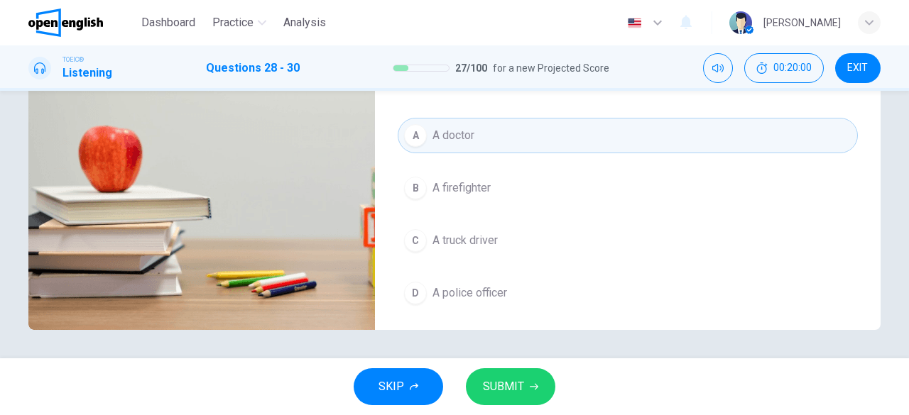
click at [514, 382] on span "SUBMIT" at bounding box center [503, 387] width 41 height 20
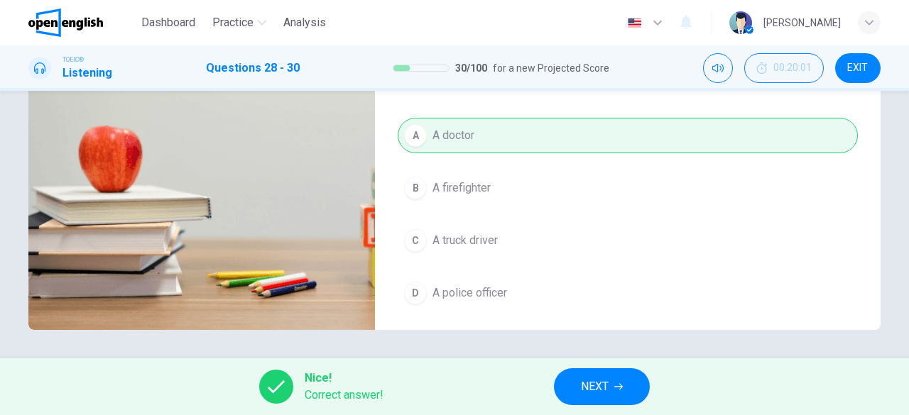
type input "**"
click at [598, 386] on span "NEXT" at bounding box center [595, 387] width 28 height 20
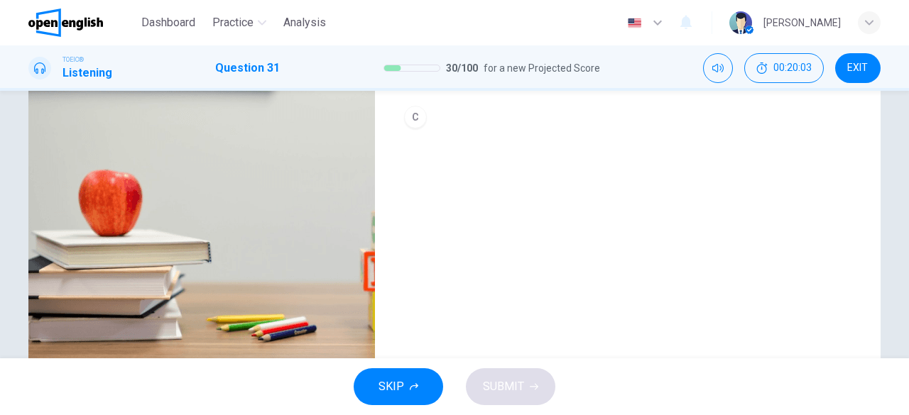
scroll to position [70, 0]
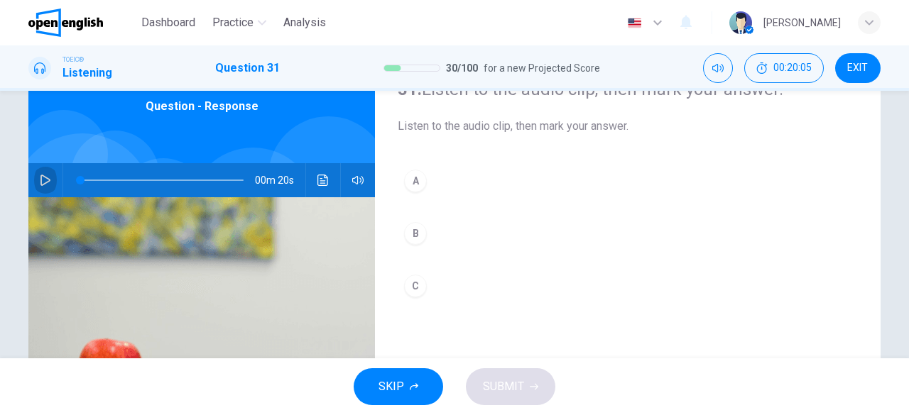
click at [45, 185] on icon "button" at bounding box center [45, 180] width 11 height 11
click at [412, 289] on div "C" at bounding box center [415, 286] width 23 height 23
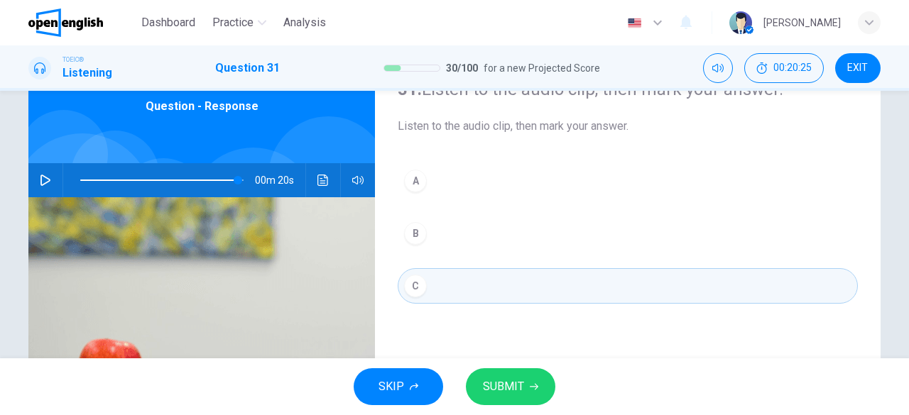
type input "*"
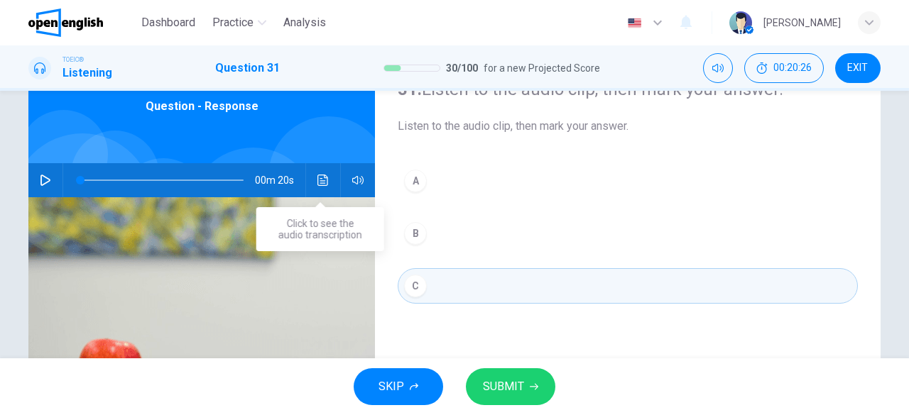
click at [317, 182] on icon "Click to see the audio transcription" at bounding box center [322, 180] width 11 height 11
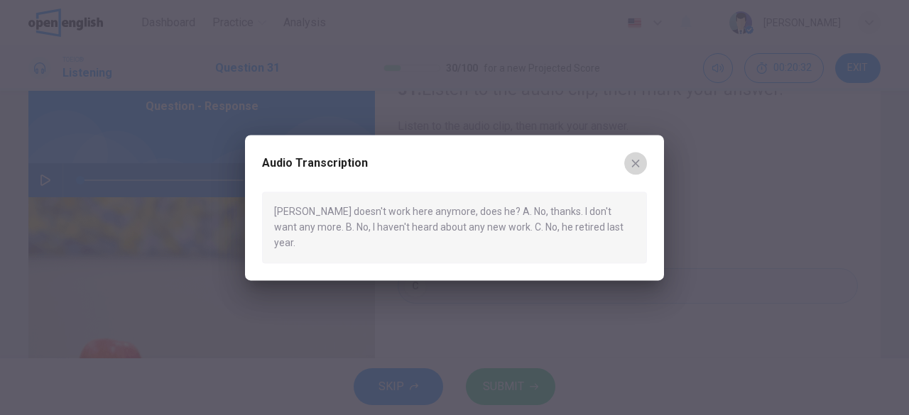
click at [637, 168] on icon "button" at bounding box center [636, 164] width 8 height 8
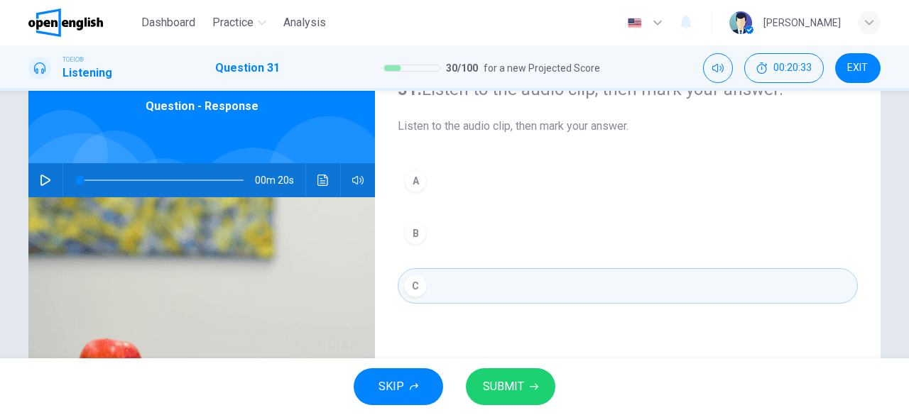
click at [533, 385] on icon "button" at bounding box center [534, 387] width 9 height 9
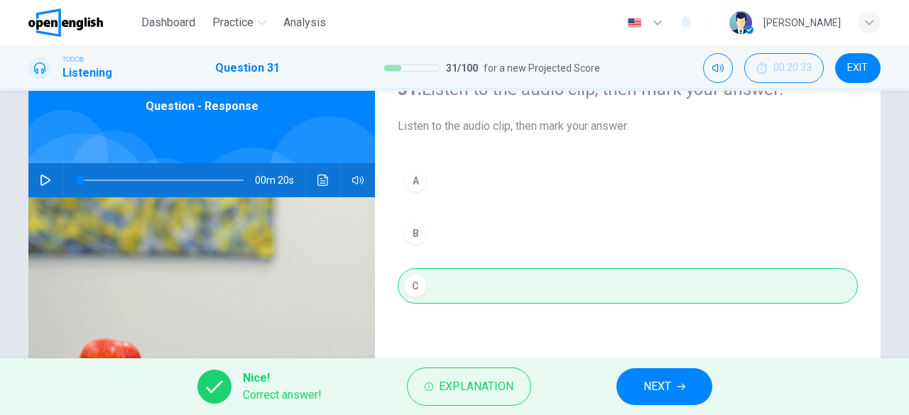
click at [694, 389] on button "NEXT" at bounding box center [664, 386] width 96 height 37
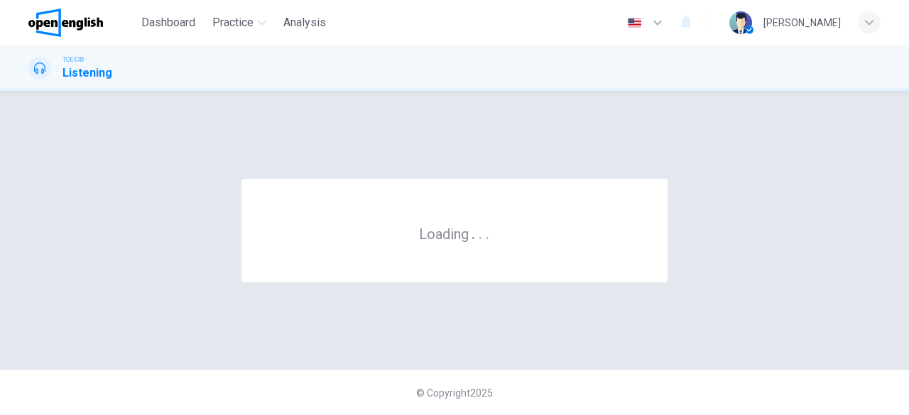
scroll to position [0, 0]
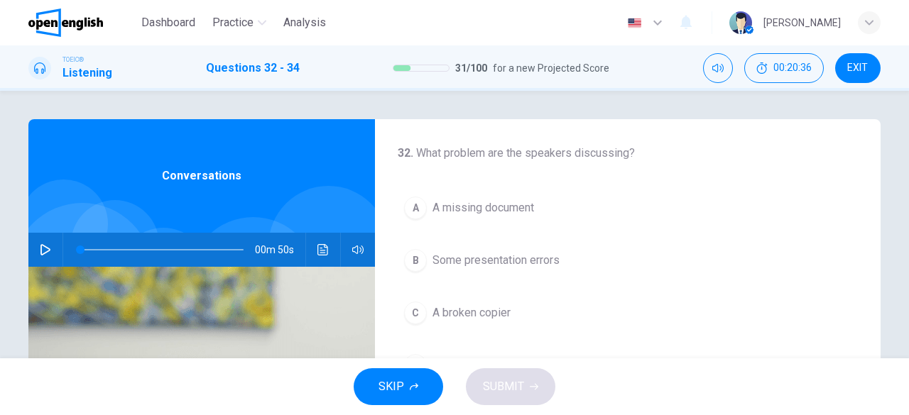
click at [40, 249] on icon "button" at bounding box center [45, 249] width 11 height 11
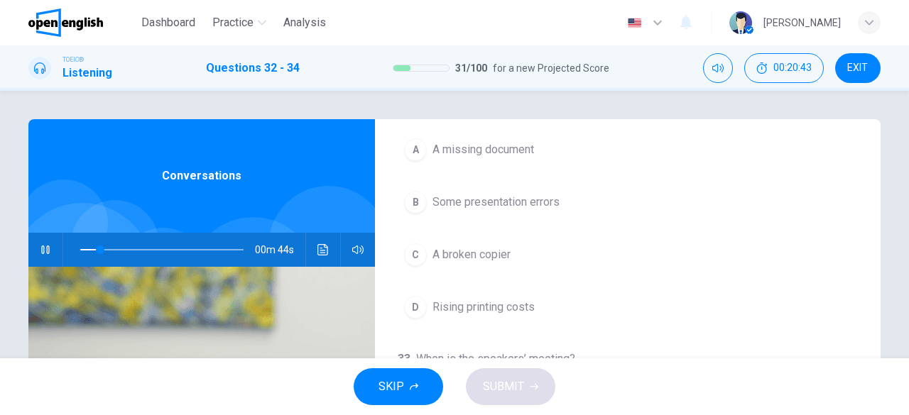
scroll to position [71, 0]
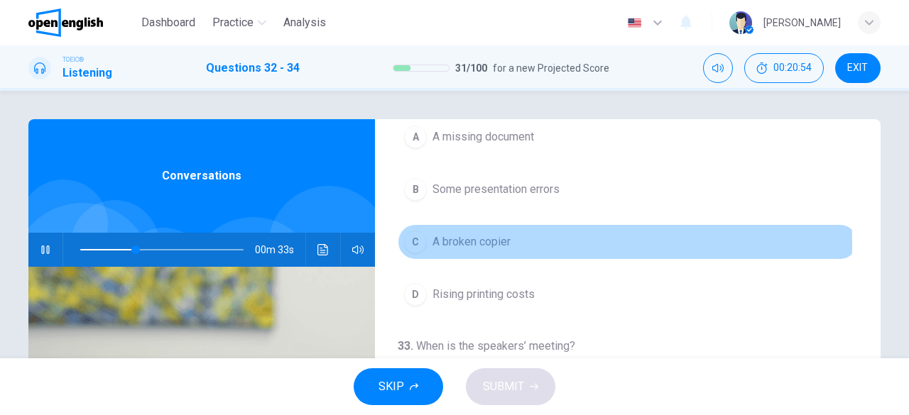
click at [495, 242] on span "A broken copier" at bounding box center [471, 242] width 78 height 17
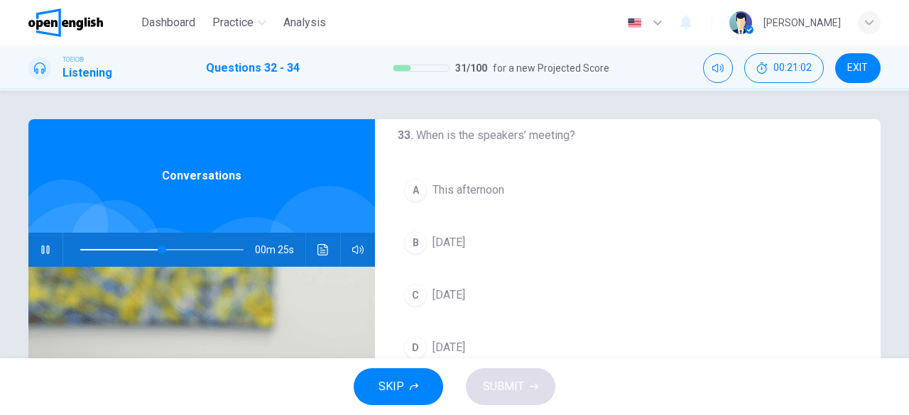
scroll to position [284, 0]
drag, startPoint x: 173, startPoint y: 250, endPoint x: 11, endPoint y: 250, distance: 162.5
click at [11, 250] on div "32 . What problem are the speakers discussing? A A missing document B Some pres…" at bounding box center [454, 365] width 897 height 493
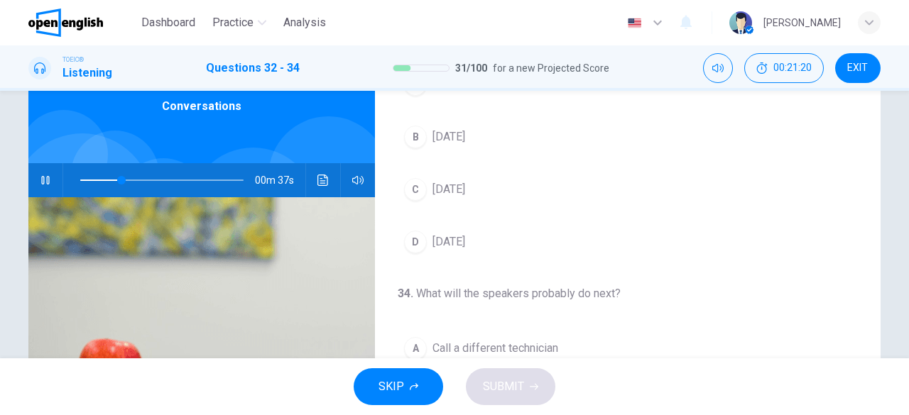
scroll to position [71, 0]
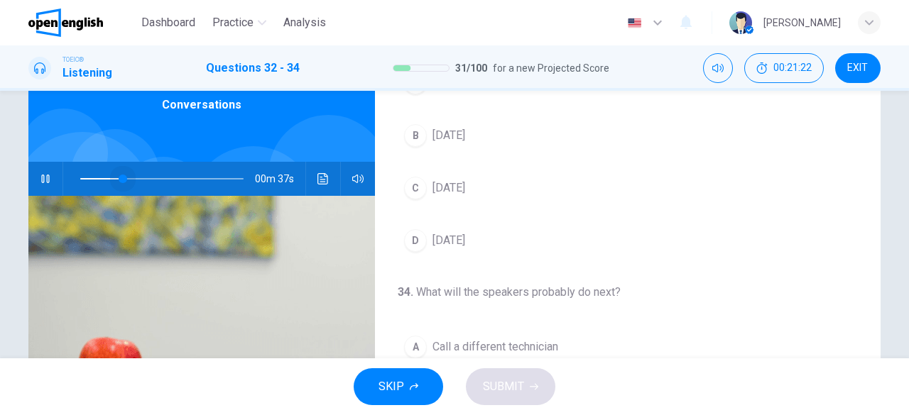
click at [119, 182] on span at bounding box center [123, 179] width 9 height 9
click at [109, 183] on span at bounding box center [113, 179] width 9 height 9
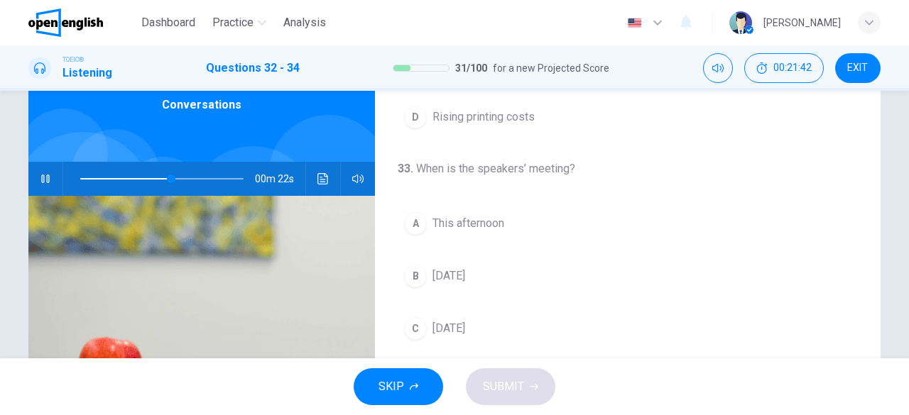
scroll to position [176, 0]
drag, startPoint x: 177, startPoint y: 176, endPoint x: 6, endPoint y: 178, distance: 171.1
click at [6, 178] on div "32 . What problem are the speakers discussing? A A missing document B Some pres…" at bounding box center [454, 294] width 897 height 493
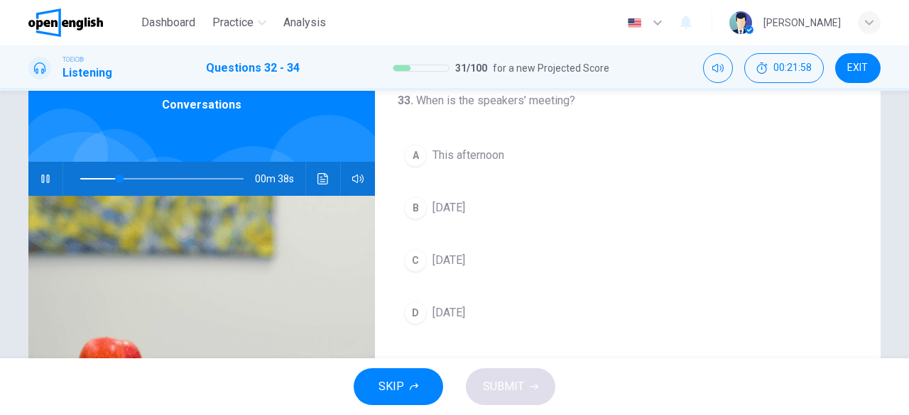
scroll to position [247, 0]
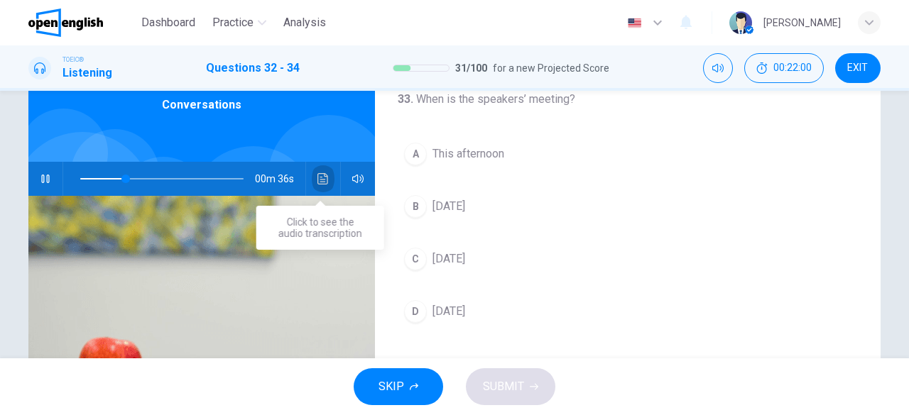
click at [321, 182] on icon "Click to see the audio transcription" at bounding box center [322, 178] width 11 height 11
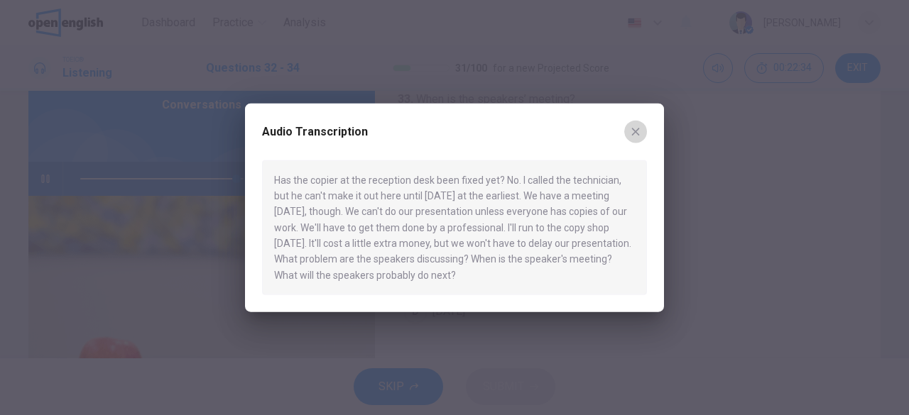
click at [639, 133] on icon "button" at bounding box center [635, 131] width 11 height 11
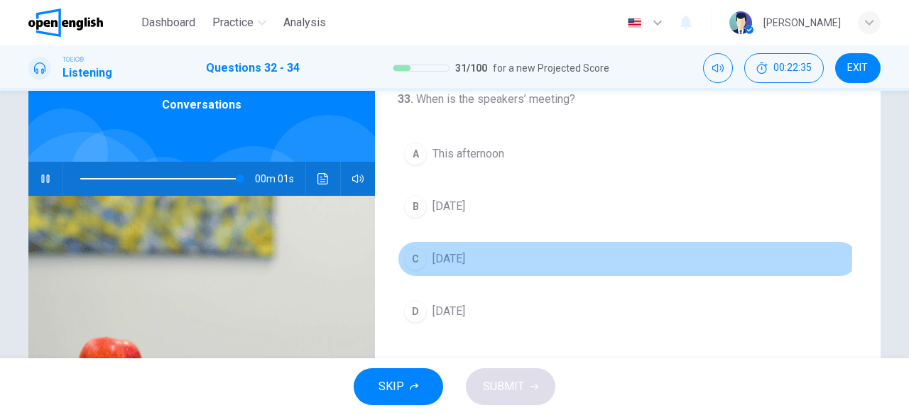
click at [457, 251] on span "[DATE]" at bounding box center [448, 259] width 33 height 17
type input "*"
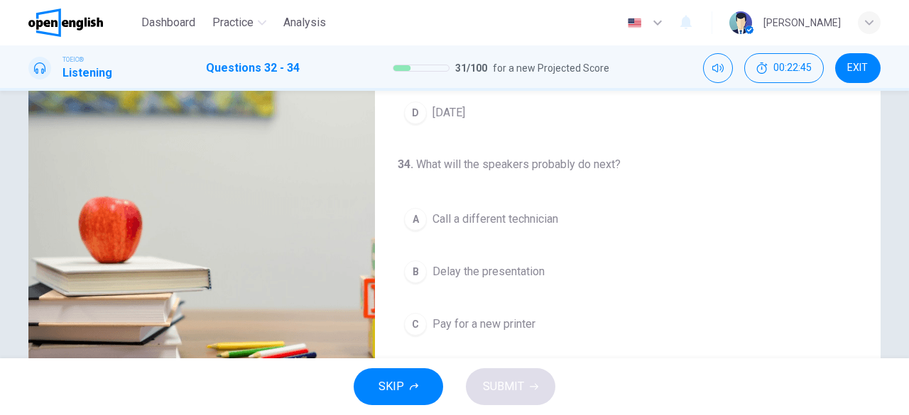
scroll to position [318, 0]
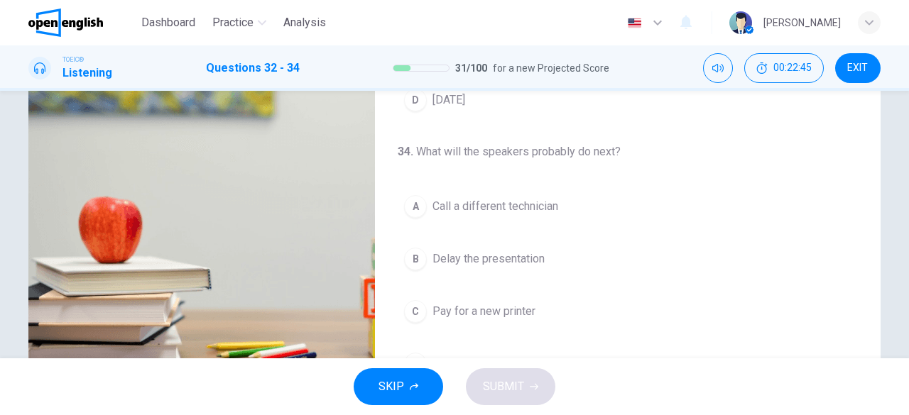
click at [493, 306] on span "Pay for a new printer" at bounding box center [483, 311] width 103 height 17
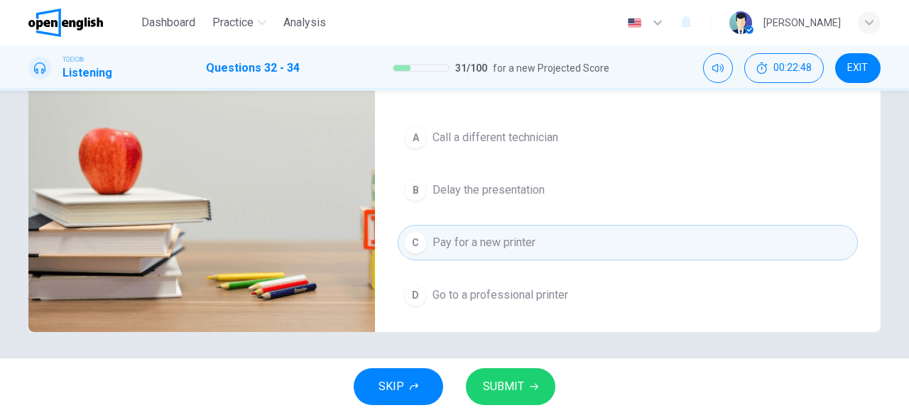
scroll to position [283, 0]
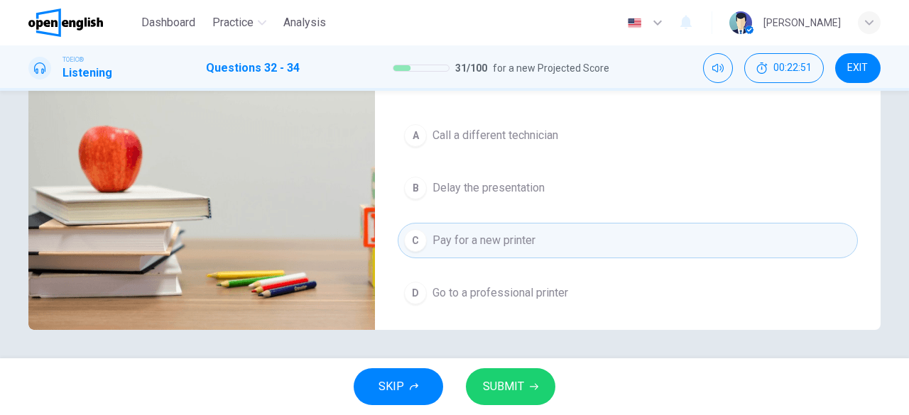
click at [497, 290] on span "Go to a professional printer" at bounding box center [500, 293] width 136 height 17
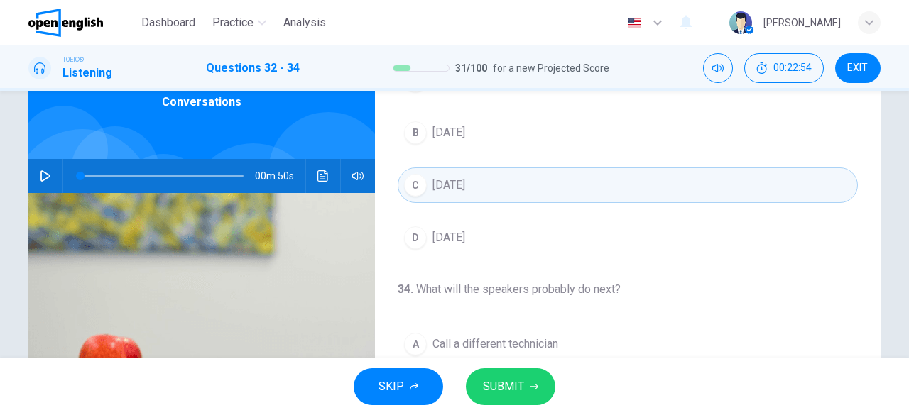
scroll to position [70, 0]
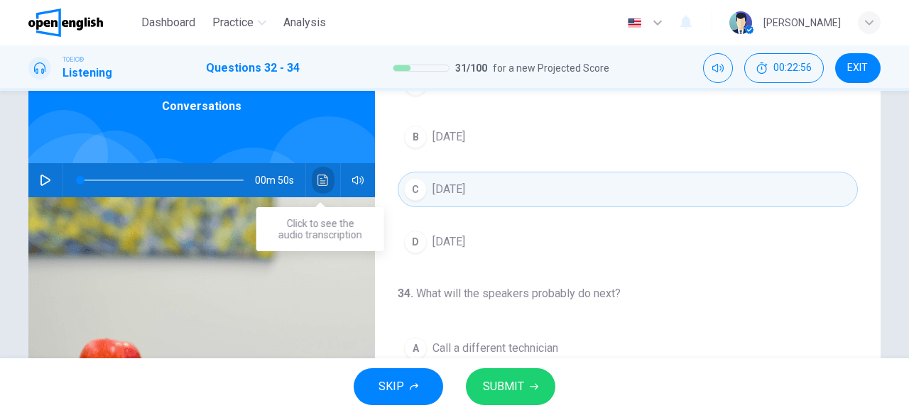
click at [317, 183] on icon "Click to see the audio transcription" at bounding box center [322, 180] width 11 height 11
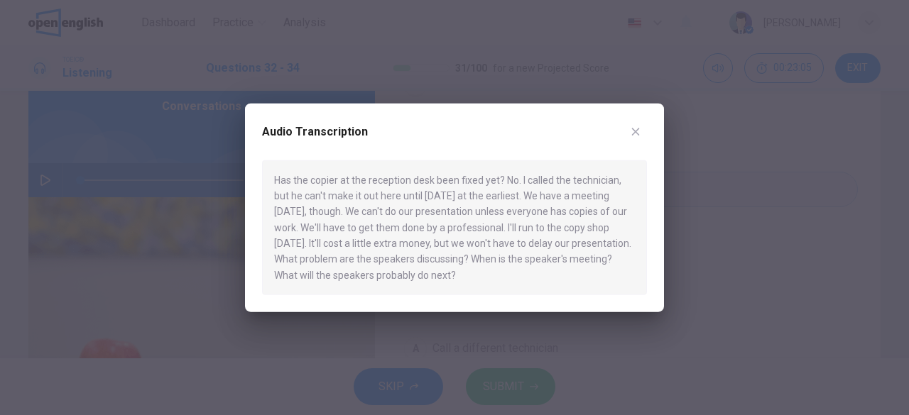
click at [645, 129] on button "button" at bounding box center [635, 131] width 23 height 23
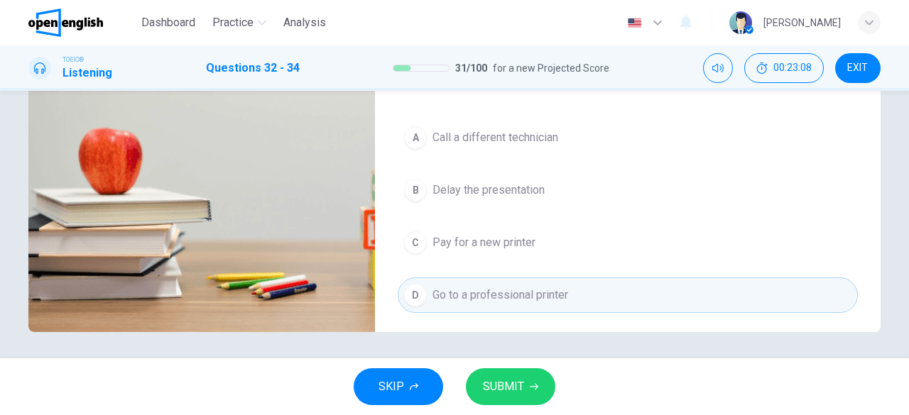
scroll to position [283, 0]
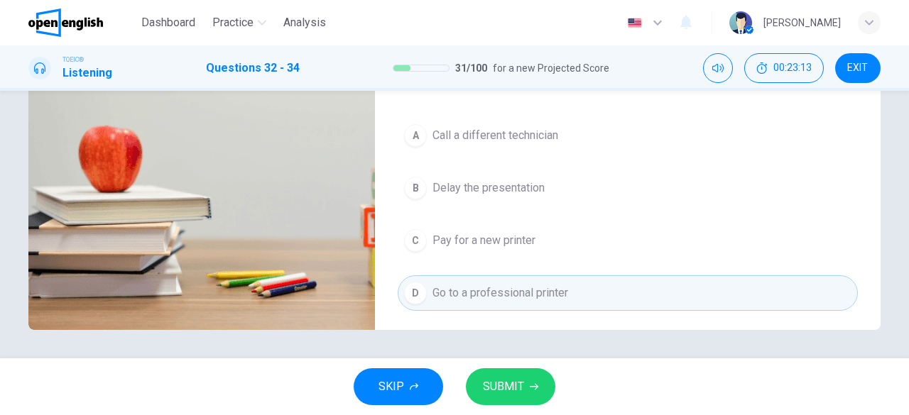
click at [517, 385] on span "SUBMIT" at bounding box center [503, 387] width 41 height 20
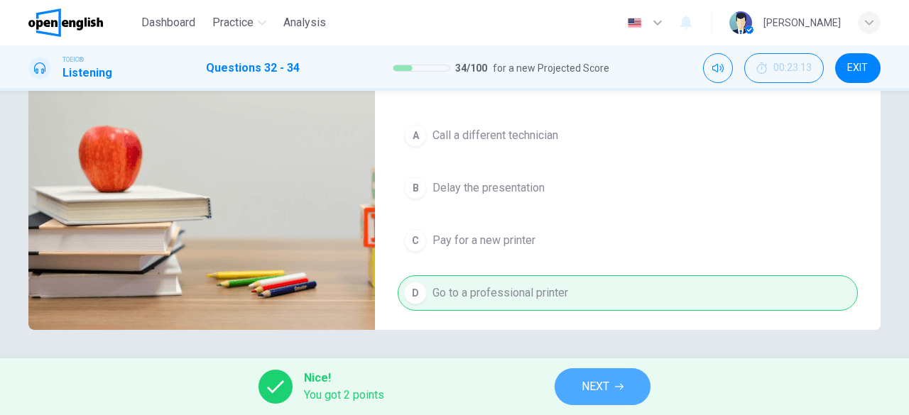
click at [619, 393] on button "NEXT" at bounding box center [602, 386] width 96 height 37
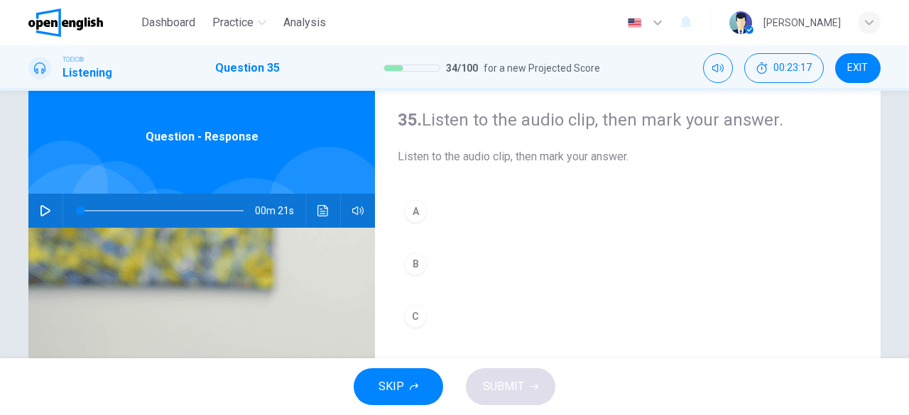
scroll to position [71, 0]
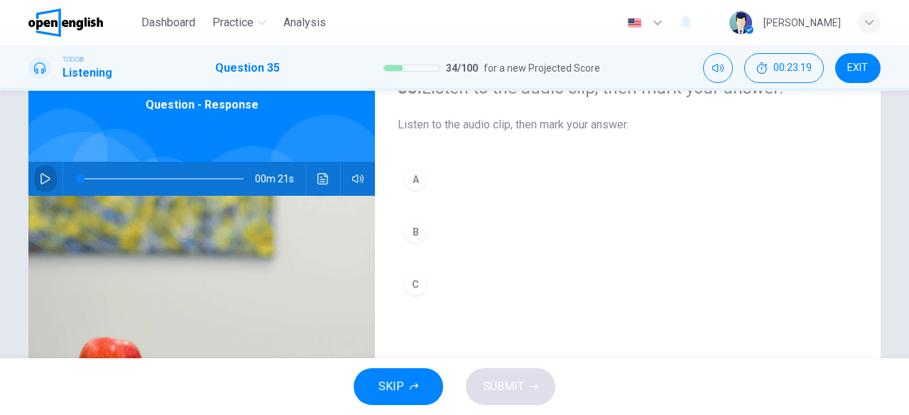
click at [40, 175] on icon "button" at bounding box center [45, 178] width 11 height 11
type input "*"
click at [415, 283] on div "C" at bounding box center [415, 284] width 23 height 23
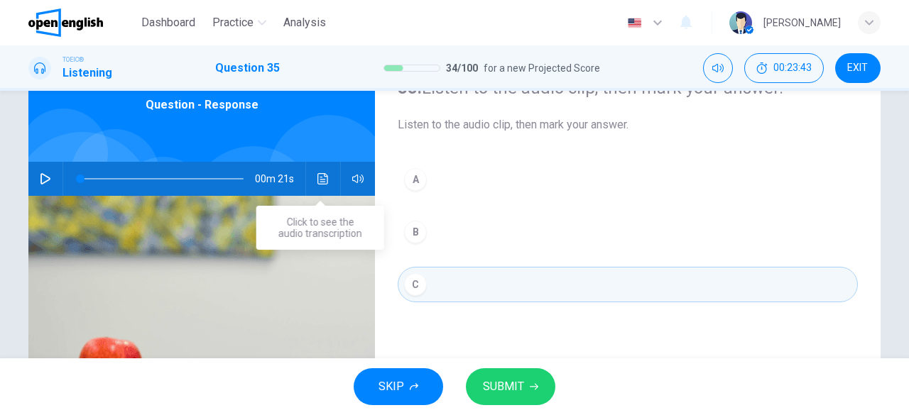
click at [317, 184] on icon "Click to see the audio transcription" at bounding box center [322, 178] width 11 height 11
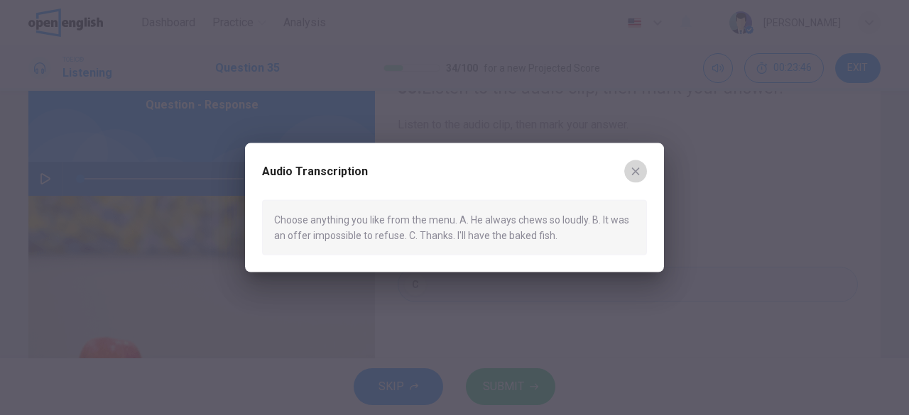
click at [636, 167] on button "button" at bounding box center [635, 171] width 23 height 23
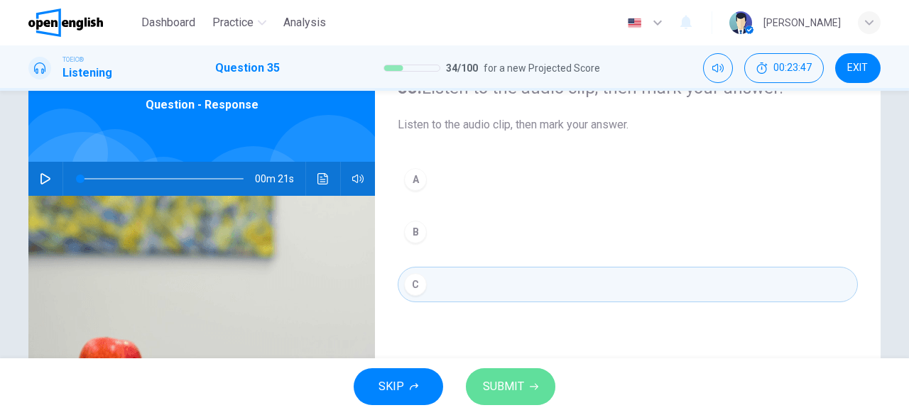
click at [534, 379] on button "SUBMIT" at bounding box center [510, 386] width 89 height 37
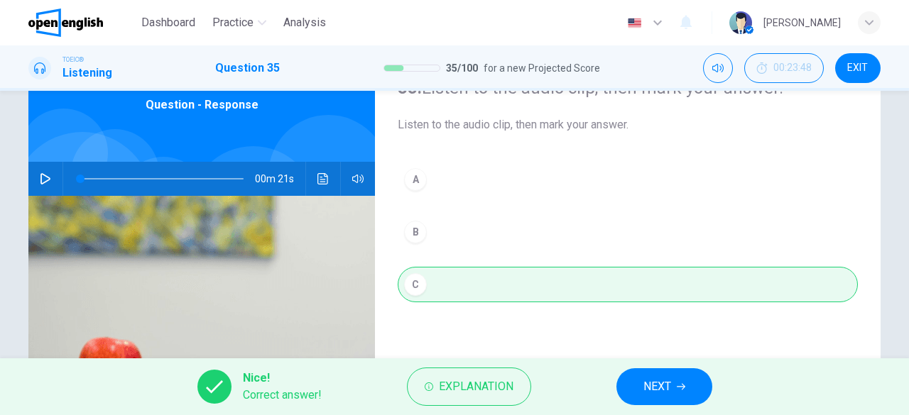
click at [659, 394] on span "NEXT" at bounding box center [657, 387] width 28 height 20
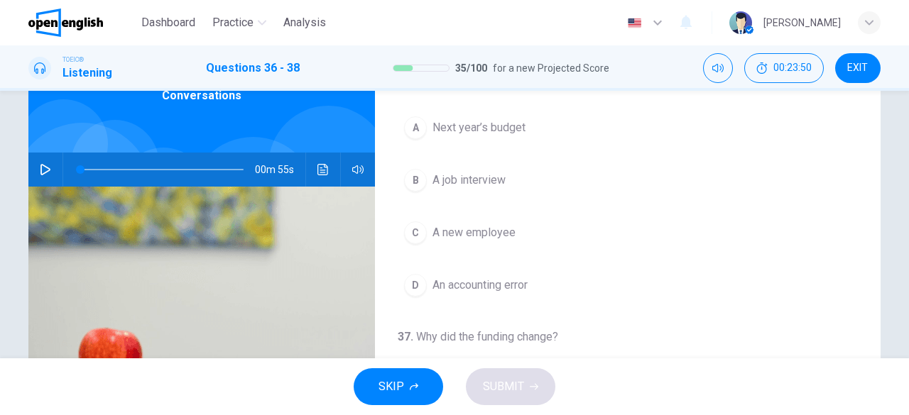
scroll to position [70, 0]
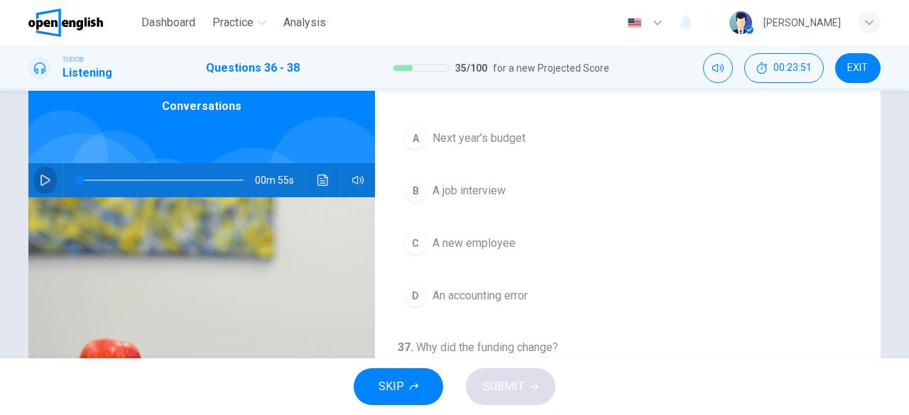
click at [43, 178] on icon "button" at bounding box center [45, 180] width 10 height 11
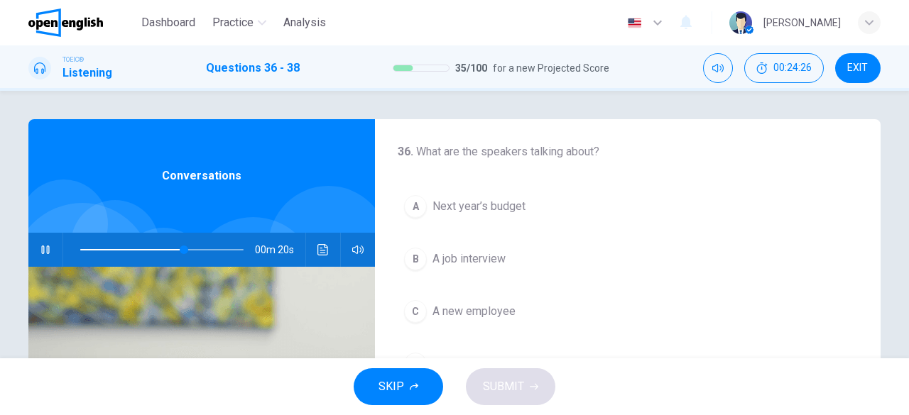
scroll to position [0, 0]
click at [488, 209] on span "Next year’s budget" at bounding box center [478, 207] width 93 height 17
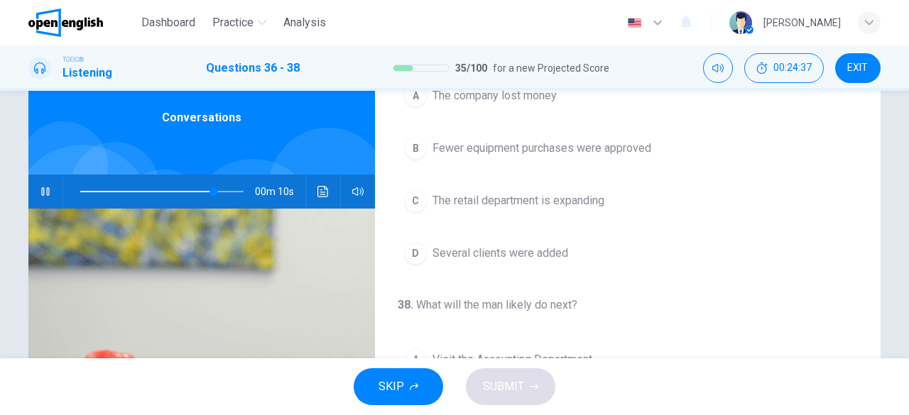
scroll to position [71, 0]
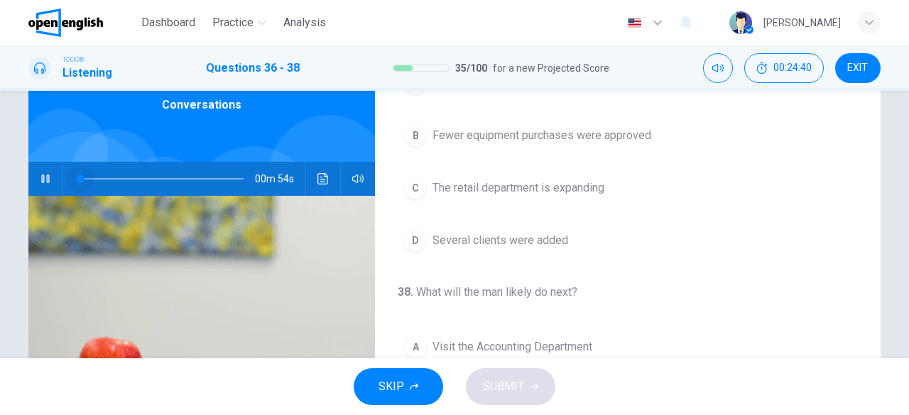
drag, startPoint x: 221, startPoint y: 177, endPoint x: 0, endPoint y: 161, distance: 221.3
click at [0, 161] on div "36 . What are the speakers talking about? A Next year’s budget B A job intervie…" at bounding box center [454, 225] width 909 height 268
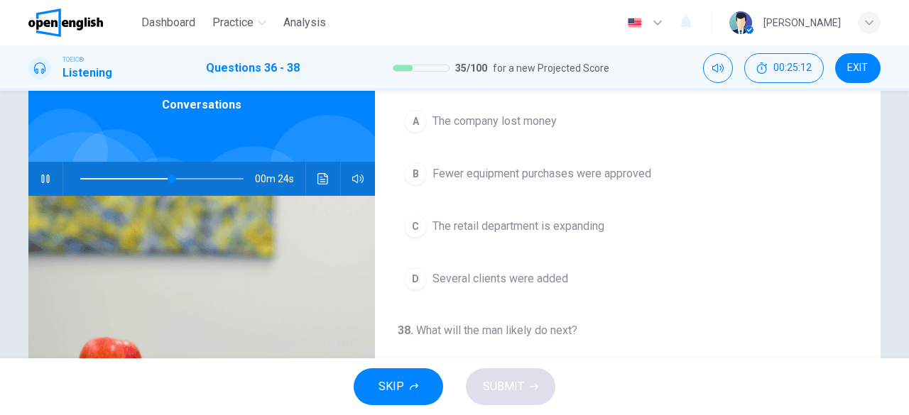
scroll to position [247, 0]
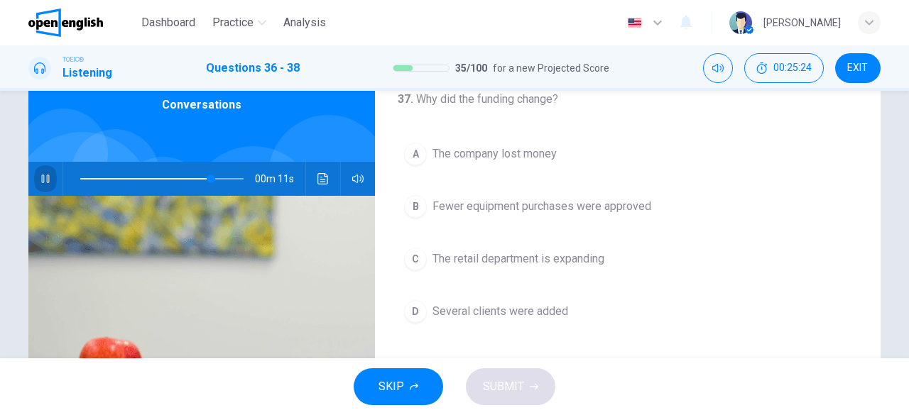
click at [41, 181] on icon "button" at bounding box center [45, 179] width 8 height 9
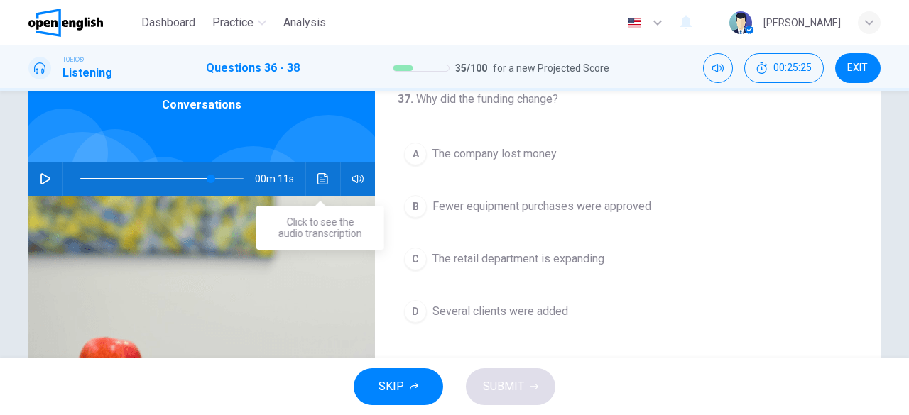
click at [317, 180] on icon "Click to see the audio transcription" at bounding box center [322, 178] width 11 height 11
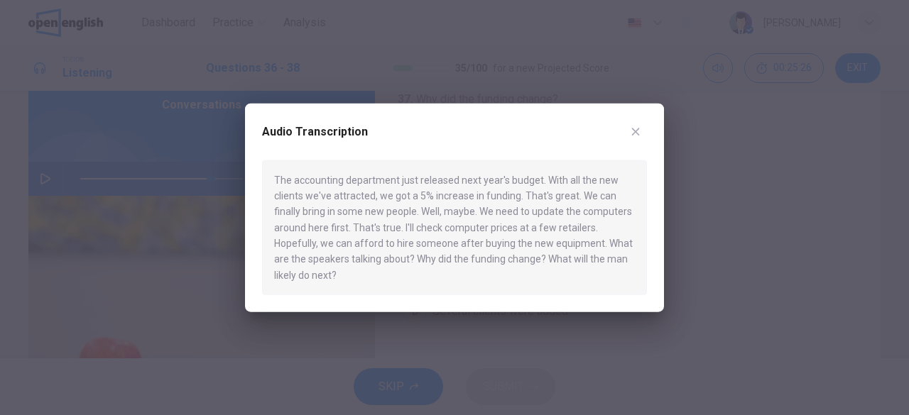
click at [94, 188] on div at bounding box center [454, 207] width 909 height 415
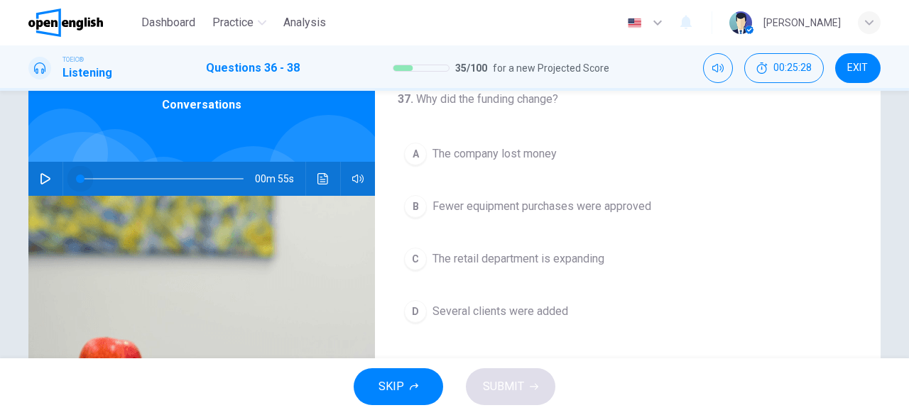
drag, startPoint x: 206, startPoint y: 177, endPoint x: 40, endPoint y: 179, distance: 166.1
click at [48, 180] on div "00m 55s" at bounding box center [201, 179] width 346 height 34
click at [40, 174] on icon "button" at bounding box center [45, 178] width 10 height 11
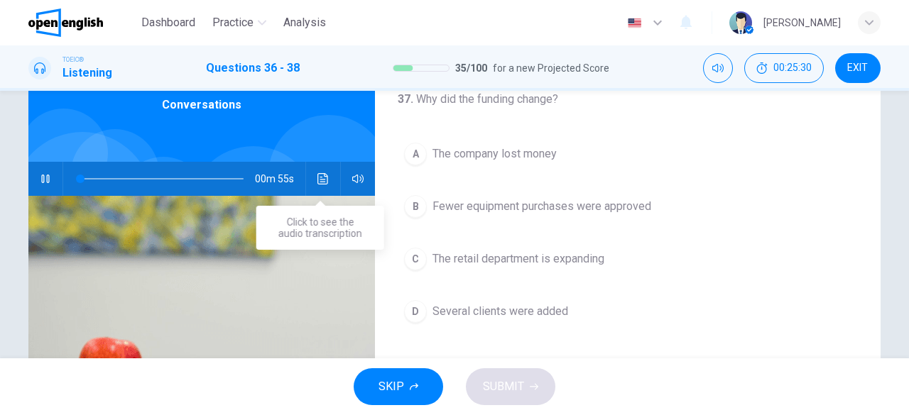
click at [317, 180] on icon "Click to see the audio transcription" at bounding box center [322, 178] width 11 height 11
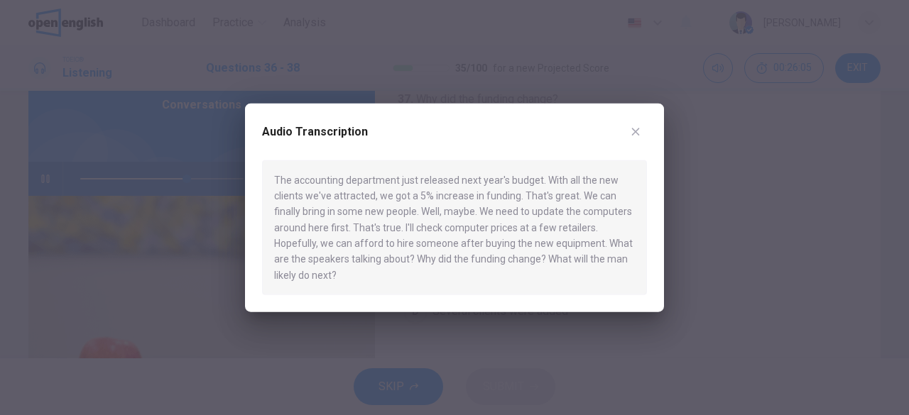
click at [637, 135] on icon "button" at bounding box center [636, 132] width 8 height 8
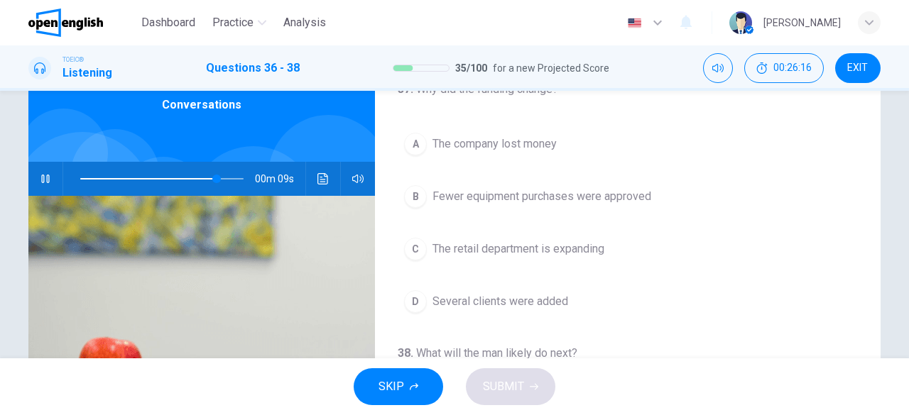
scroll to position [284, 0]
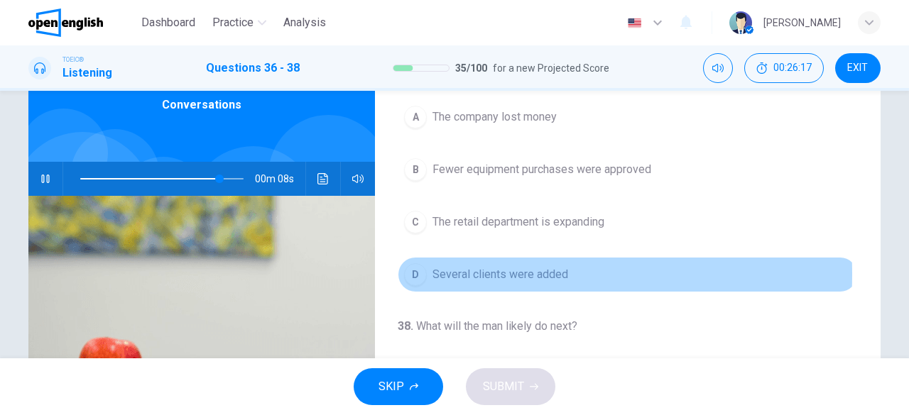
click at [453, 270] on span "Several clients were added" at bounding box center [500, 274] width 136 height 17
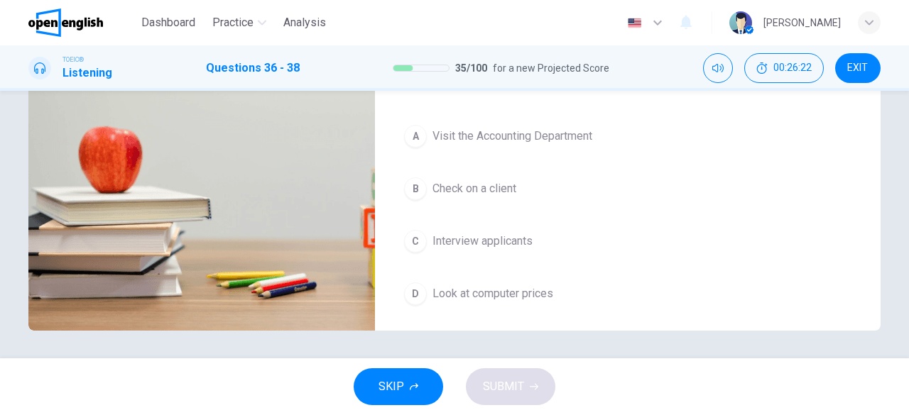
scroll to position [283, 0]
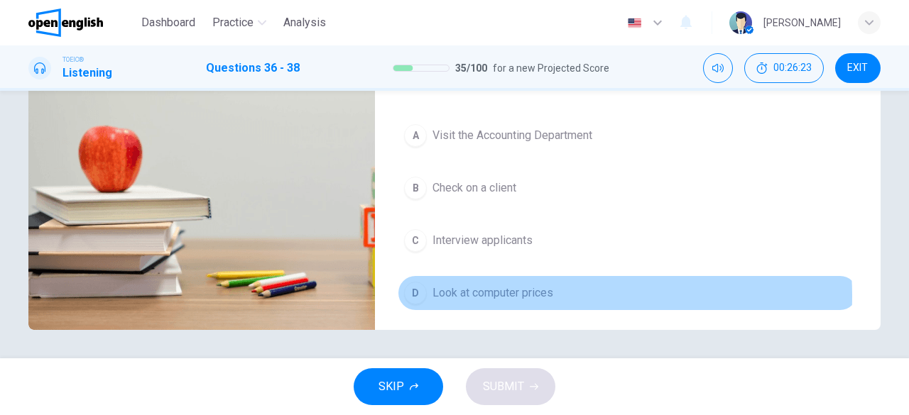
click at [515, 290] on span "Look at computer prices" at bounding box center [492, 293] width 121 height 17
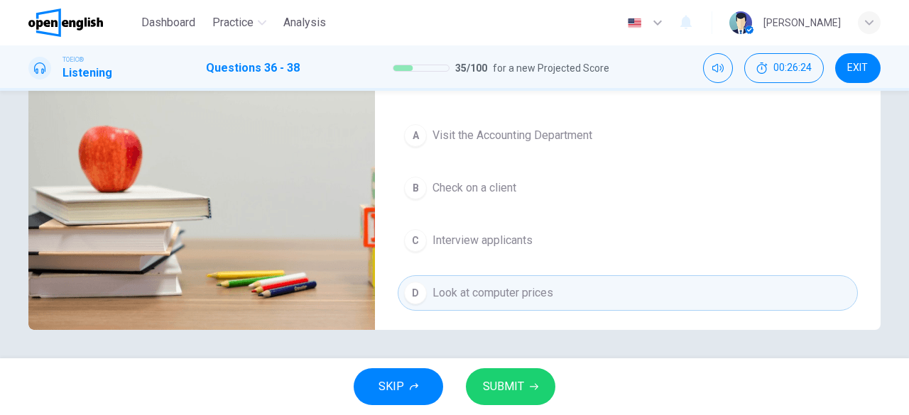
type input "*"
click at [507, 384] on span "SUBMIT" at bounding box center [503, 387] width 41 height 20
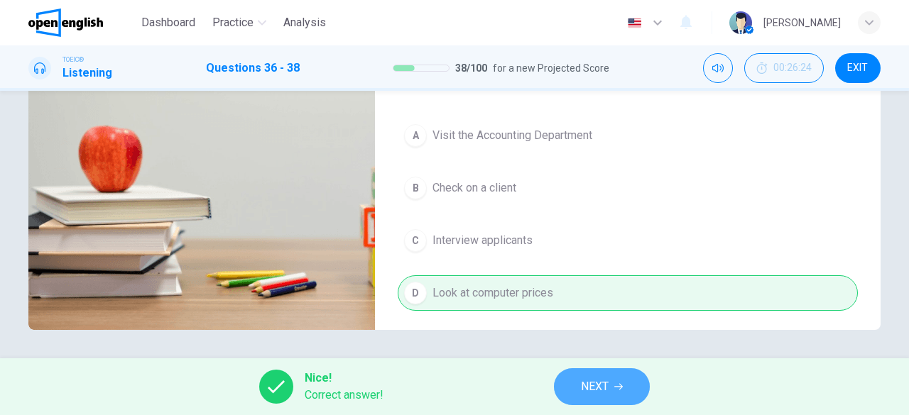
click at [606, 389] on span "NEXT" at bounding box center [595, 387] width 28 height 20
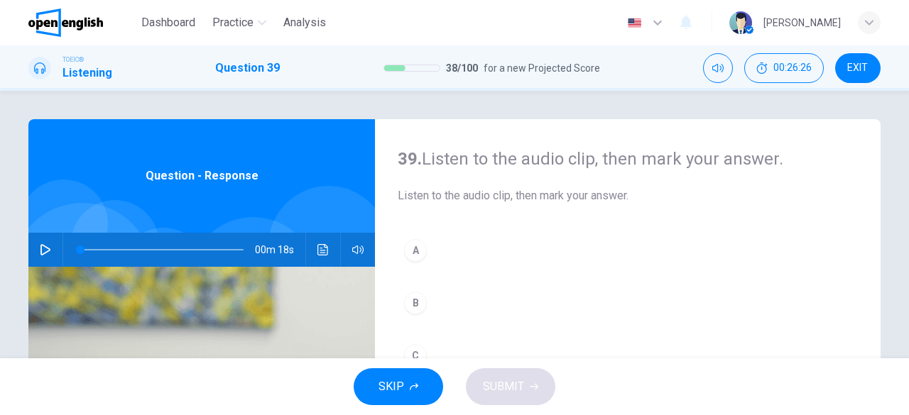
click at [40, 246] on icon "button" at bounding box center [45, 249] width 10 height 11
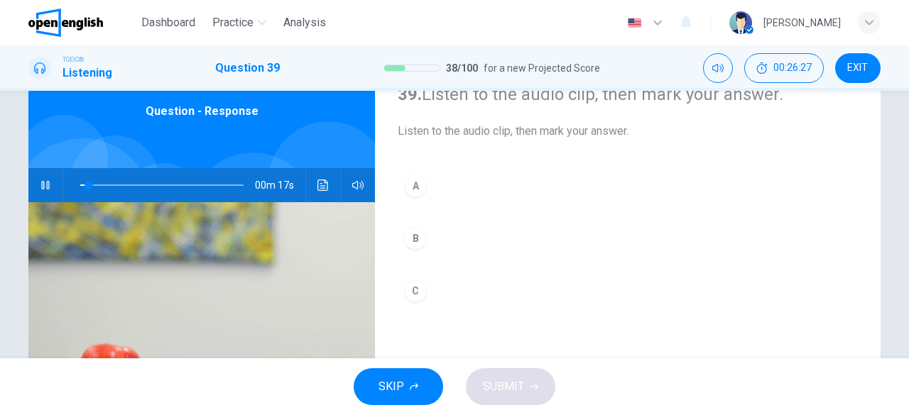
scroll to position [71, 0]
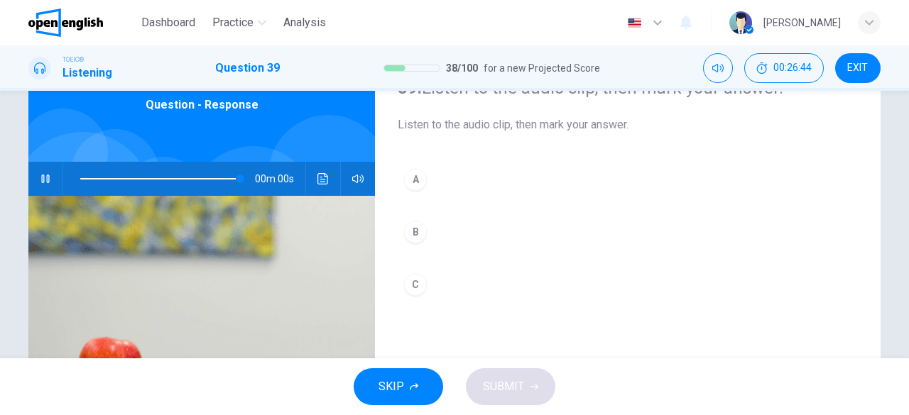
type input "*"
click at [410, 290] on div "C" at bounding box center [415, 284] width 23 height 23
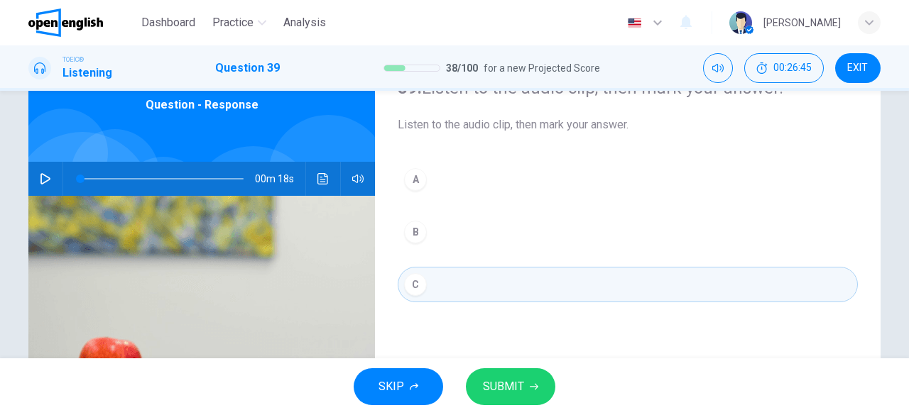
click at [506, 387] on span "SUBMIT" at bounding box center [503, 387] width 41 height 20
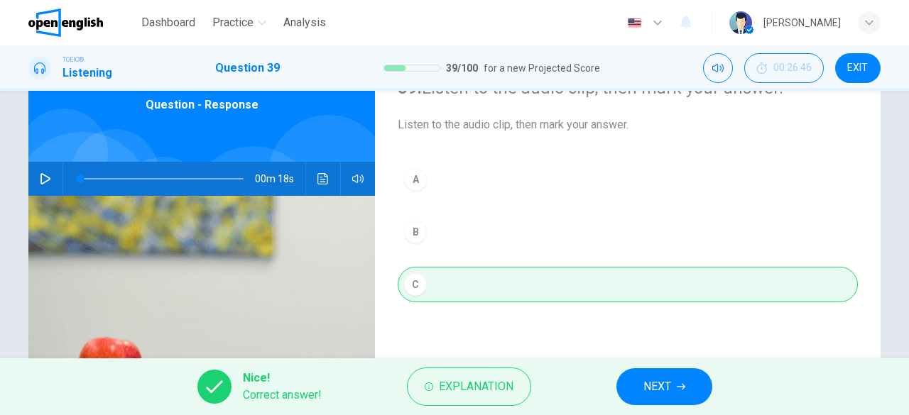
click at [687, 387] on button "NEXT" at bounding box center [664, 386] width 96 height 37
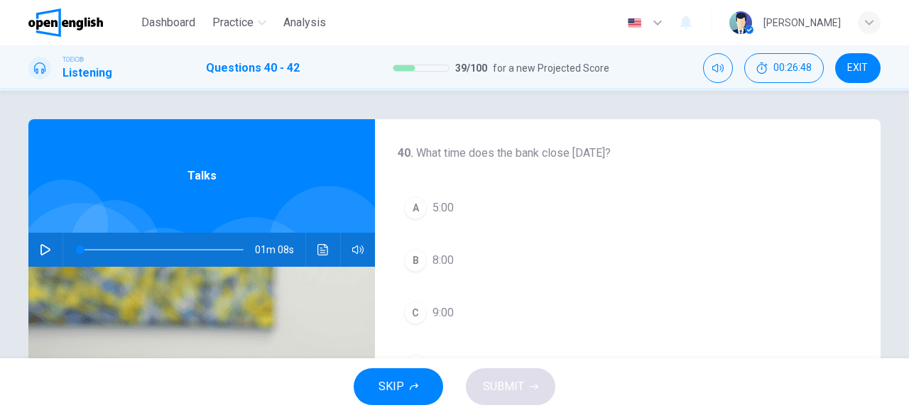
click at [40, 252] on icon "button" at bounding box center [45, 249] width 10 height 11
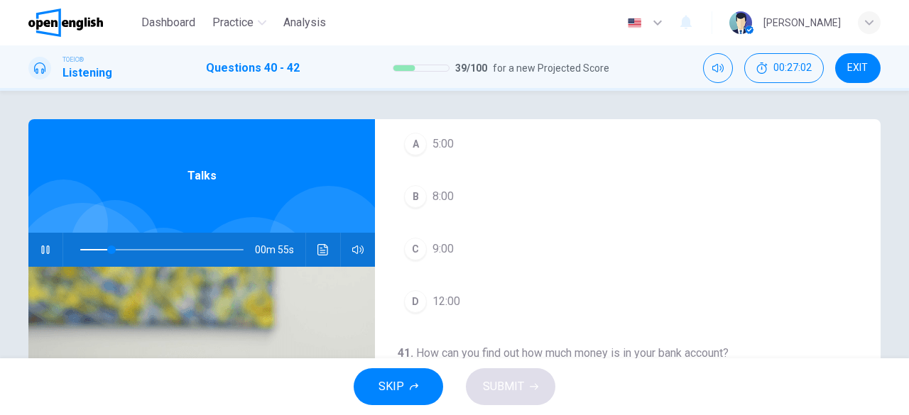
scroll to position [71, 0]
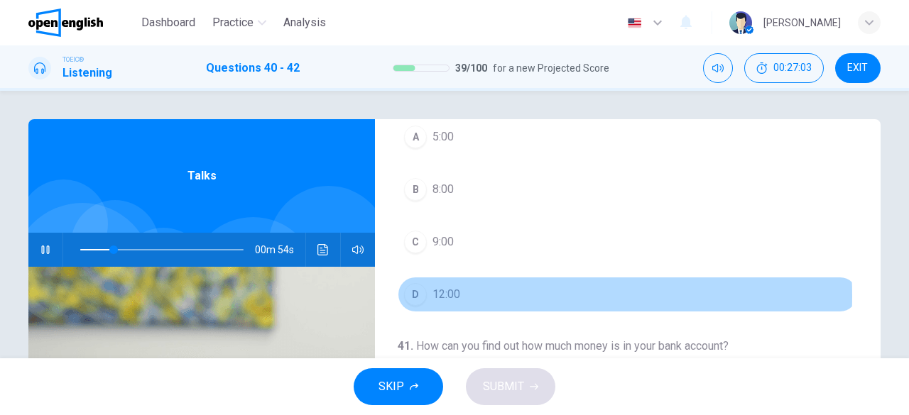
click at [456, 295] on span "12:00" at bounding box center [446, 294] width 28 height 17
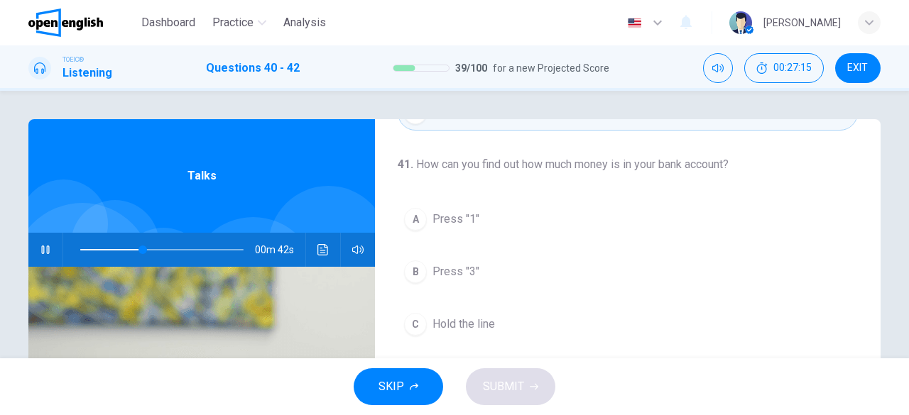
scroll to position [284, 0]
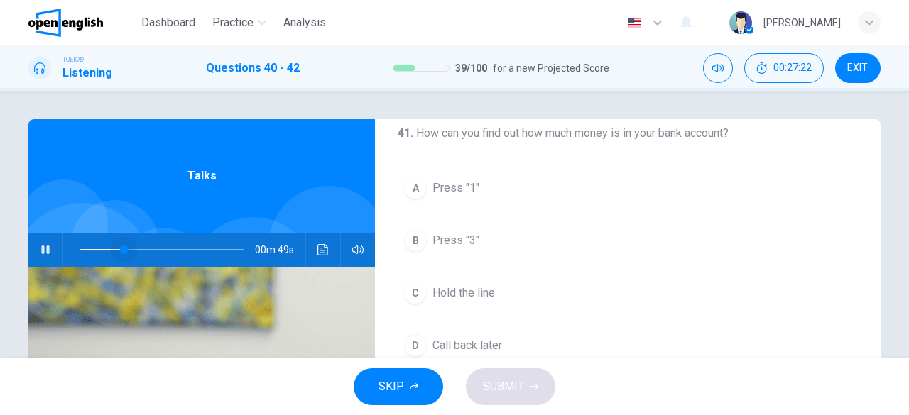
drag, startPoint x: 152, startPoint y: 252, endPoint x: 114, endPoint y: 252, distance: 38.3
click at [120, 252] on span at bounding box center [124, 250] width 9 height 9
drag, startPoint x: 124, startPoint y: 252, endPoint x: 109, endPoint y: 253, distance: 14.3
click at [114, 253] on span at bounding box center [118, 250] width 9 height 9
click at [432, 189] on span "Press "1"" at bounding box center [455, 188] width 47 height 17
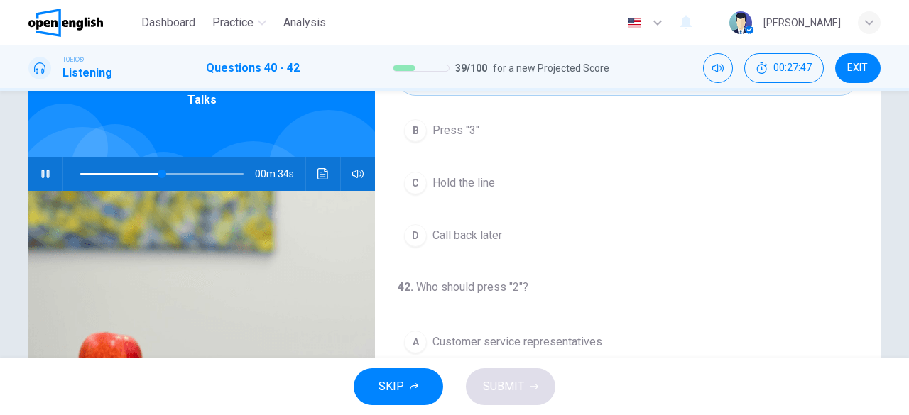
scroll to position [71, 0]
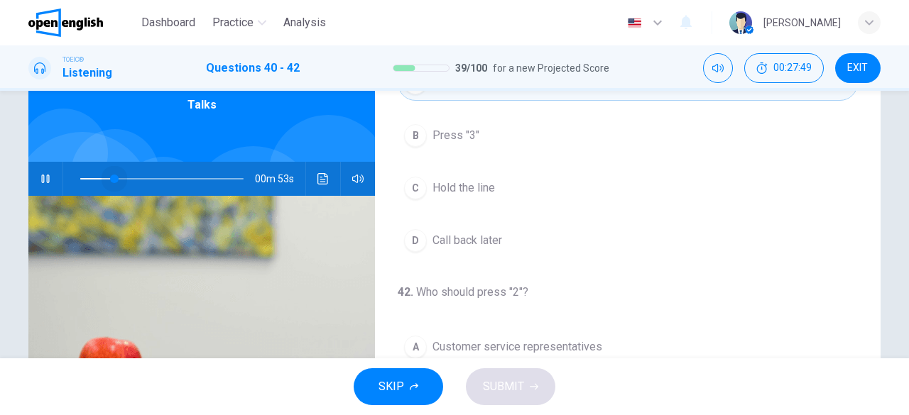
drag, startPoint x: 158, startPoint y: 180, endPoint x: 111, endPoint y: 185, distance: 47.9
click at [111, 183] on span at bounding box center [114, 179] width 9 height 9
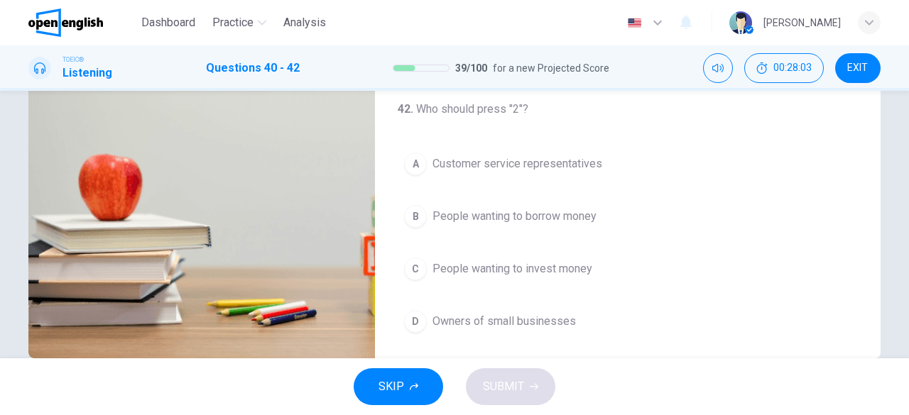
scroll to position [283, 0]
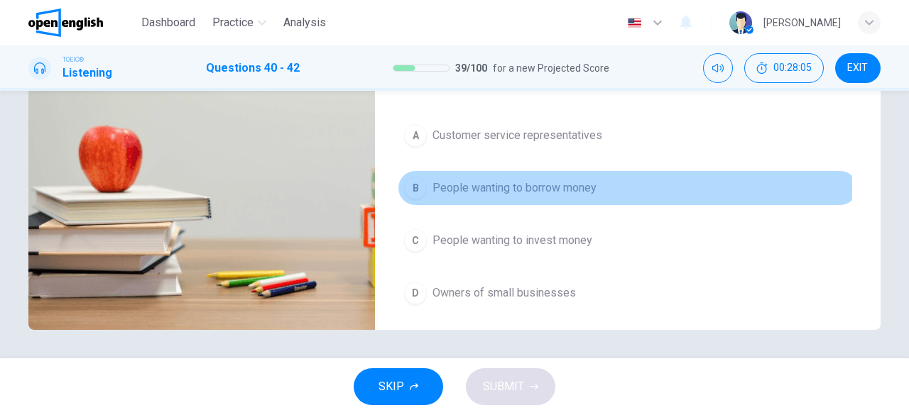
click at [573, 183] on span "People wanting to borrow money" at bounding box center [514, 188] width 164 height 17
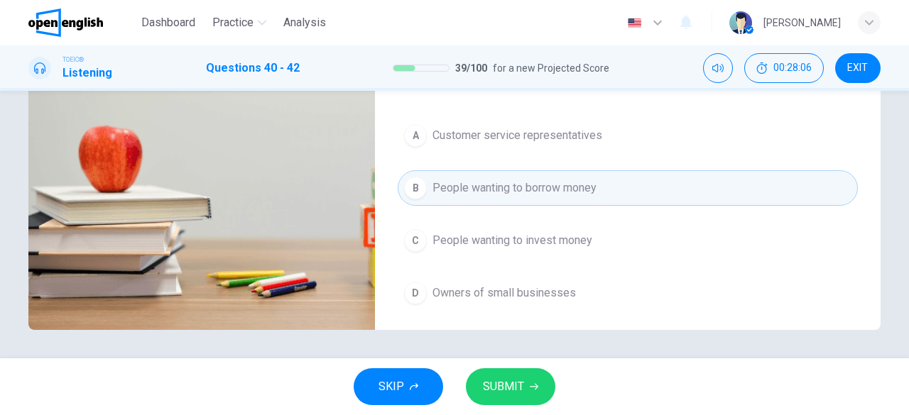
click at [520, 388] on span "SUBMIT" at bounding box center [503, 387] width 41 height 20
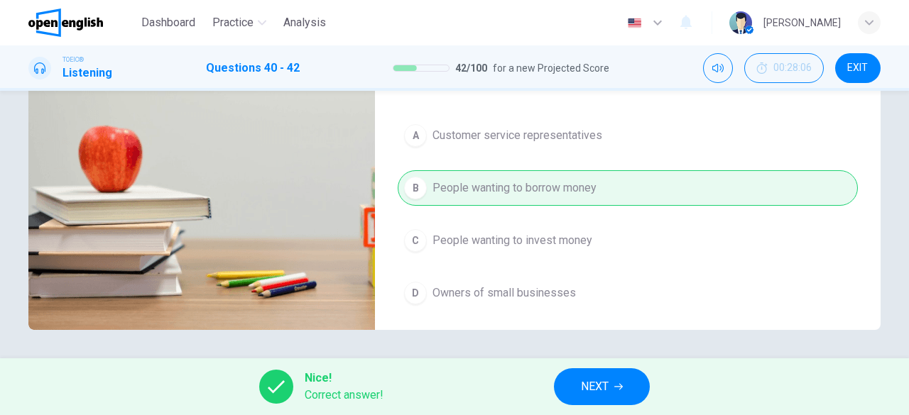
type input "**"
click at [618, 388] on icon "button" at bounding box center [618, 387] width 9 height 9
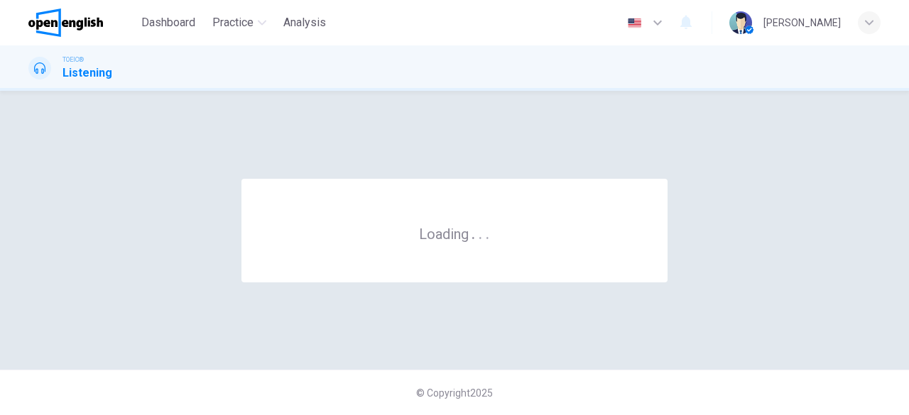
scroll to position [0, 0]
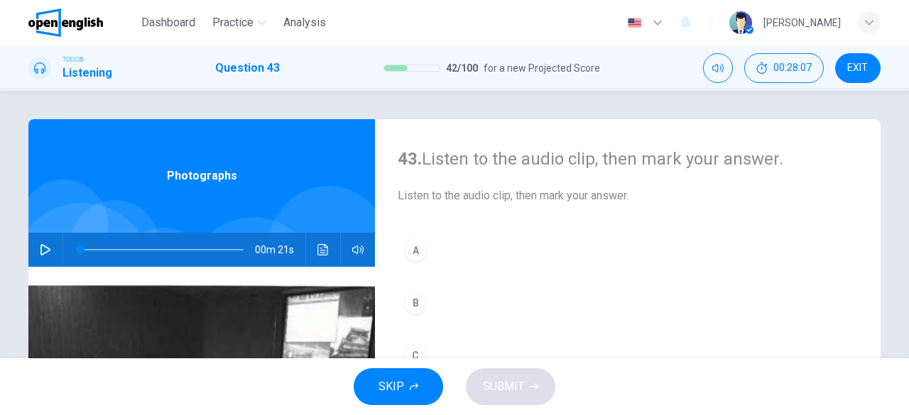
click at [40, 245] on icon "button" at bounding box center [45, 249] width 10 height 11
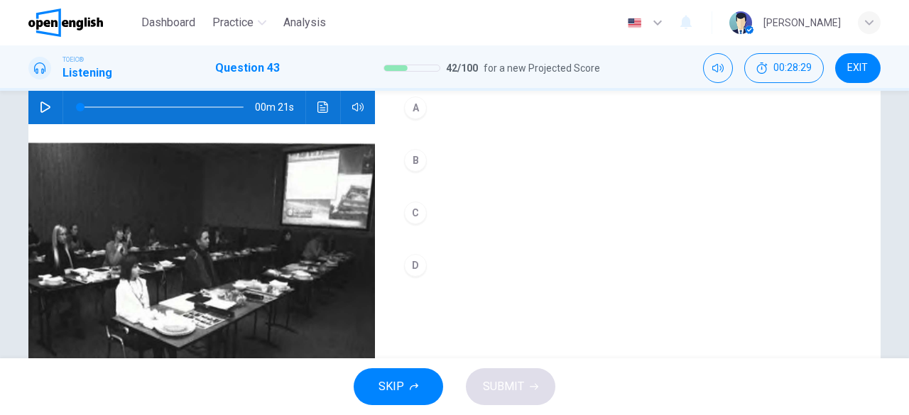
scroll to position [141, 0]
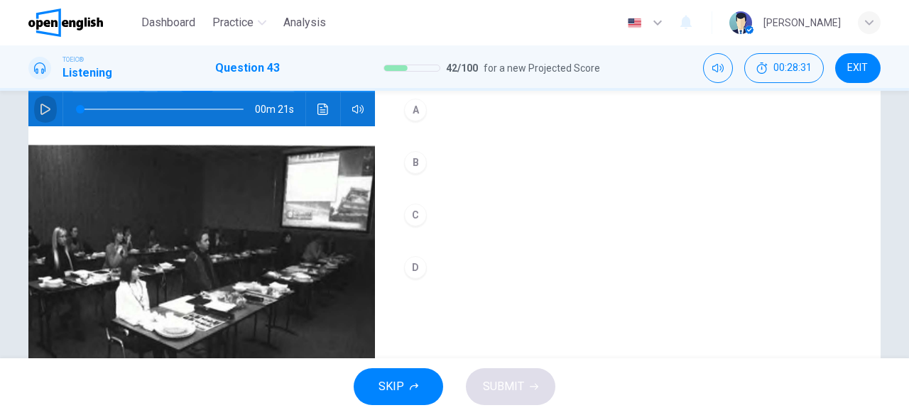
click at [40, 111] on icon "button" at bounding box center [45, 109] width 11 height 11
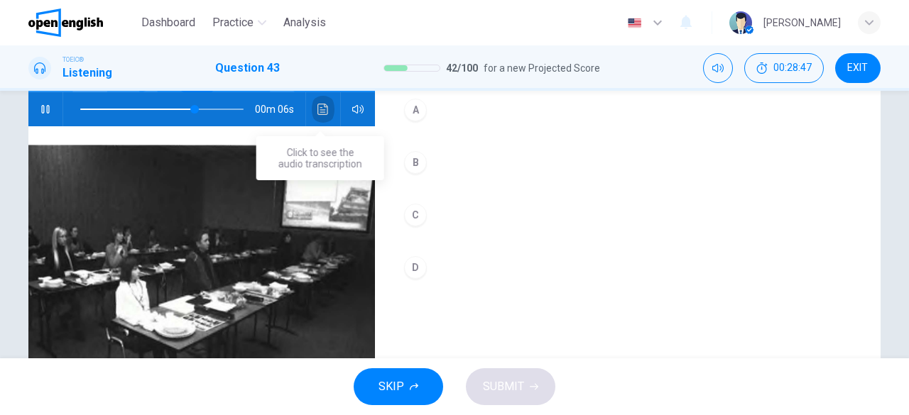
click at [317, 110] on icon "Click to see the audio transcription" at bounding box center [322, 109] width 11 height 11
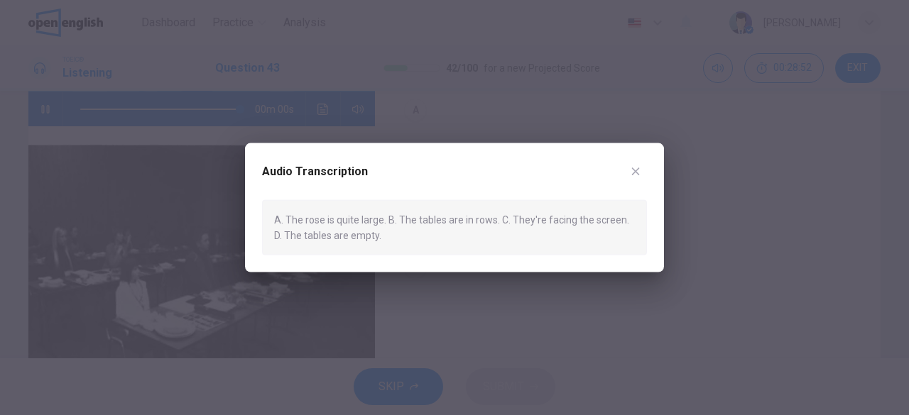
type input "*"
click at [635, 169] on icon "button" at bounding box center [635, 170] width 11 height 11
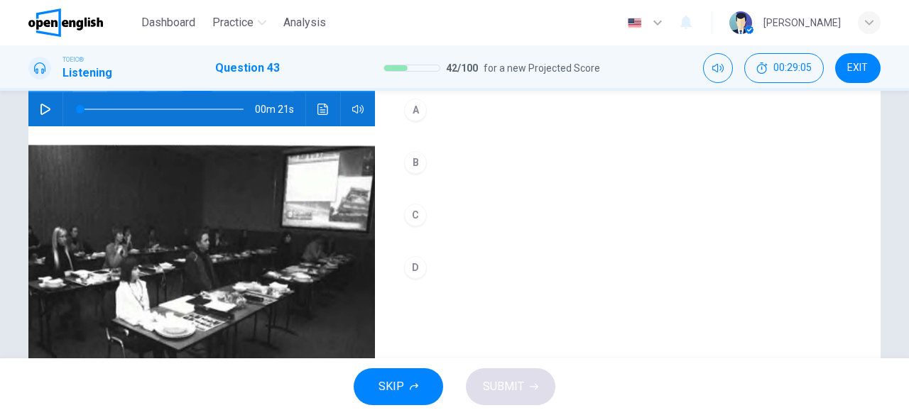
click at [408, 160] on div "B" at bounding box center [415, 162] width 23 height 23
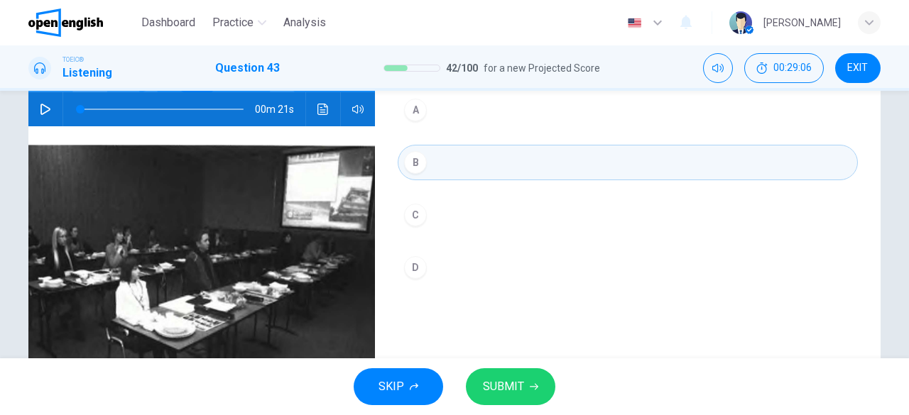
click at [532, 393] on button "SUBMIT" at bounding box center [510, 386] width 89 height 37
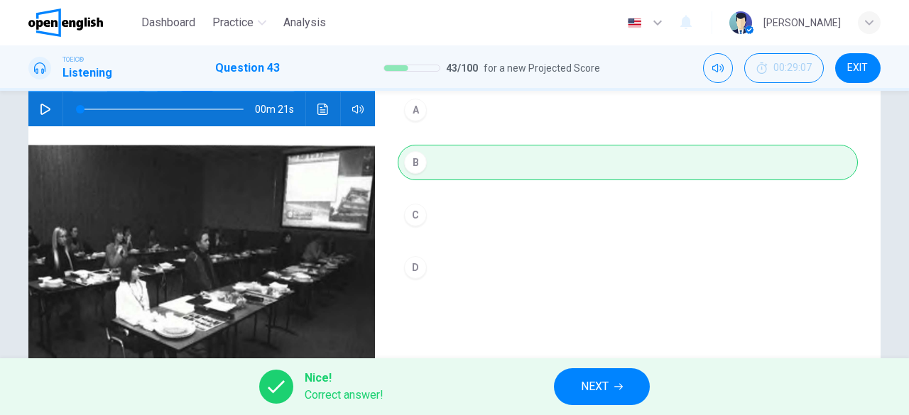
click at [613, 392] on button "NEXT" at bounding box center [602, 386] width 96 height 37
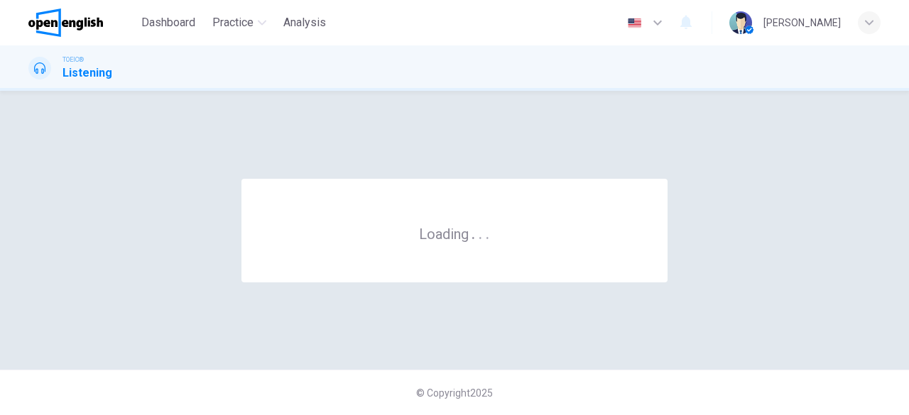
scroll to position [0, 0]
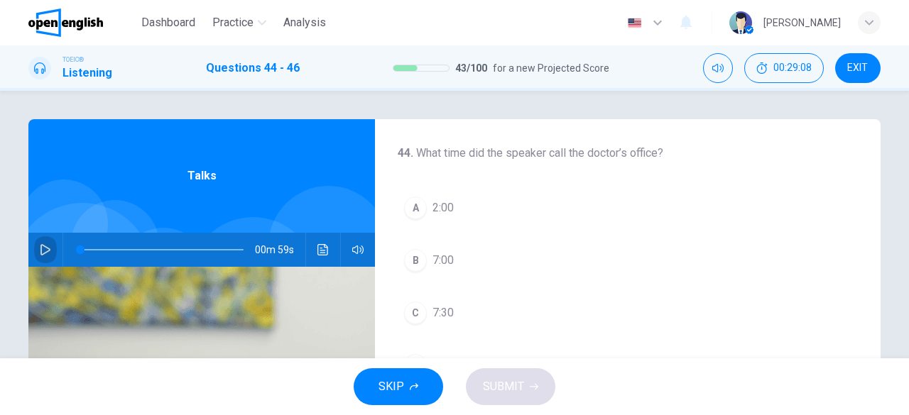
click at [43, 246] on icon "button" at bounding box center [45, 249] width 10 height 11
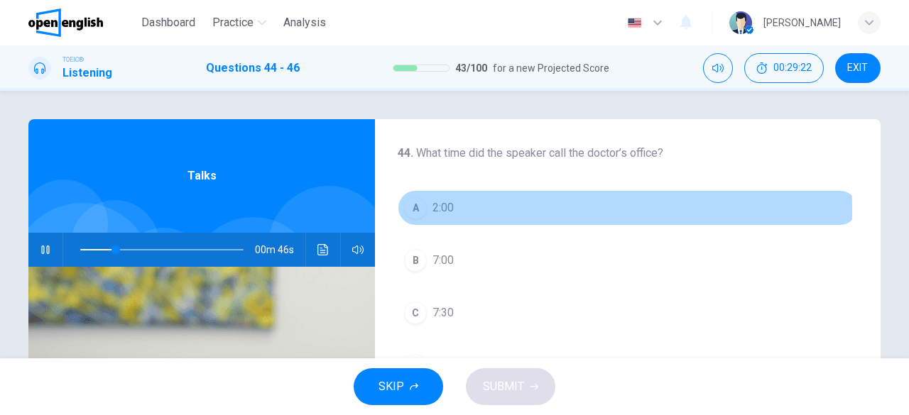
click at [423, 209] on button "A 2:00" at bounding box center [627, 207] width 460 height 35
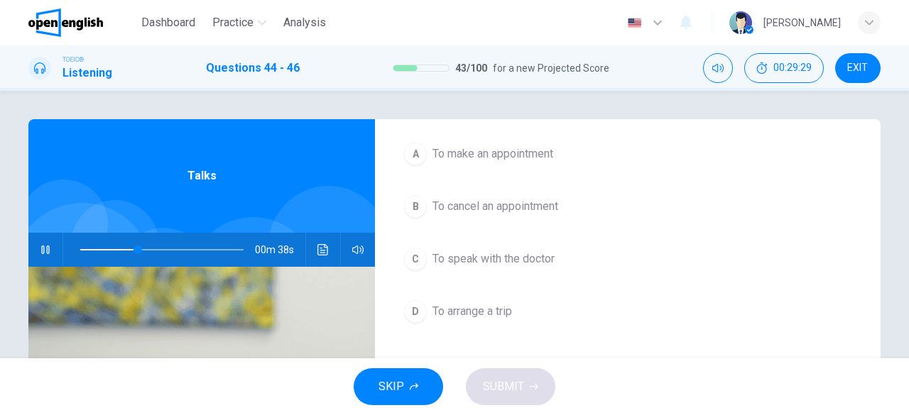
scroll to position [318, 0]
click at [468, 309] on span "To arrange a trip" at bounding box center [471, 311] width 79 height 17
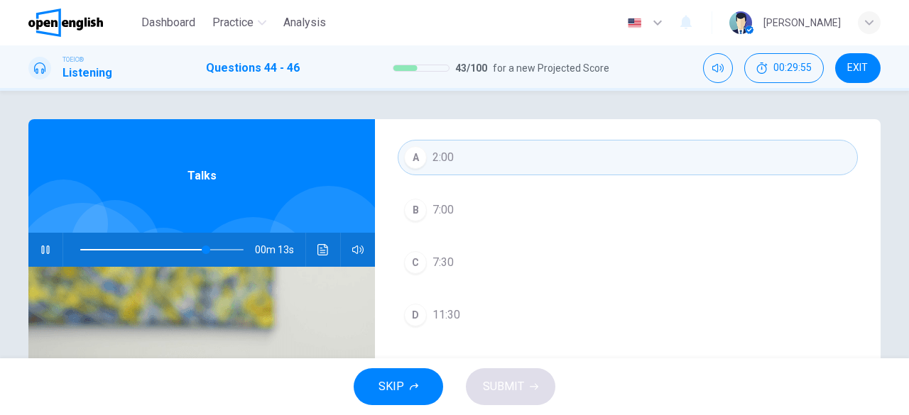
scroll to position [34, 0]
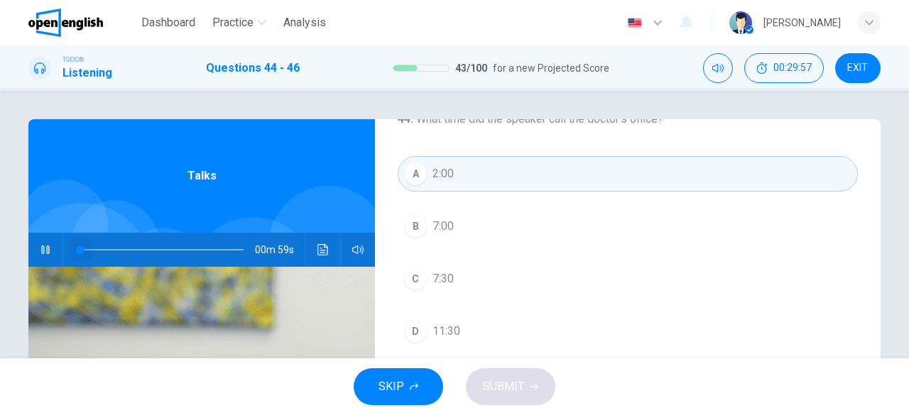
drag, startPoint x: 210, startPoint y: 249, endPoint x: 59, endPoint y: 249, distance: 151.2
click at [59, 249] on div "00m 59s" at bounding box center [201, 250] width 346 height 34
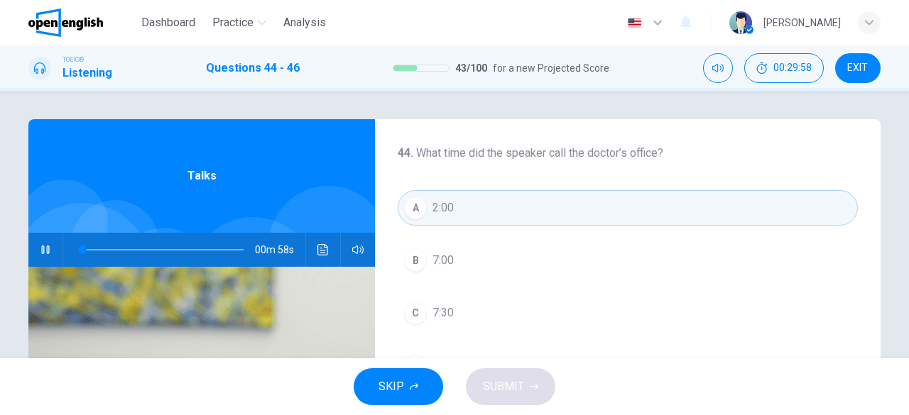
scroll to position [0, 0]
drag, startPoint x: 97, startPoint y: 251, endPoint x: 50, endPoint y: 243, distance: 48.1
click at [51, 244] on div "00m 59s" at bounding box center [201, 250] width 346 height 34
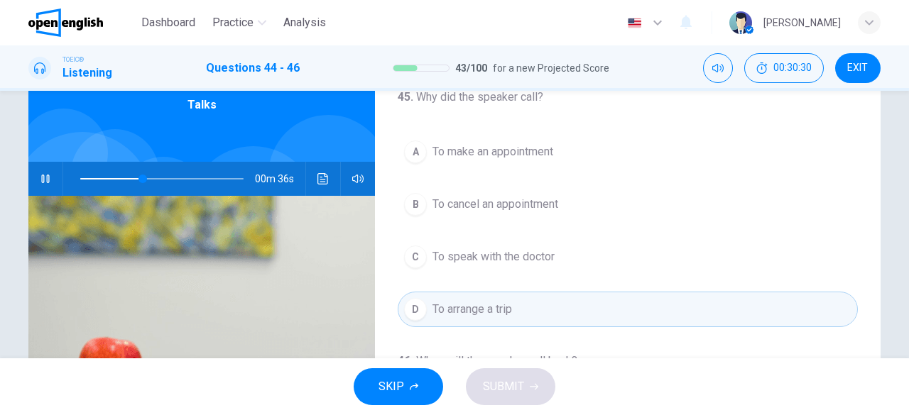
scroll to position [247, 0]
click at [528, 202] on span "To cancel an appointment" at bounding box center [495, 206] width 126 height 17
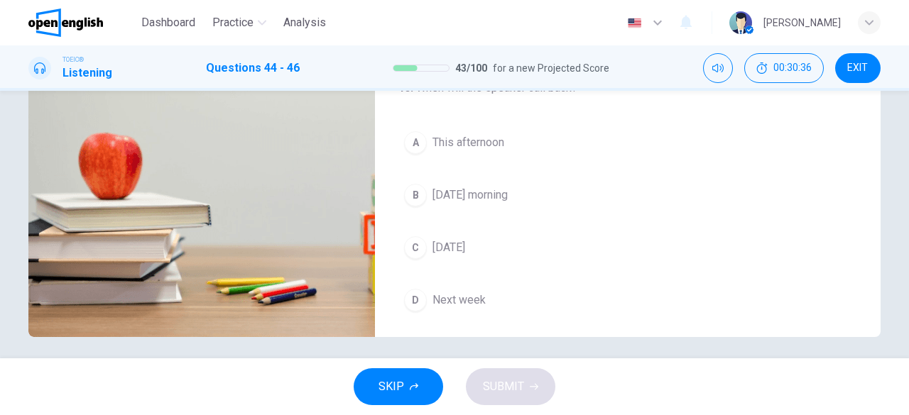
scroll to position [283, 0]
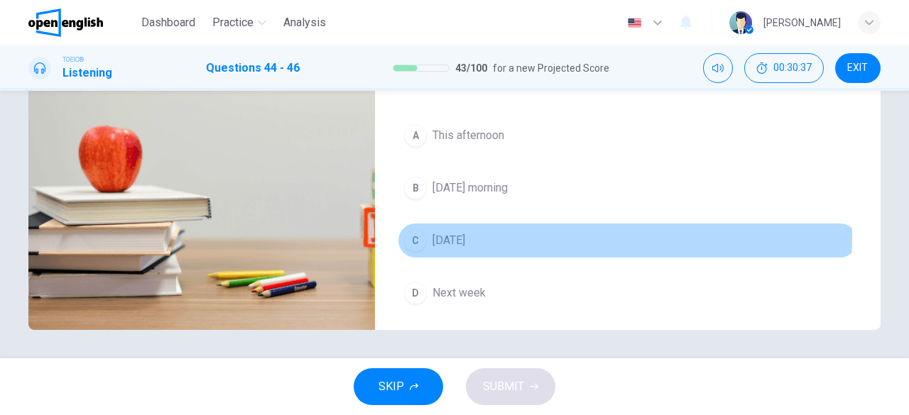
click at [465, 232] on span "[DATE]" at bounding box center [448, 240] width 33 height 17
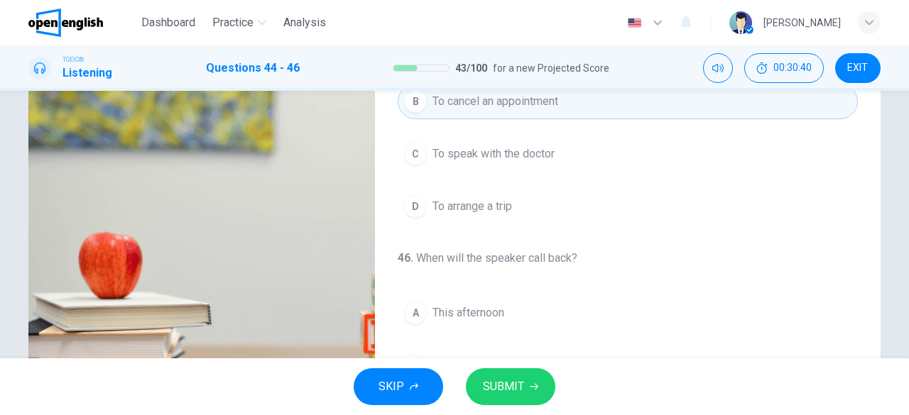
scroll to position [141, 0]
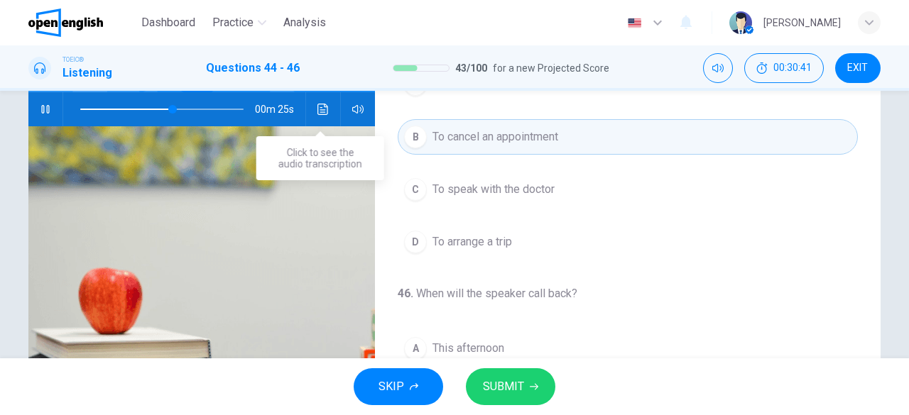
click at [319, 109] on icon "Click to see the audio transcription" at bounding box center [322, 109] width 11 height 11
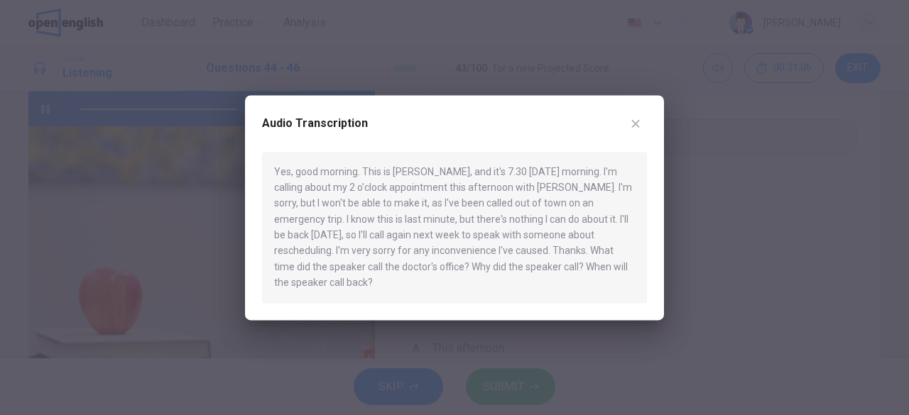
type input "*"
click at [637, 126] on icon "button" at bounding box center [636, 124] width 8 height 8
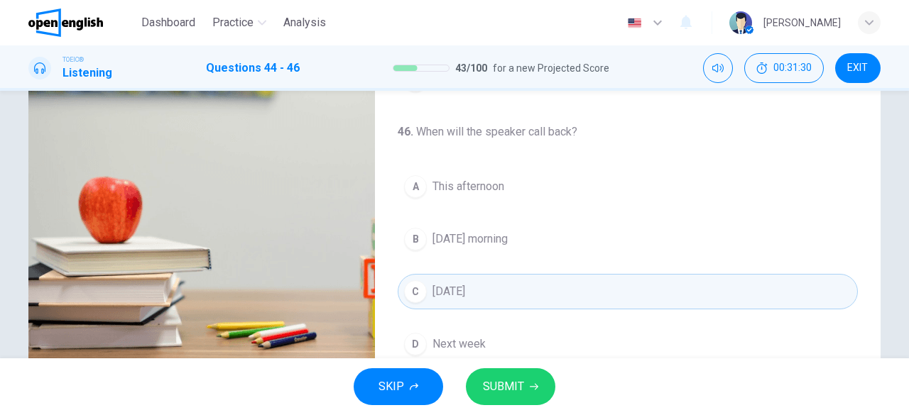
scroll to position [283, 0]
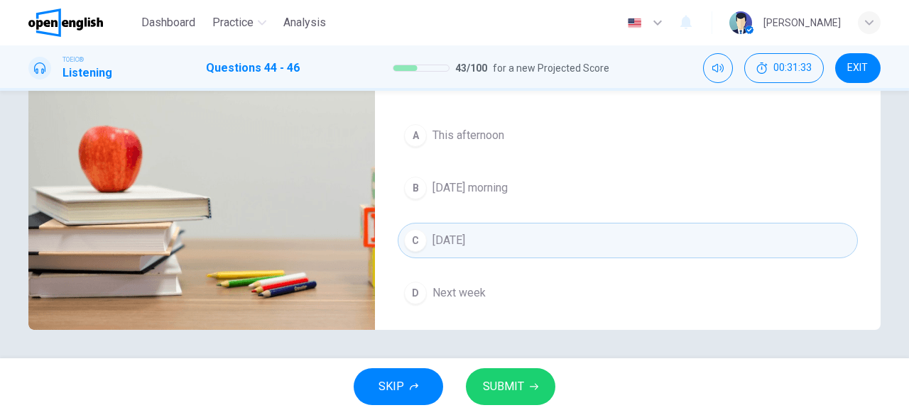
click at [471, 285] on span "Next week" at bounding box center [458, 293] width 53 height 17
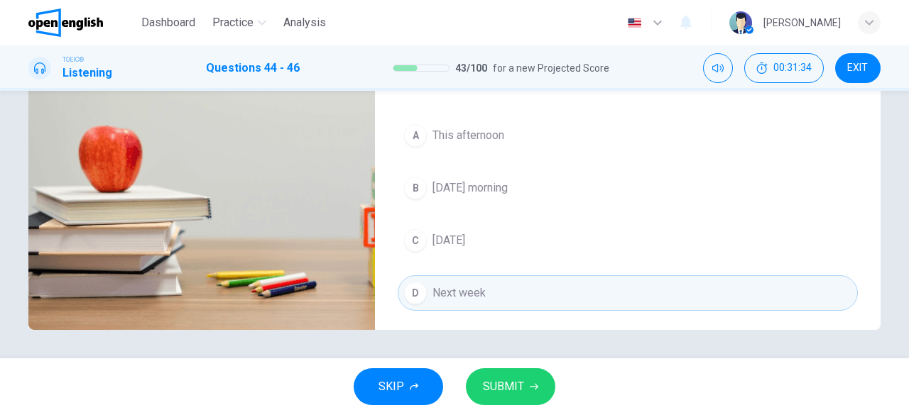
click at [504, 388] on span "SUBMIT" at bounding box center [503, 387] width 41 height 20
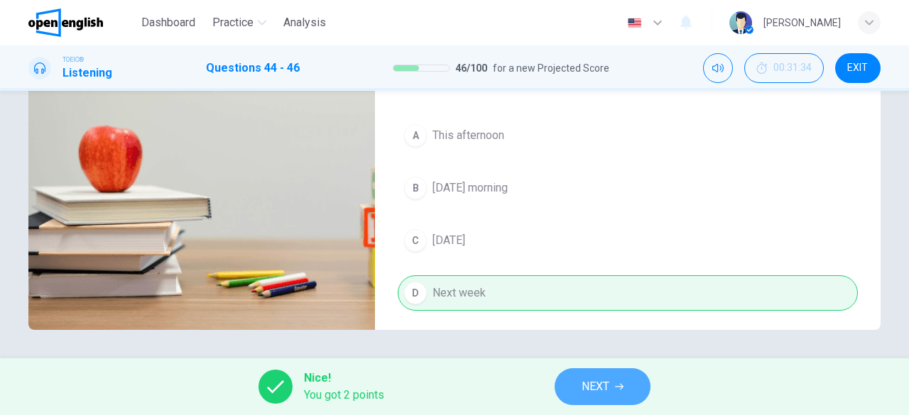
click at [613, 383] on button "NEXT" at bounding box center [602, 386] width 96 height 37
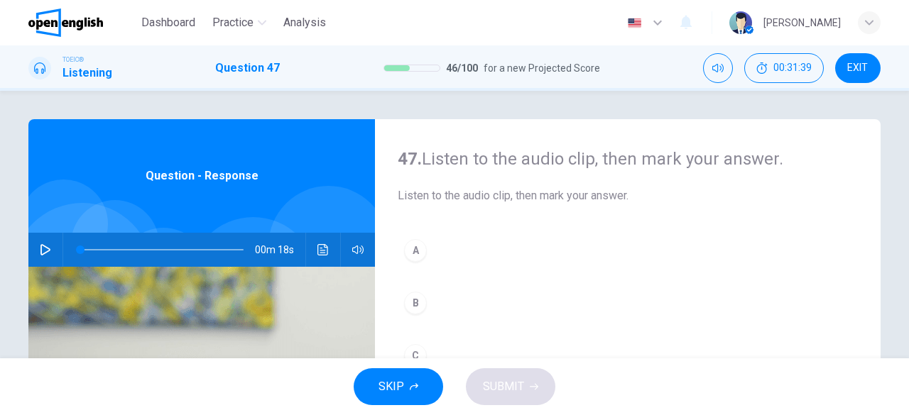
click at [44, 248] on icon "button" at bounding box center [45, 249] width 10 height 11
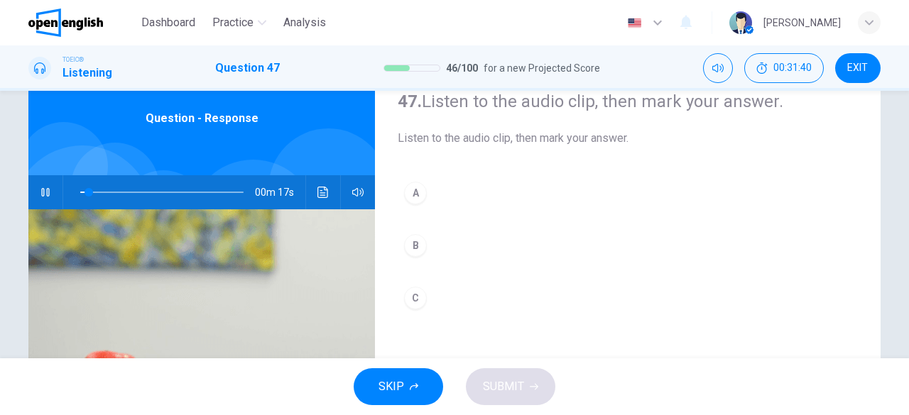
scroll to position [71, 0]
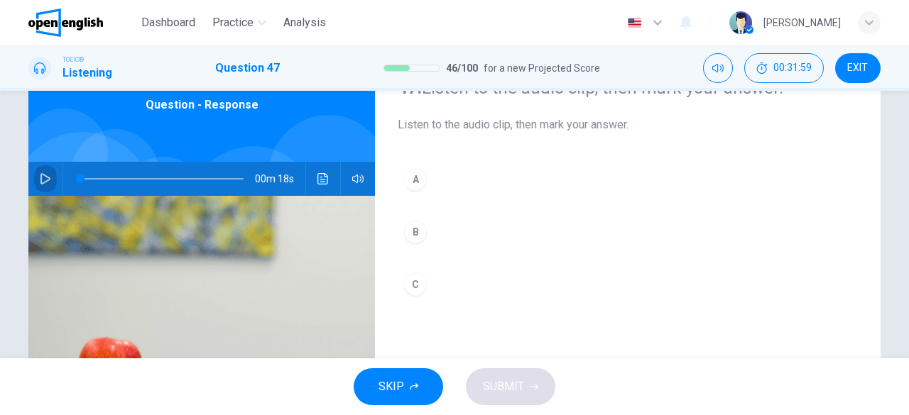
click at [43, 181] on icon "button" at bounding box center [45, 178] width 10 height 11
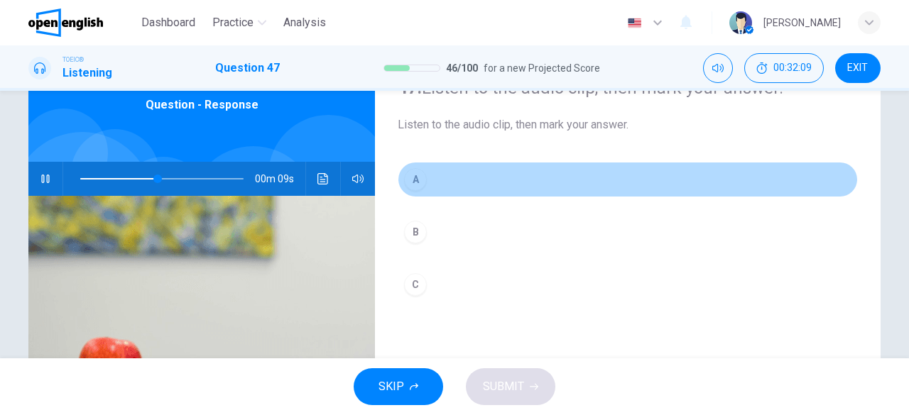
click at [415, 185] on div "A" at bounding box center [415, 179] width 23 height 23
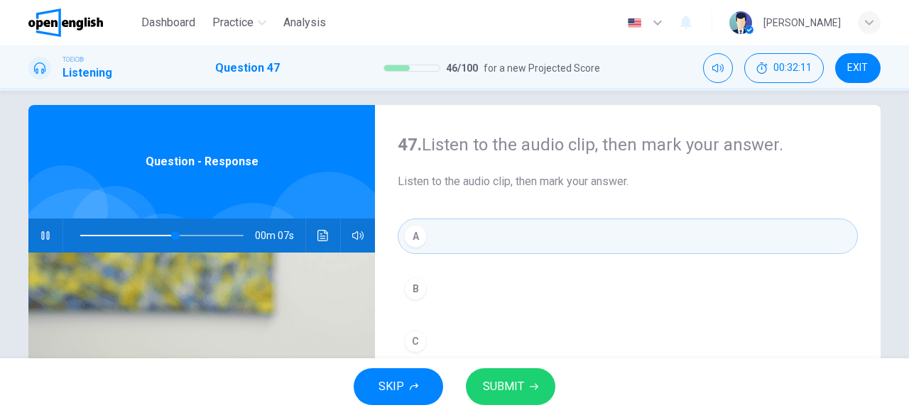
scroll to position [0, 0]
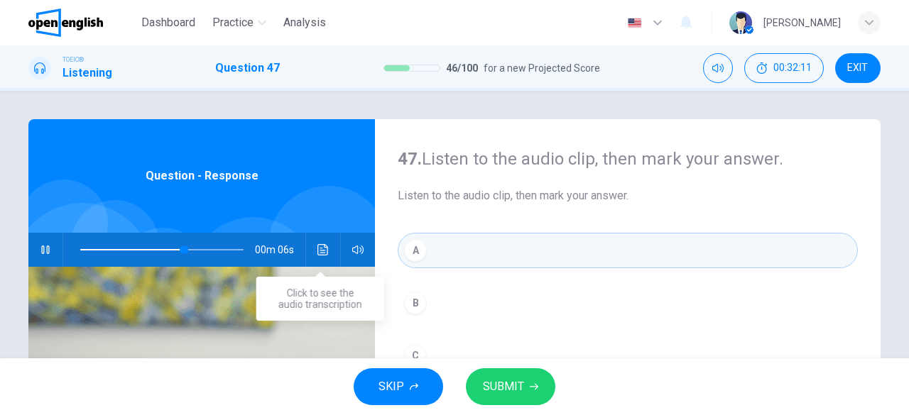
click at [317, 249] on icon "Click to see the audio transcription" at bounding box center [322, 249] width 11 height 11
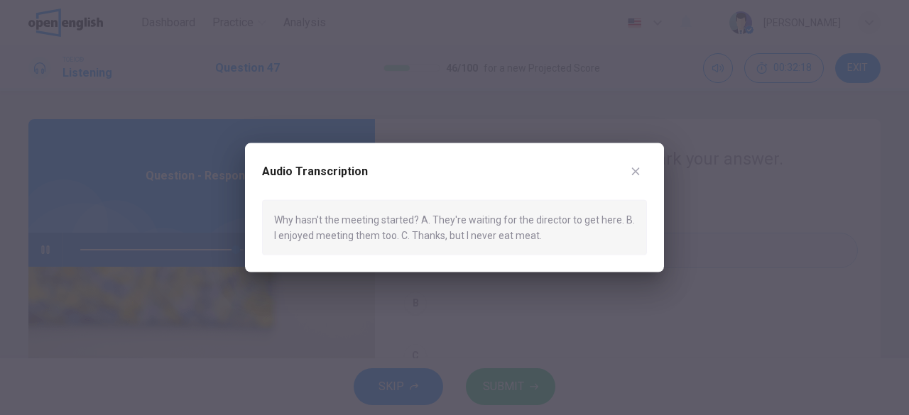
click at [636, 172] on icon "button" at bounding box center [636, 172] width 8 height 8
type input "*"
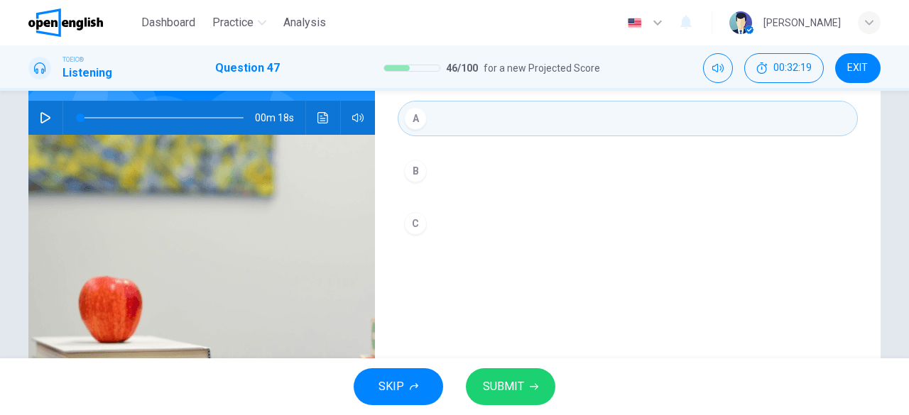
scroll to position [142, 0]
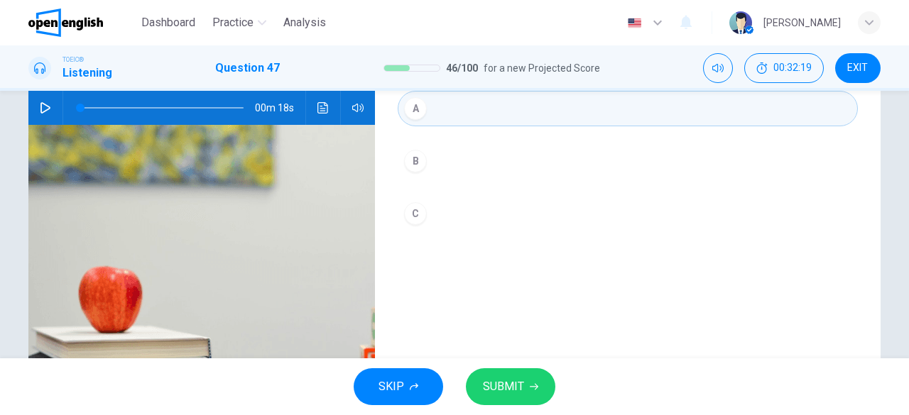
click at [505, 380] on span "SUBMIT" at bounding box center [503, 387] width 41 height 20
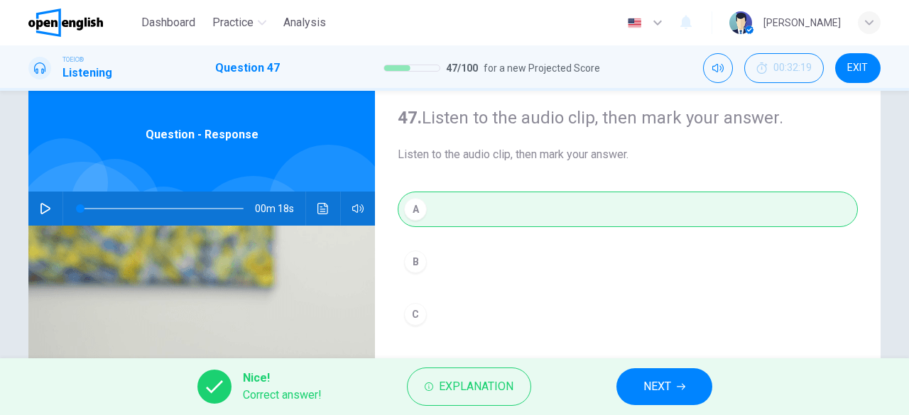
scroll to position [0, 0]
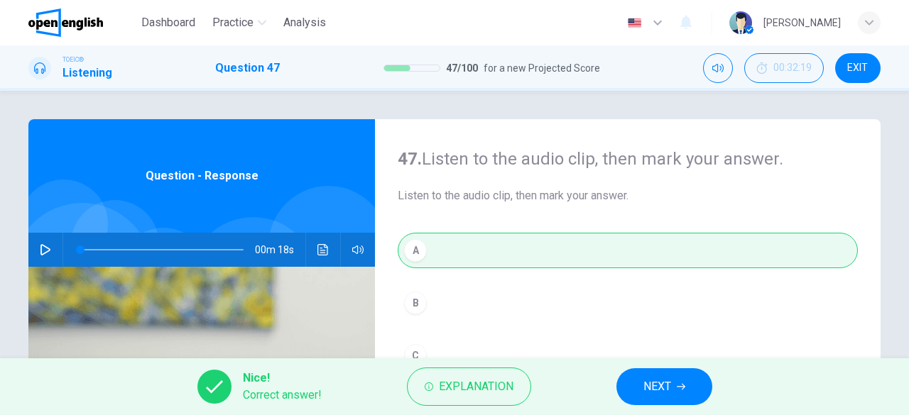
click at [664, 391] on span "NEXT" at bounding box center [657, 387] width 28 height 20
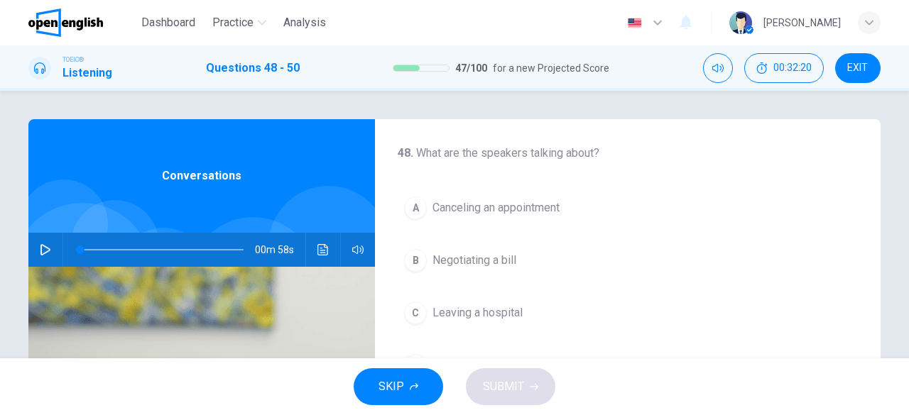
click at [45, 248] on icon "button" at bounding box center [45, 249] width 10 height 11
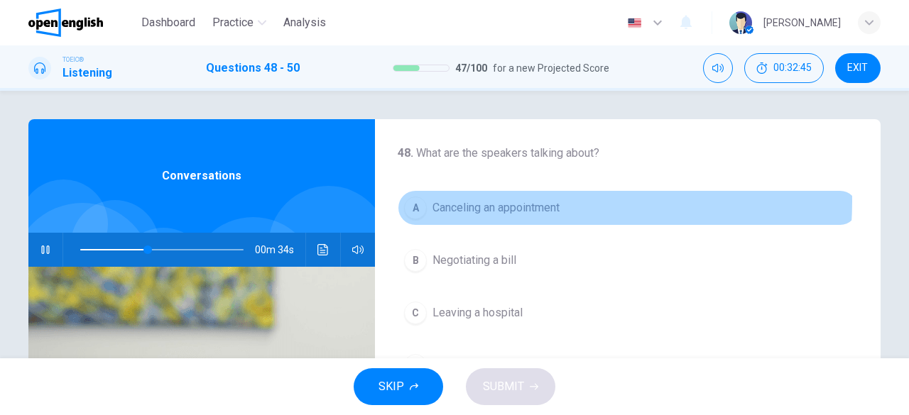
click at [527, 202] on span "Canceling an appointment" at bounding box center [495, 207] width 127 height 17
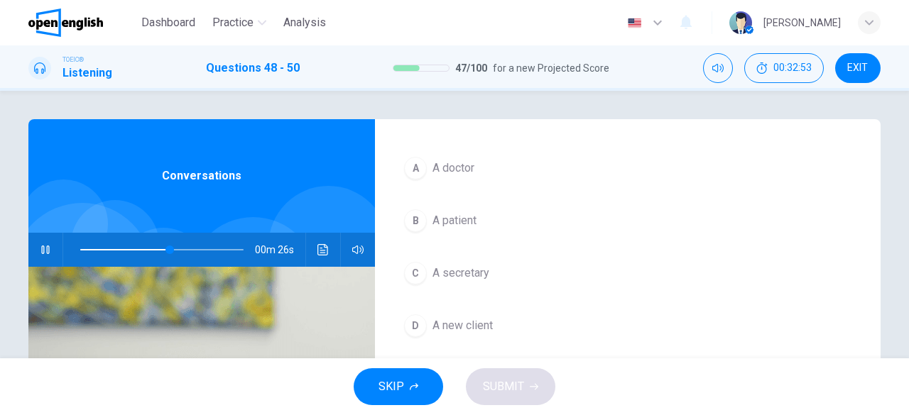
scroll to position [318, 0]
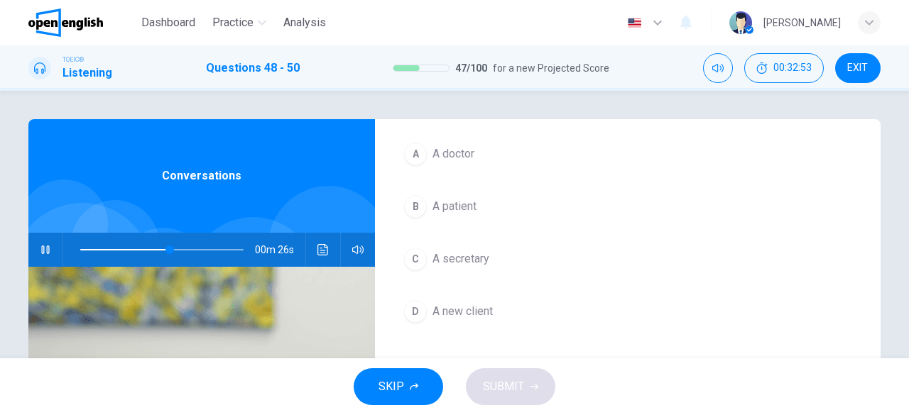
click at [466, 251] on span "A secretary" at bounding box center [460, 259] width 57 height 17
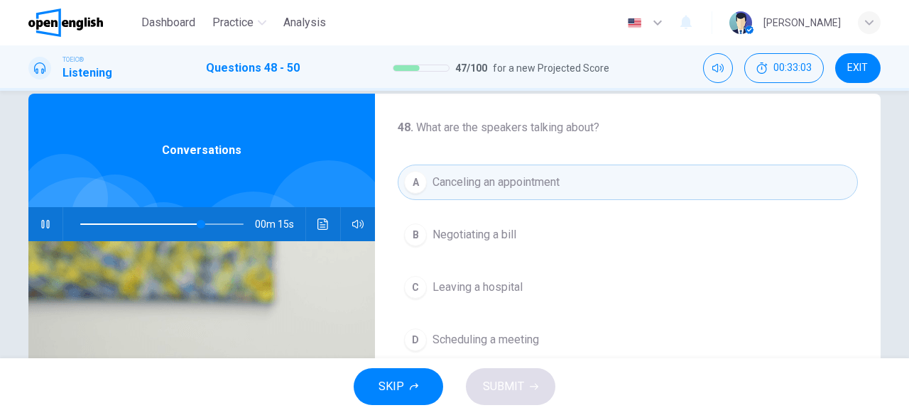
scroll to position [0, 0]
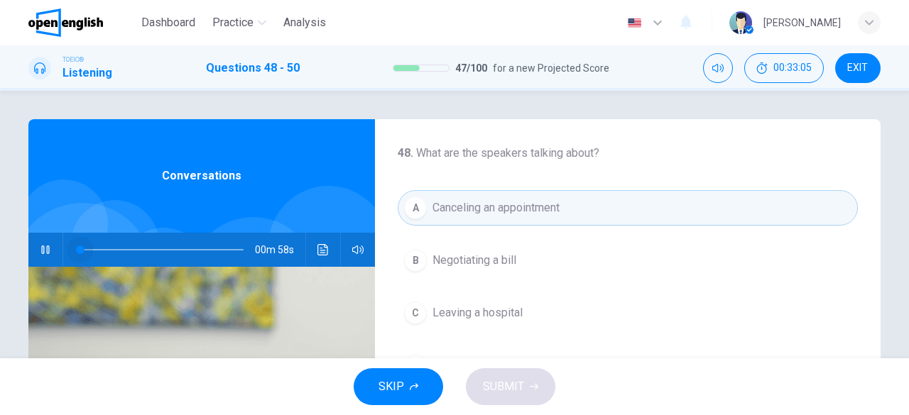
drag, startPoint x: 201, startPoint y: 245, endPoint x: 15, endPoint y: 245, distance: 186.0
click at [15, 245] on div "48 . What are the speakers talking about? A Canceling an appointment B Negotiat…" at bounding box center [454, 365] width 897 height 493
drag, startPoint x: 81, startPoint y: 253, endPoint x: 53, endPoint y: 252, distance: 28.4
click at [63, 252] on div at bounding box center [159, 250] width 192 height 34
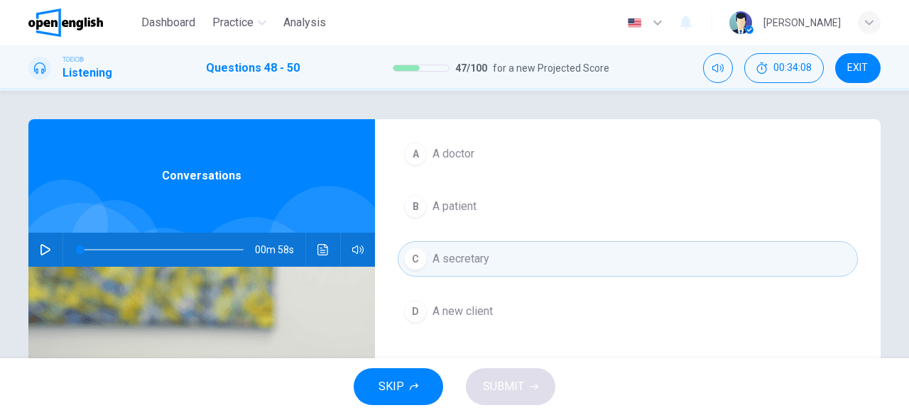
click at [150, 246] on span at bounding box center [161, 250] width 163 height 20
drag, startPoint x: 128, startPoint y: 251, endPoint x: 88, endPoint y: 243, distance: 41.1
click at [88, 243] on span at bounding box center [161, 250] width 163 height 20
click at [51, 250] on button "button" at bounding box center [45, 250] width 23 height 34
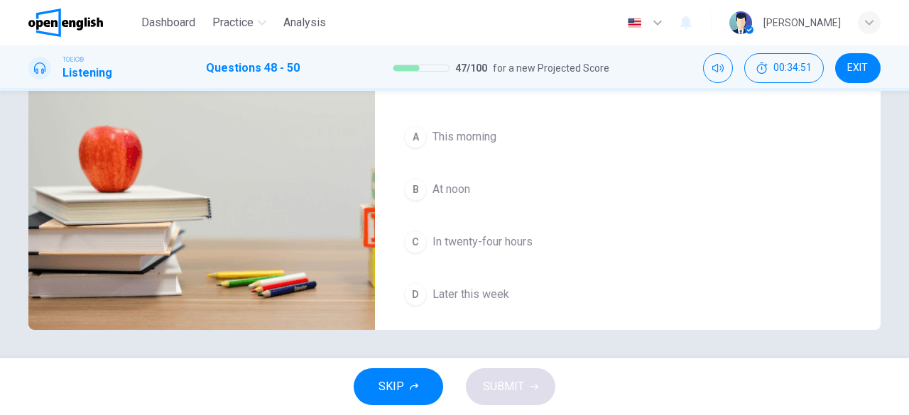
scroll to position [318, 0]
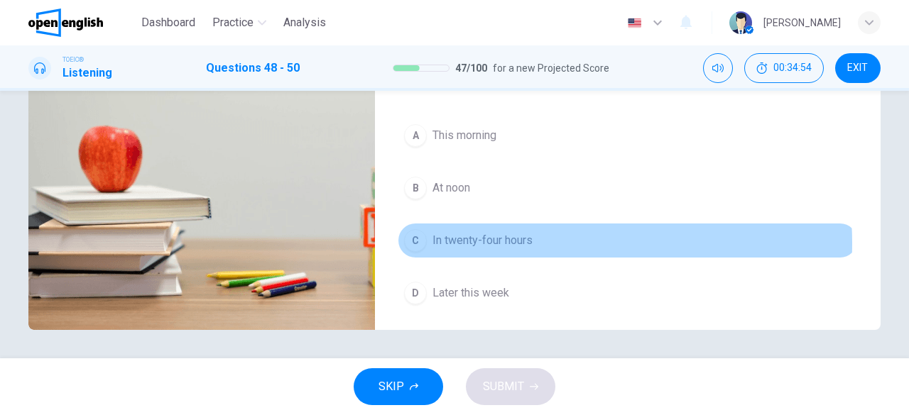
click at [498, 238] on span "In twenty-four hours" at bounding box center [482, 240] width 100 height 17
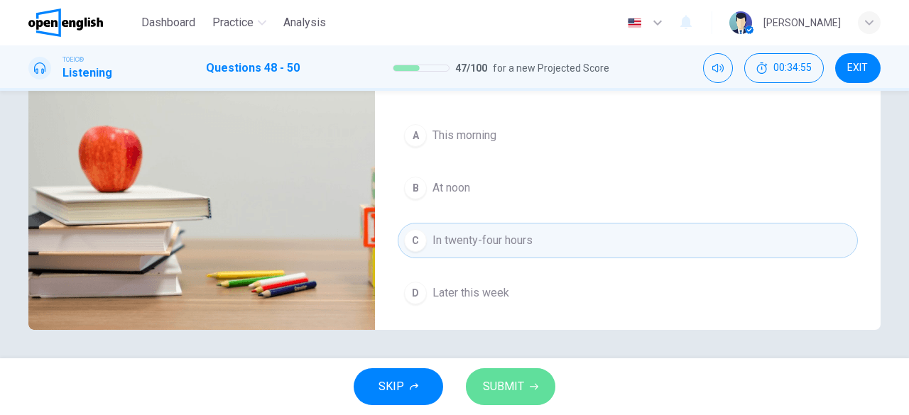
click at [505, 382] on span "SUBMIT" at bounding box center [503, 387] width 41 height 20
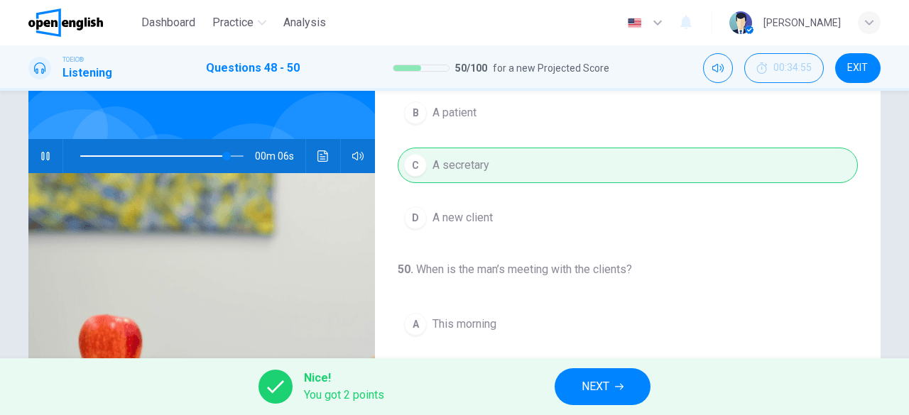
scroll to position [70, 0]
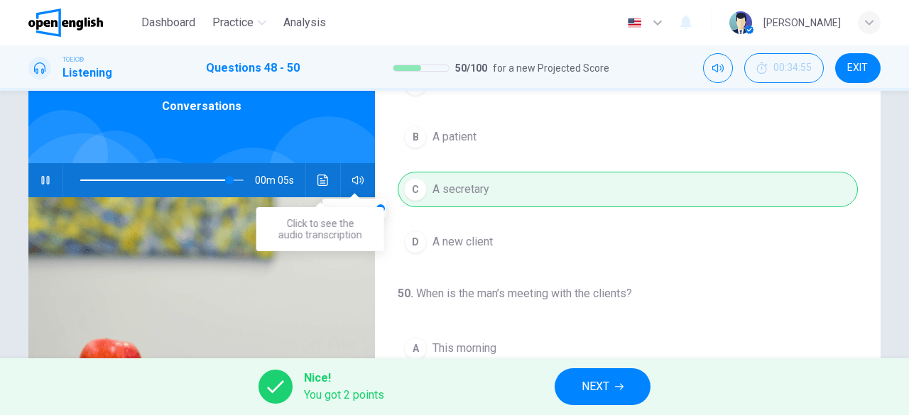
click at [319, 182] on icon "Click to see the audio transcription" at bounding box center [322, 180] width 11 height 11
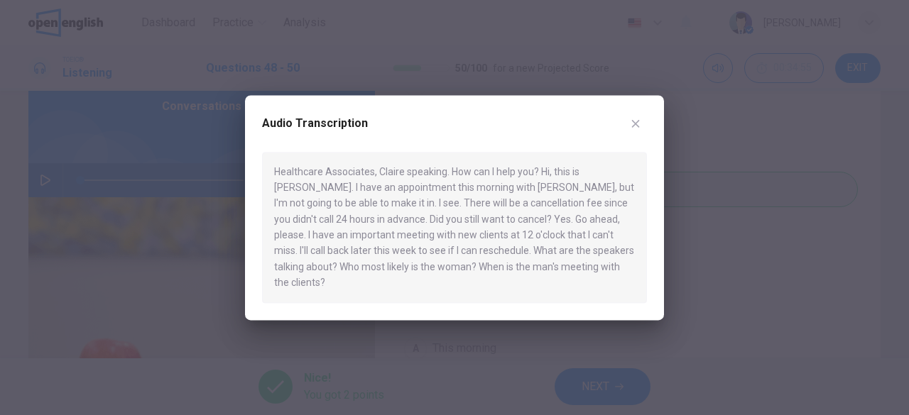
click at [632, 129] on icon "button" at bounding box center [635, 123] width 11 height 11
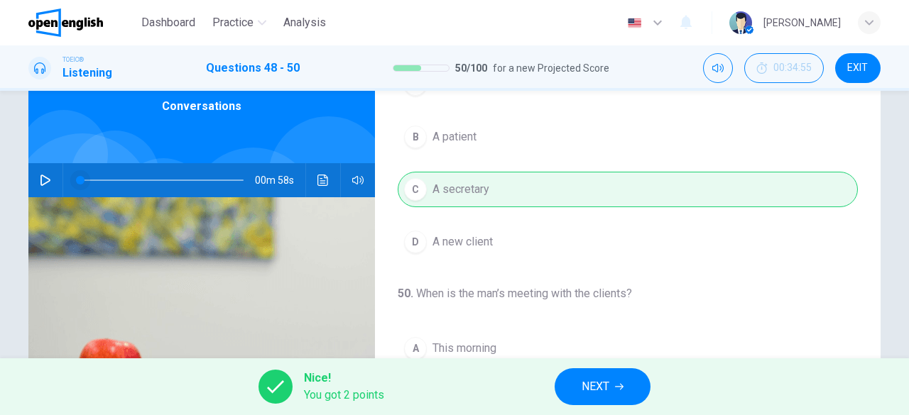
click at [136, 178] on span at bounding box center [161, 180] width 163 height 20
click at [41, 181] on icon "button" at bounding box center [45, 180] width 11 height 11
type input "**"
click at [591, 392] on span "NEXT" at bounding box center [595, 387] width 28 height 20
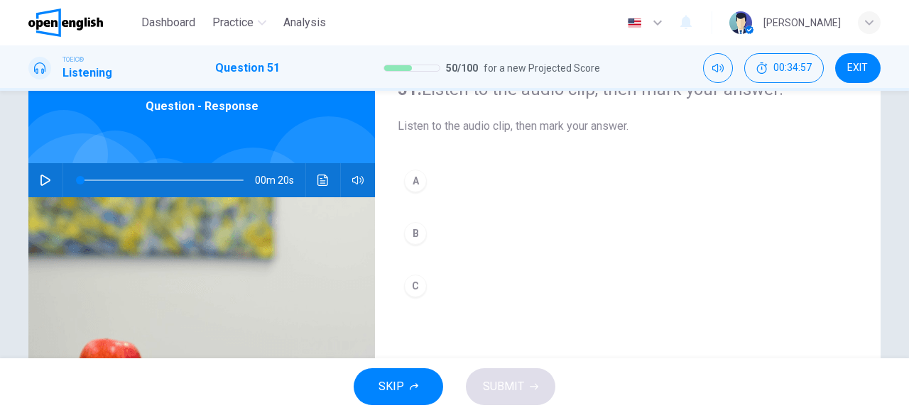
scroll to position [71, 0]
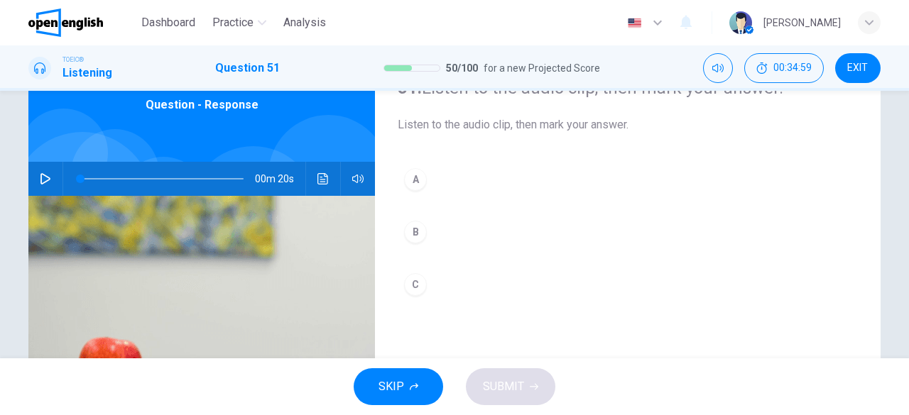
click at [44, 178] on icon "button" at bounding box center [45, 178] width 11 height 11
click at [409, 235] on div "B" at bounding box center [415, 232] width 23 height 23
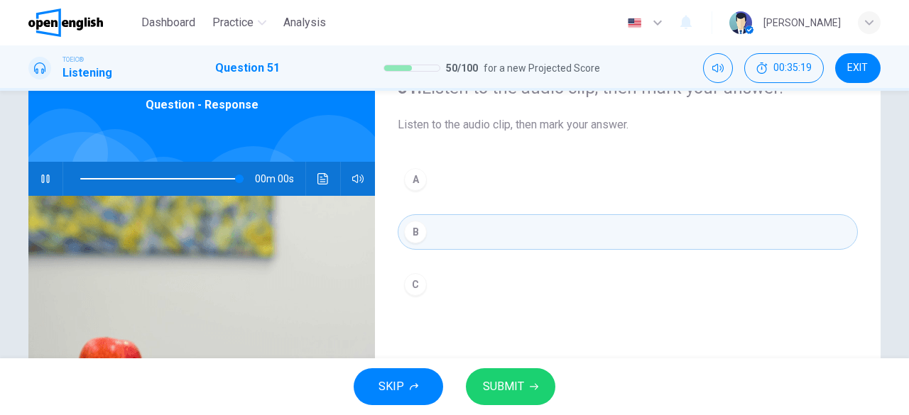
type input "*"
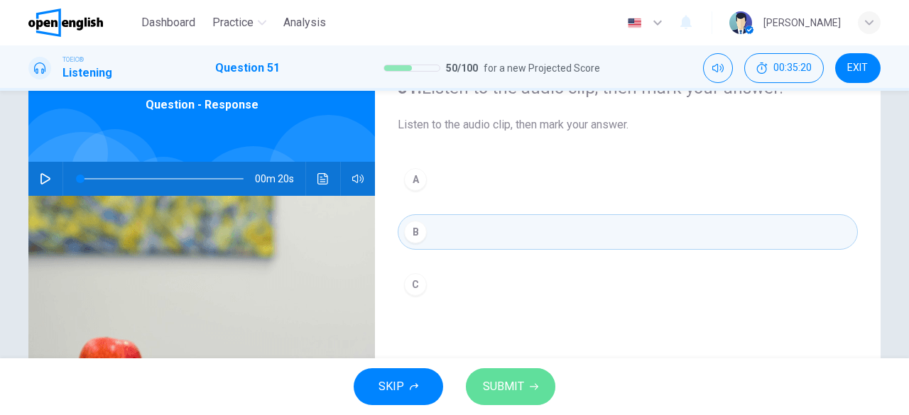
click at [486, 378] on span "SUBMIT" at bounding box center [503, 387] width 41 height 20
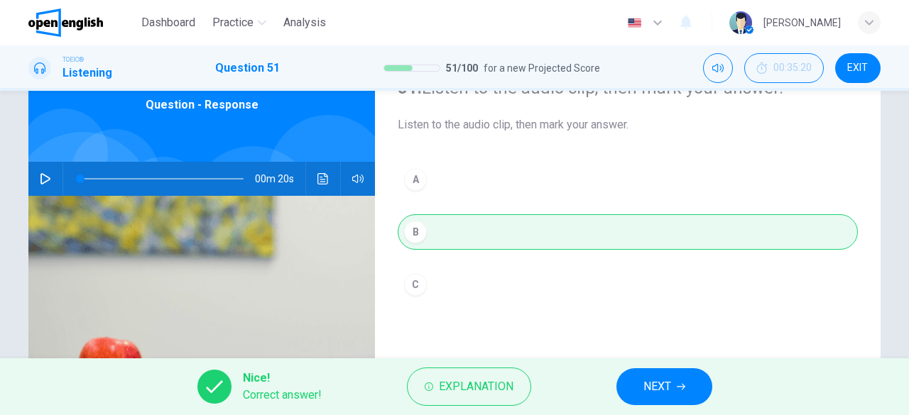
click at [668, 387] on span "NEXT" at bounding box center [657, 387] width 28 height 20
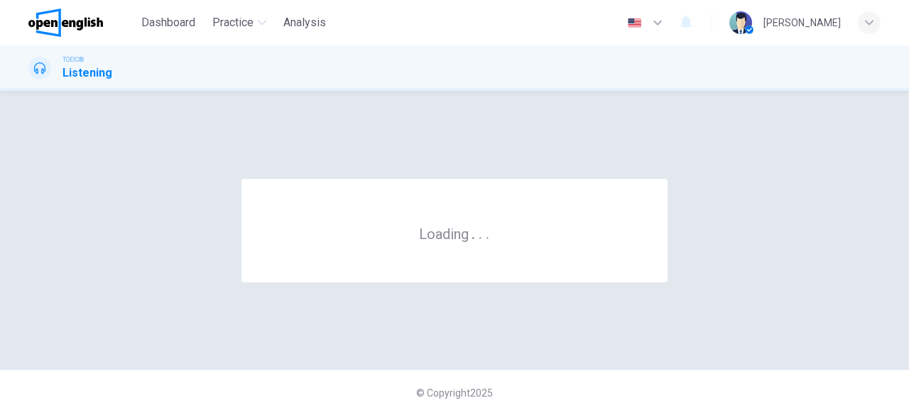
scroll to position [0, 0]
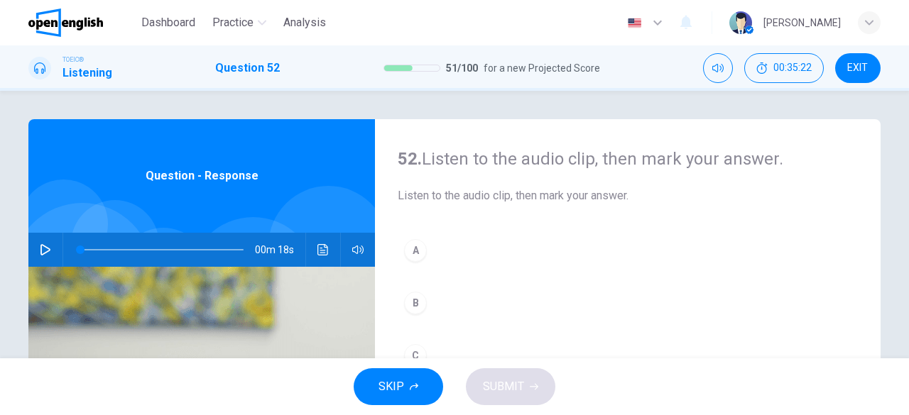
click at [865, 66] on span "EXIT" at bounding box center [857, 67] width 21 height 11
